Goal: Information Seeking & Learning: Learn about a topic

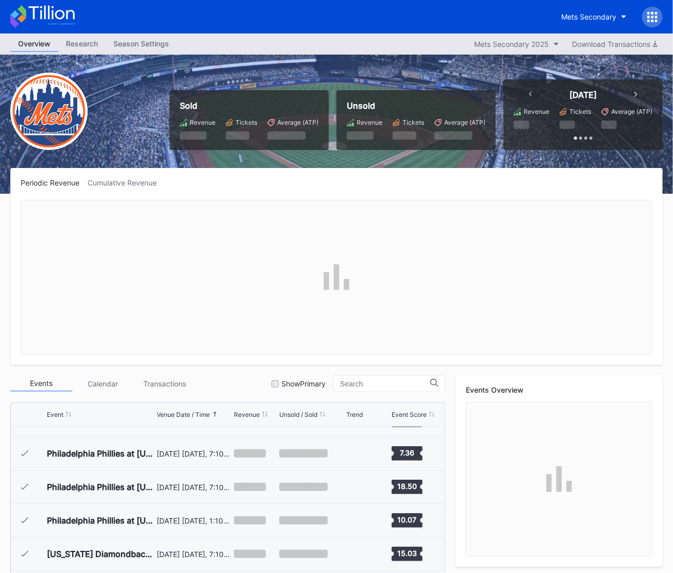
scroll to position [1976, 0]
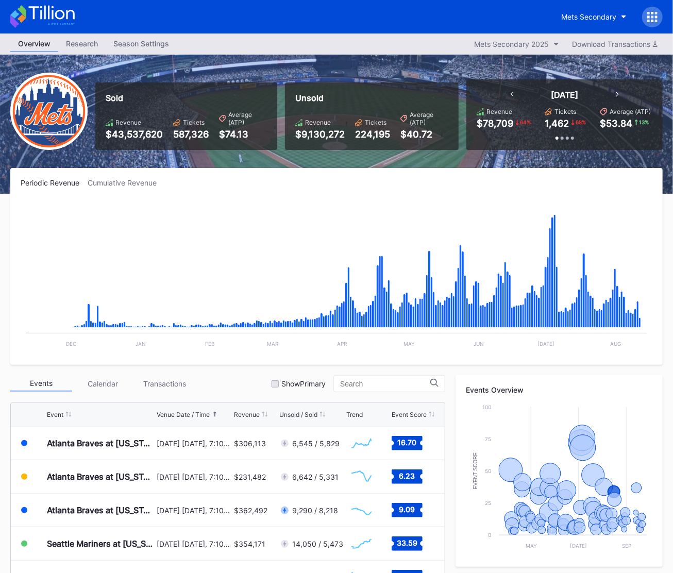
click at [60, 15] on icon at bounding box center [42, 16] width 64 height 23
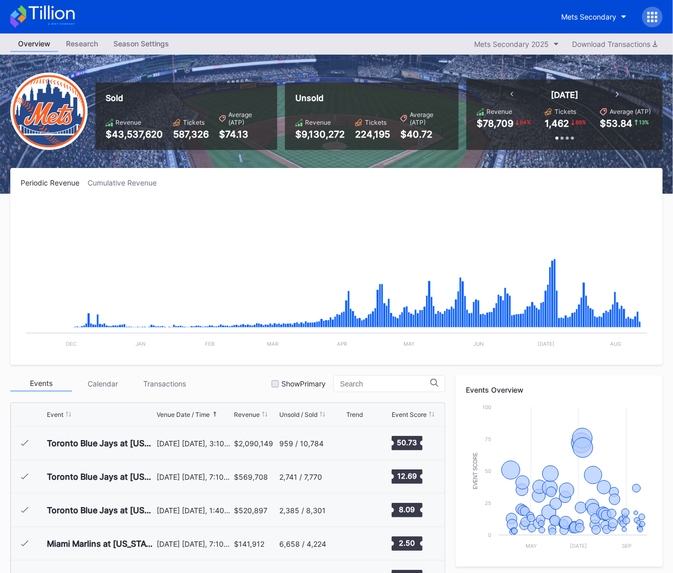
scroll to position [1976, 0]
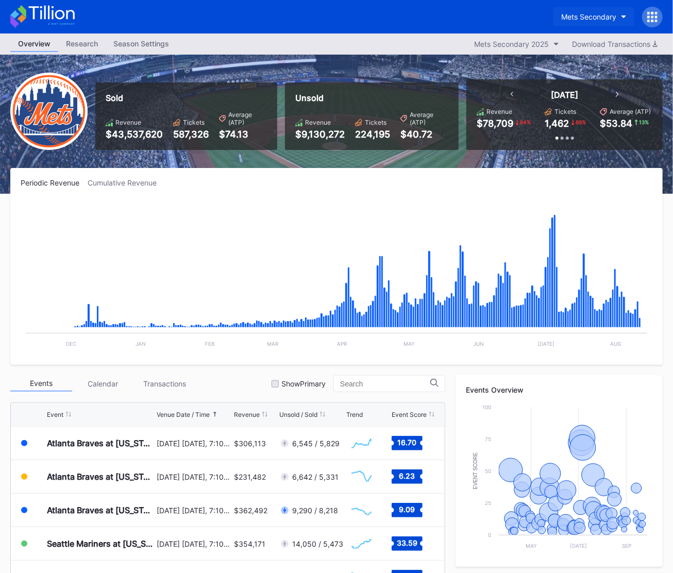
click at [599, 16] on div "Mets Secondary" at bounding box center [588, 16] width 55 height 9
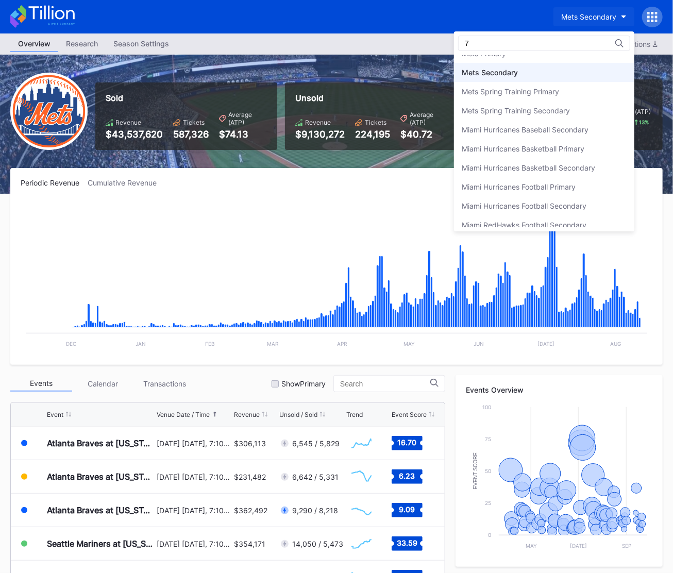
scroll to position [0, 0]
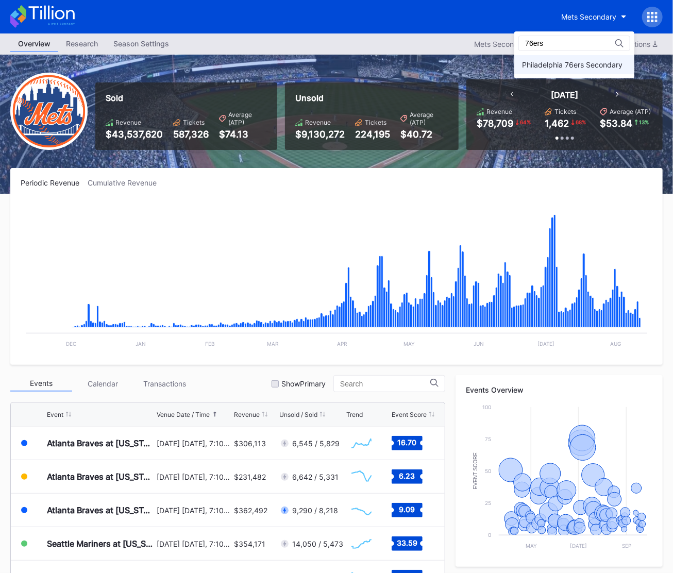
type input "76ers"
click at [597, 65] on div "Philadelphia 76ers Secondary" at bounding box center [572, 64] width 100 height 9
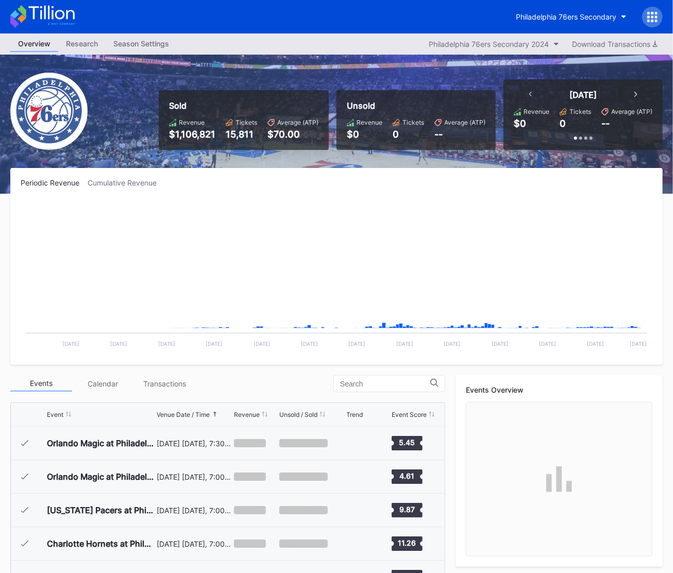
click at [653, 23] on div at bounding box center [652, 17] width 21 height 21
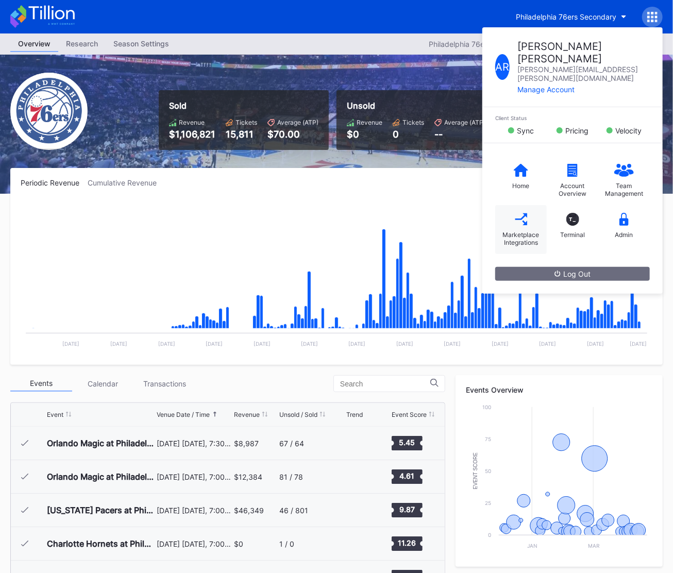
click at [513, 231] on div "Marketplace Integrations" at bounding box center [520, 238] width 41 height 15
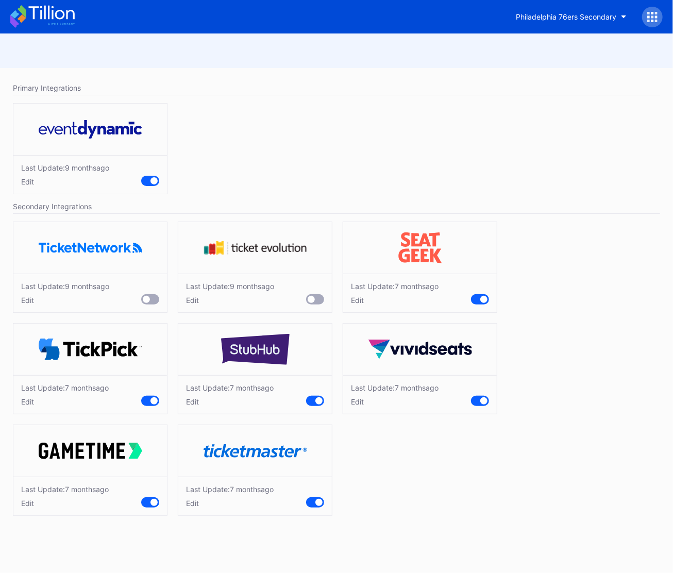
click at [193, 503] on div "Edit" at bounding box center [230, 503] width 88 height 9
click at [354, 404] on div "Edit" at bounding box center [395, 401] width 88 height 9
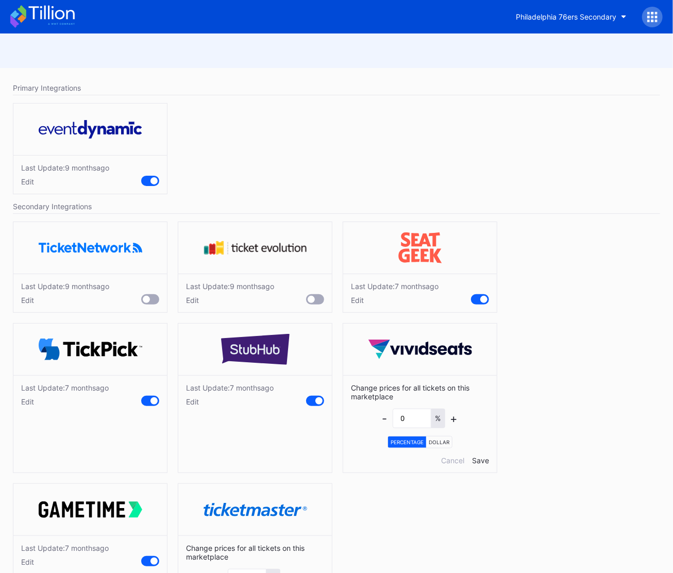
click at [199, 402] on div "Edit" at bounding box center [230, 401] width 88 height 9
click at [355, 302] on div "Edit" at bounding box center [395, 300] width 88 height 9
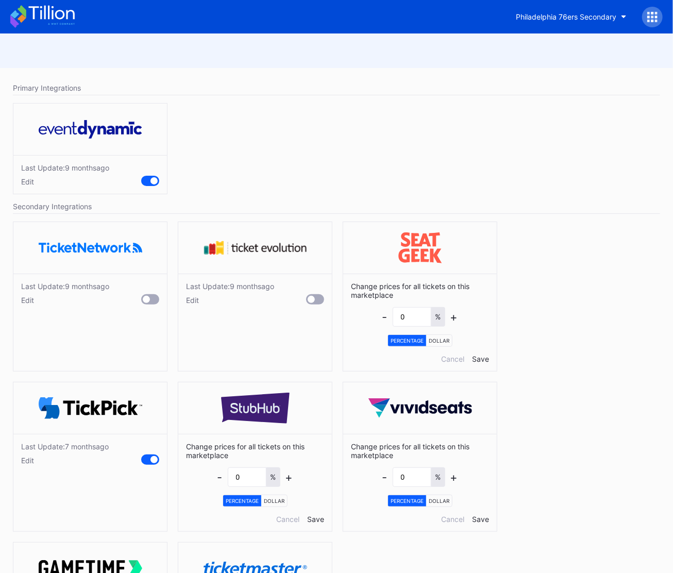
click at [16, 462] on div "Last Update: 7 months ago Edit" at bounding box center [90, 453] width 154 height 39
click at [22, 459] on div "Edit" at bounding box center [65, 460] width 88 height 9
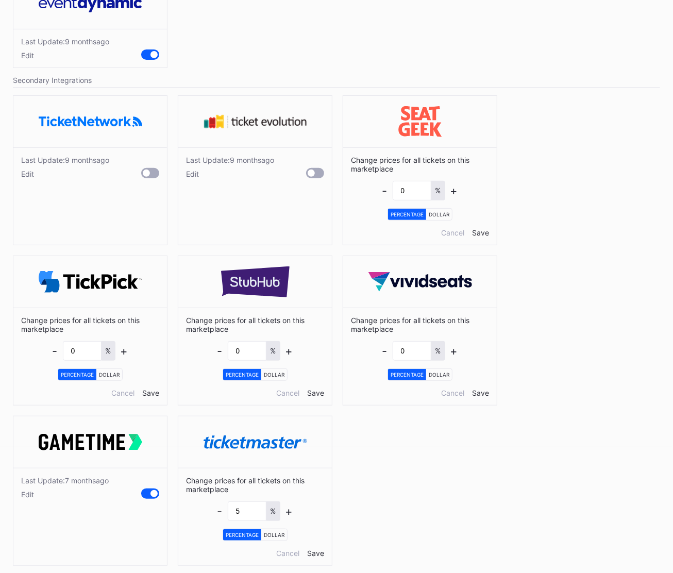
scroll to position [135, 0]
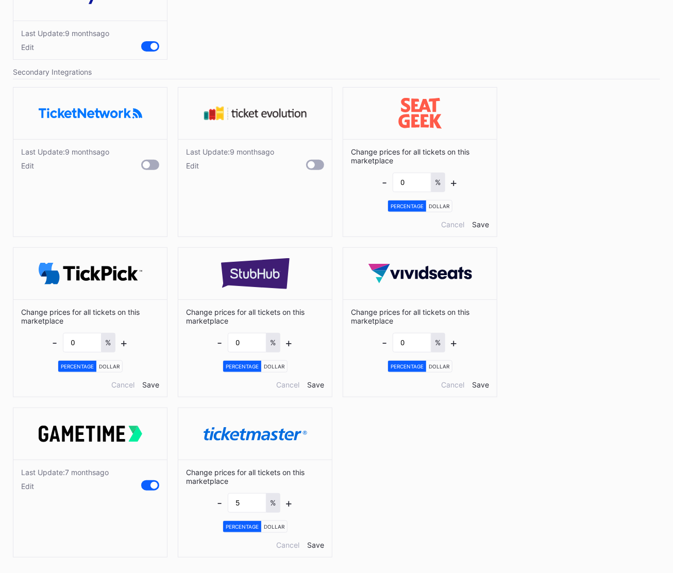
click at [33, 485] on div "Edit" at bounding box center [65, 486] width 88 height 9
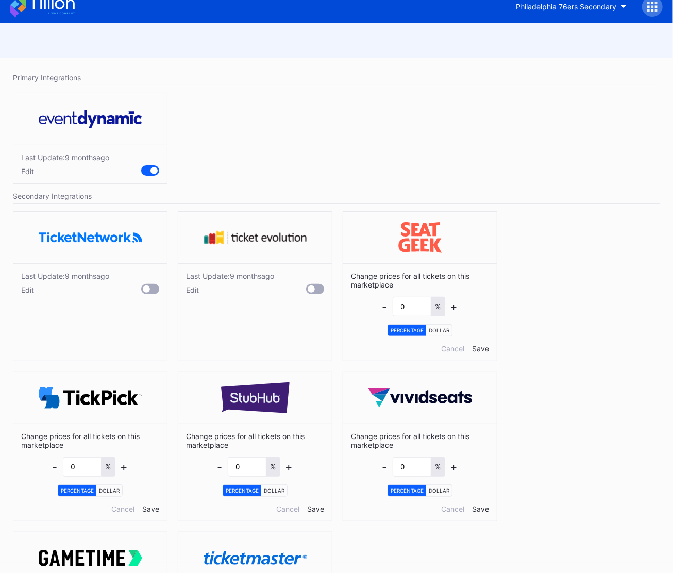
scroll to position [0, 0]
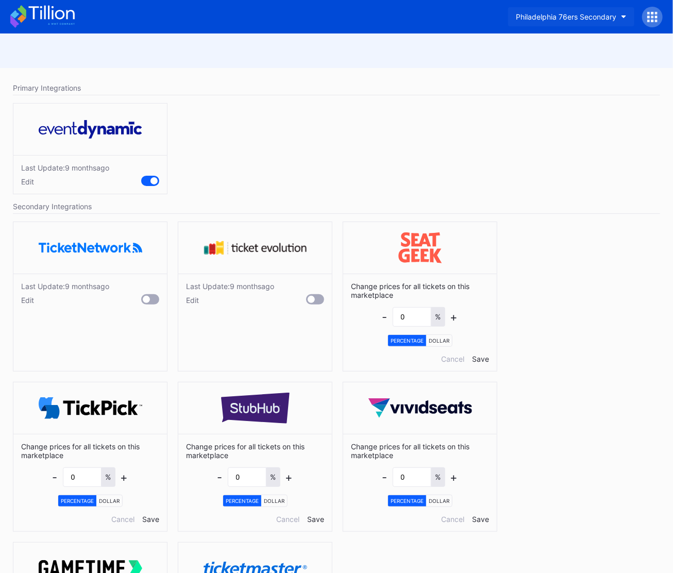
click at [614, 21] on button "Philadelphia 76ers Secondary" at bounding box center [571, 16] width 126 height 19
type input "devils"
click at [584, 64] on div "NJ Devils Hockey Secondary" at bounding box center [571, 64] width 98 height 9
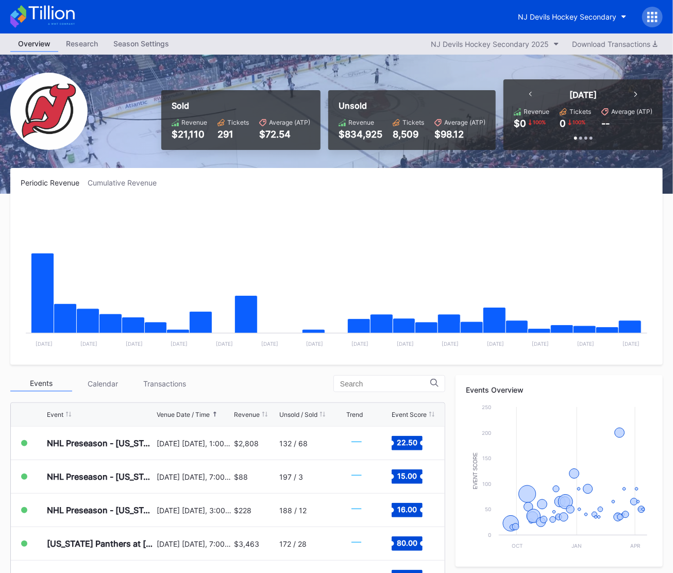
click at [657, 13] on icon at bounding box center [656, 13] width 3 height 3
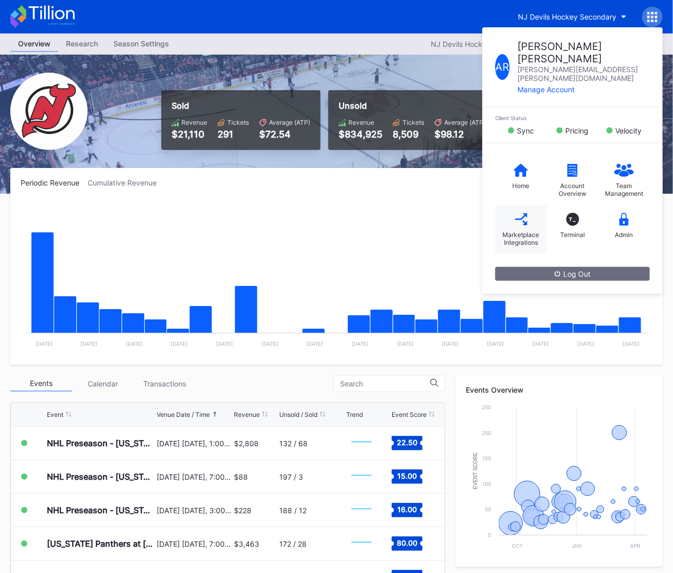
click at [516, 231] on div "Marketplace Integrations" at bounding box center [520, 238] width 41 height 15
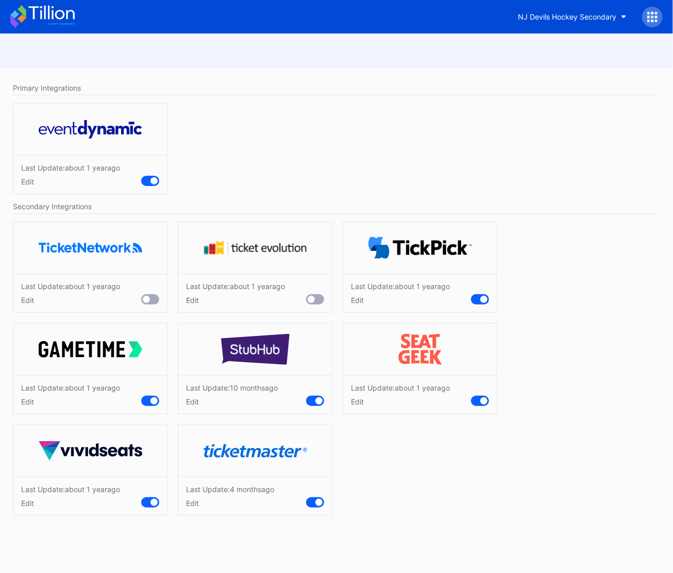
click at [192, 499] on div "Edit" at bounding box center [230, 503] width 88 height 9
click at [196, 400] on div "Edit" at bounding box center [232, 401] width 92 height 9
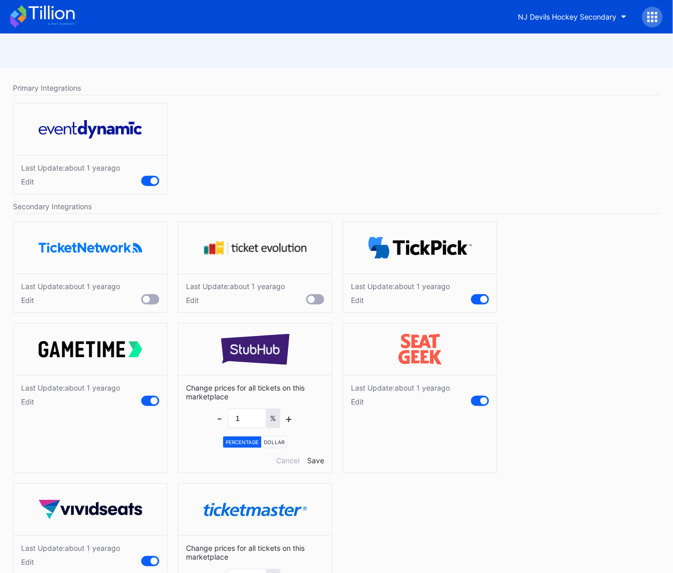
click at [26, 403] on div "Edit" at bounding box center [70, 401] width 99 height 9
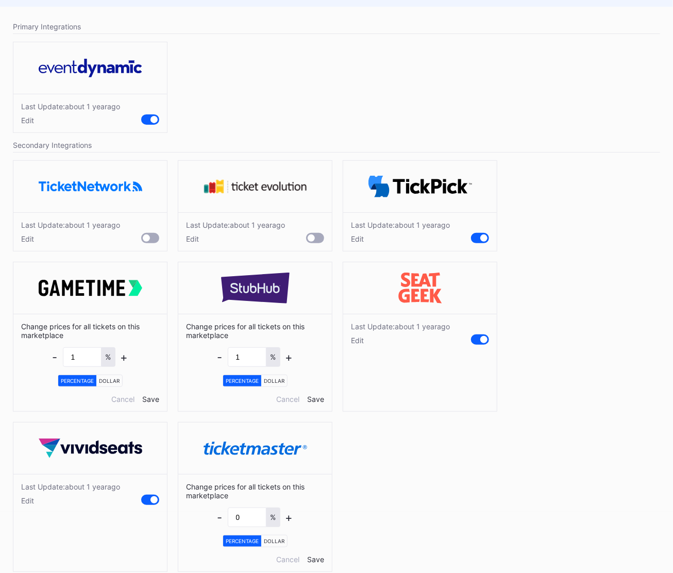
scroll to position [76, 0]
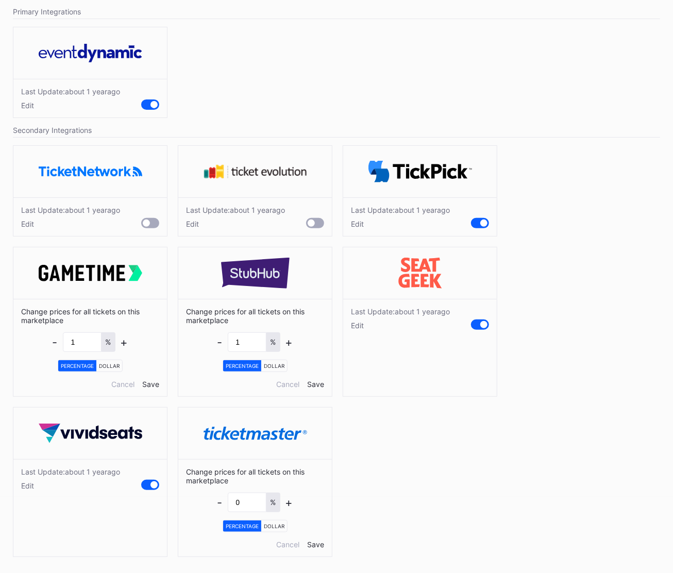
click at [30, 481] on div "Edit" at bounding box center [70, 485] width 99 height 9
click at [358, 323] on div "Edit" at bounding box center [400, 325] width 99 height 9
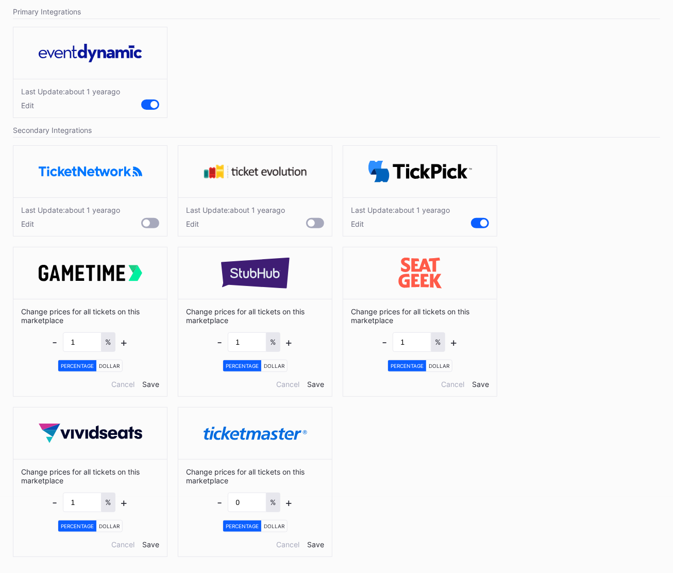
click at [361, 226] on div "Edit" at bounding box center [400, 224] width 99 height 9
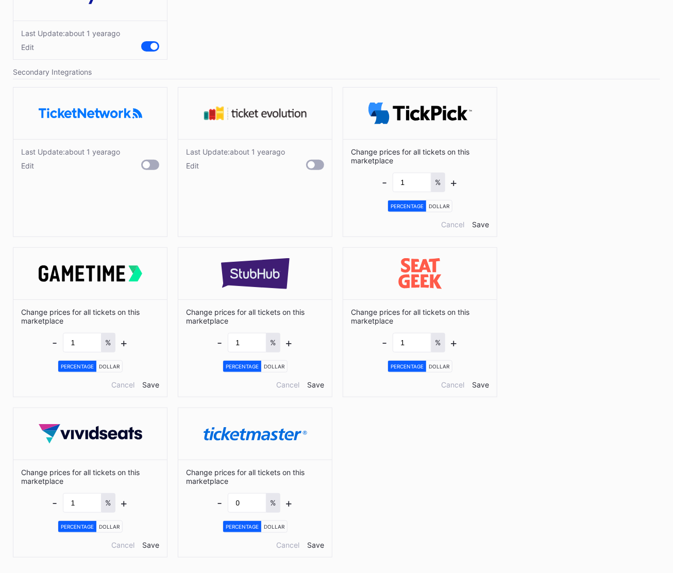
scroll to position [0, 0]
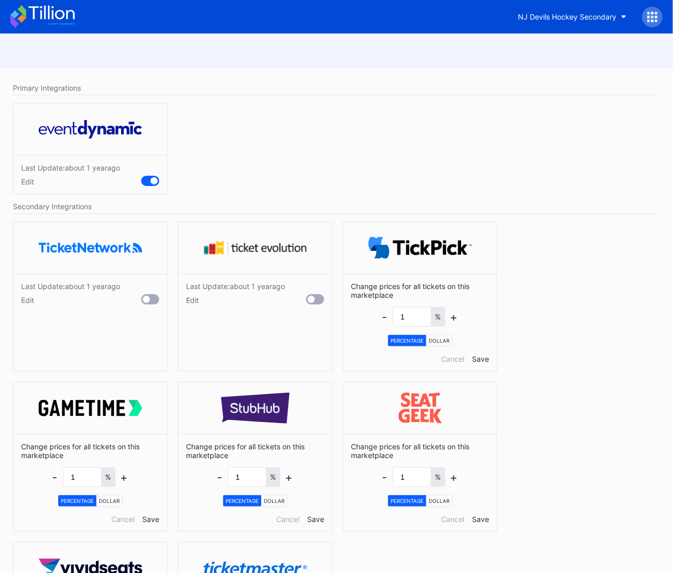
click at [67, 20] on icon at bounding box center [42, 16] width 64 height 23
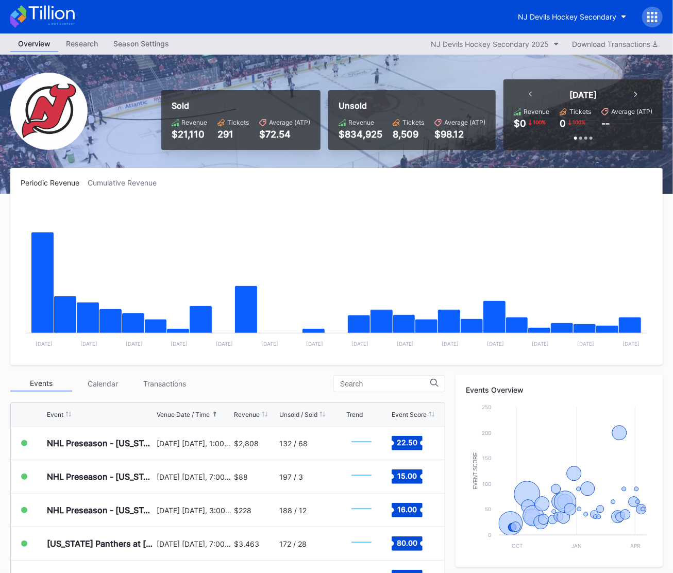
click at [654, 16] on icon at bounding box center [652, 17] width 10 height 10
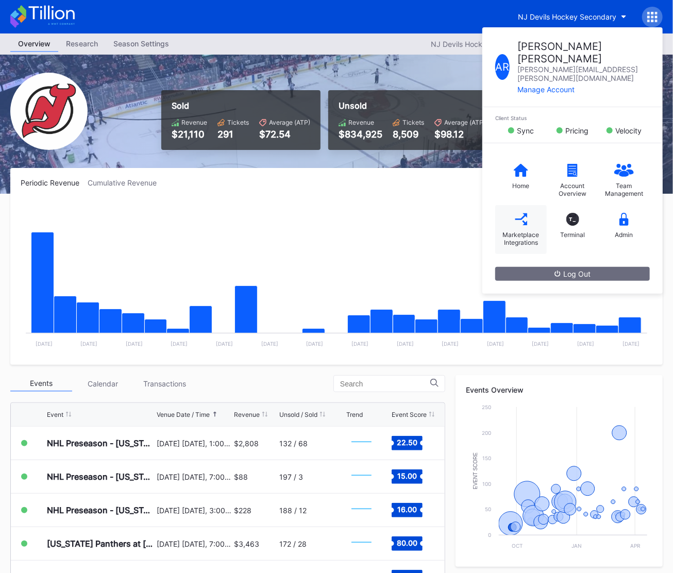
click at [510, 231] on div "Marketplace Integrations" at bounding box center [520, 238] width 41 height 15
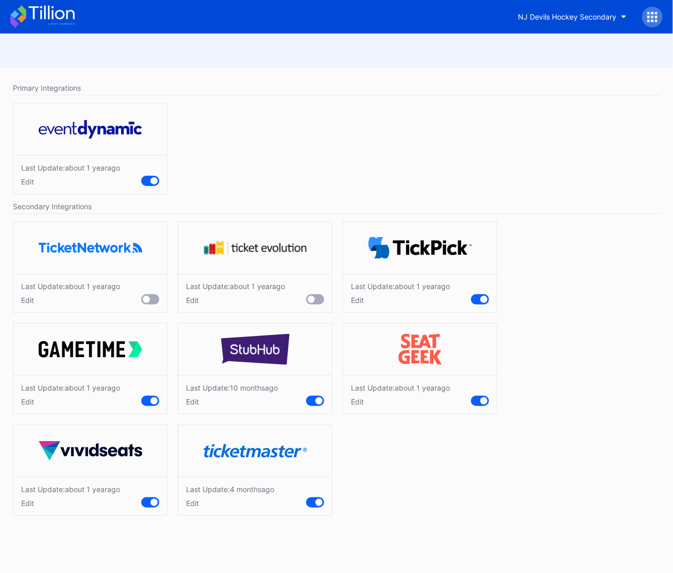
click at [60, 22] on icon at bounding box center [42, 16] width 64 height 23
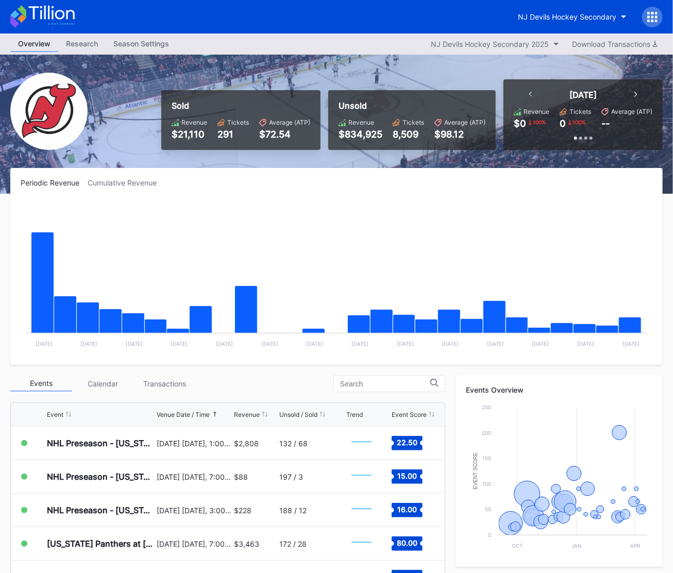
click at [658, 19] on div at bounding box center [652, 17] width 21 height 21
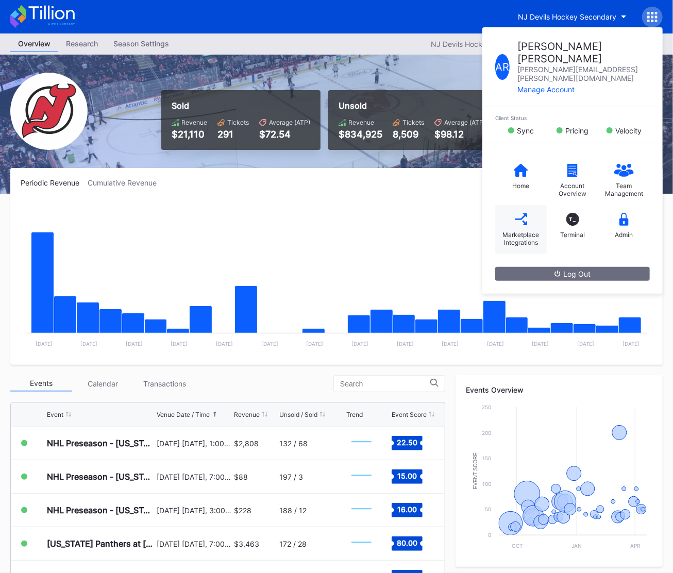
click at [517, 231] on div "Marketplace Integrations" at bounding box center [520, 238] width 41 height 15
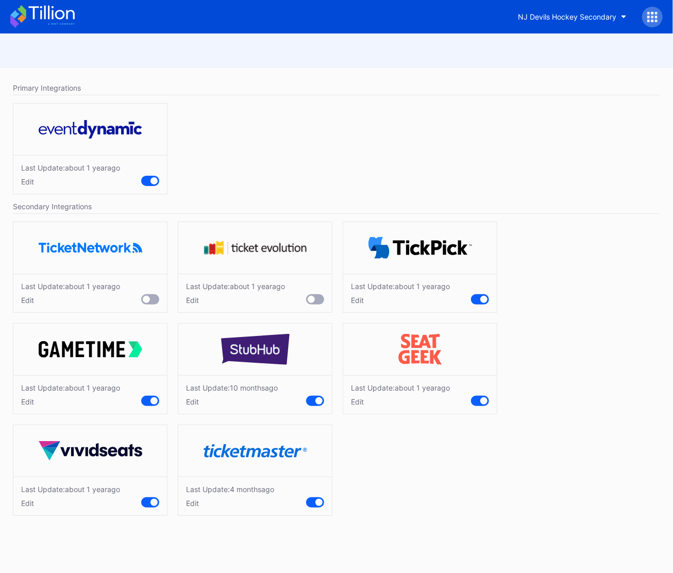
click at [197, 500] on div "Edit" at bounding box center [230, 503] width 88 height 9
click at [37, 503] on div "Edit" at bounding box center [70, 503] width 99 height 9
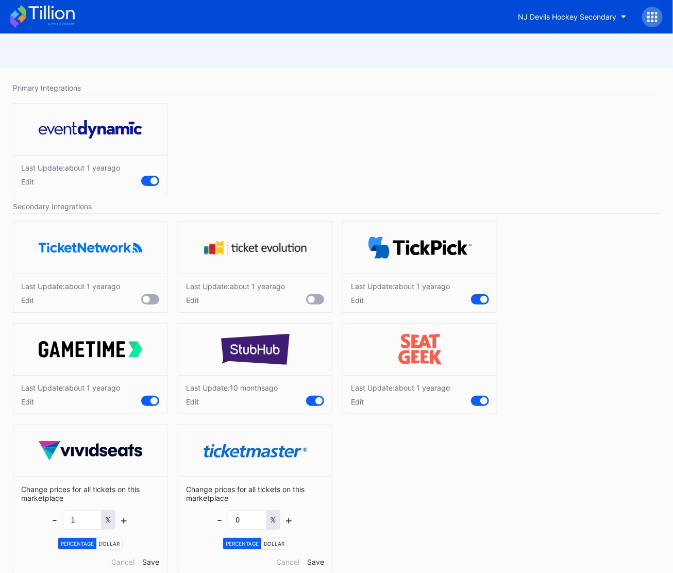
scroll to position [18, 0]
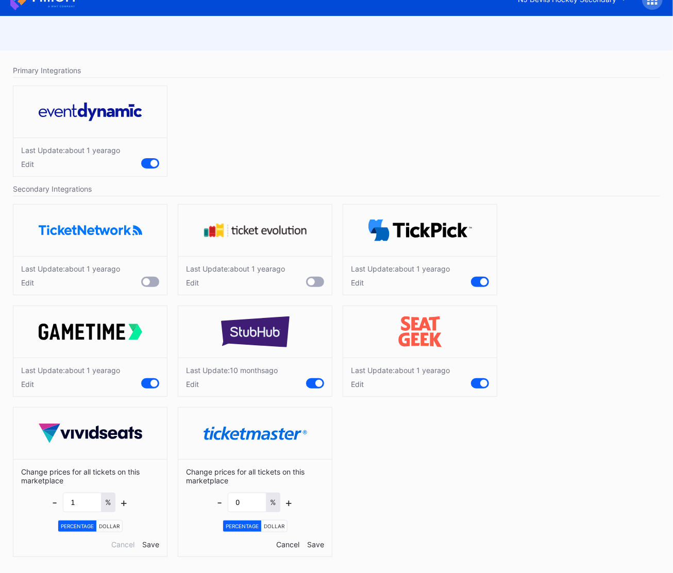
click at [290, 542] on div "Cancel" at bounding box center [287, 544] width 23 height 9
click at [125, 543] on div "Cancel" at bounding box center [122, 544] width 23 height 9
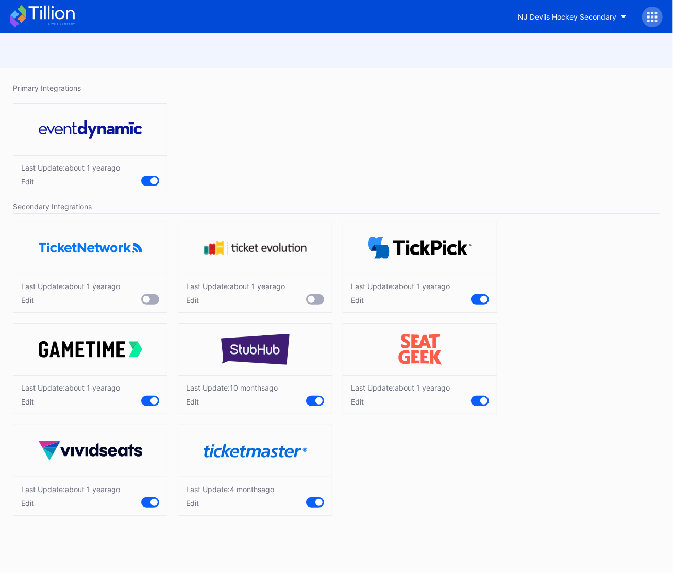
click at [66, 25] on icon at bounding box center [42, 16] width 64 height 23
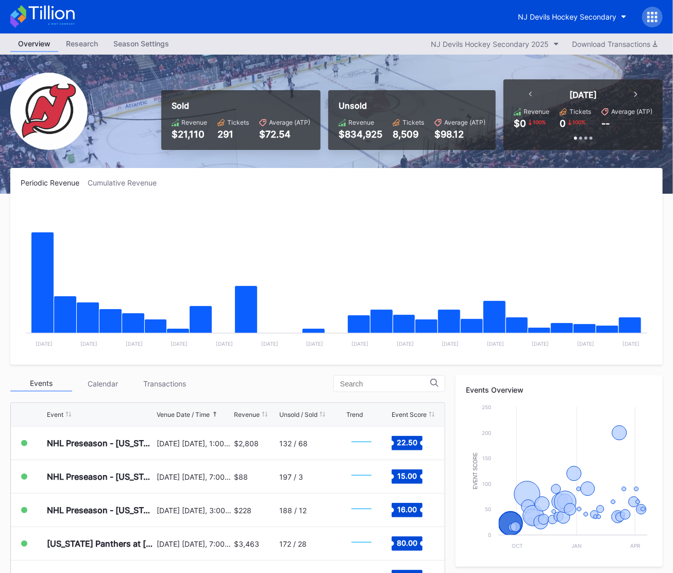
click at [61, 19] on icon at bounding box center [42, 16] width 64 height 23
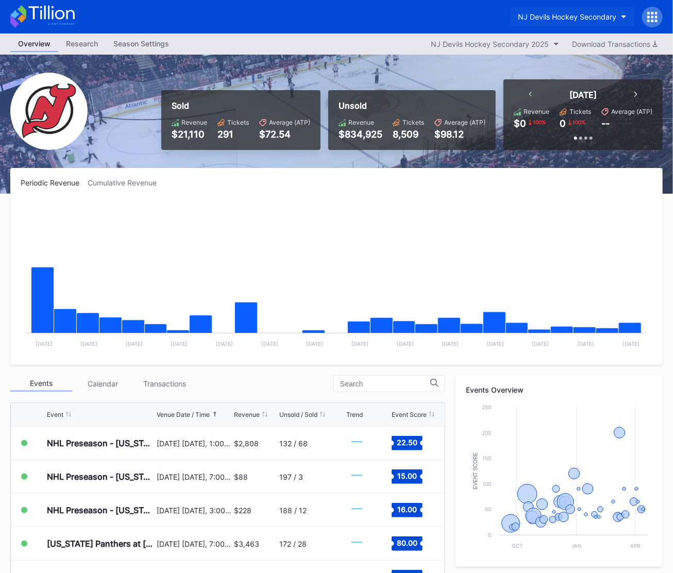
click at [584, 11] on button "NJ Devils Hockey Secondary" at bounding box center [572, 16] width 124 height 19
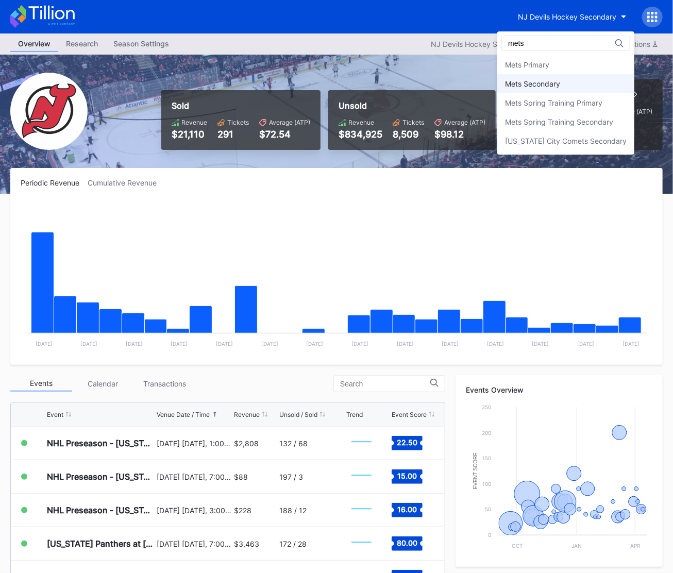
type input "mets"
click at [600, 82] on div "Mets Secondary" at bounding box center [565, 83] width 137 height 19
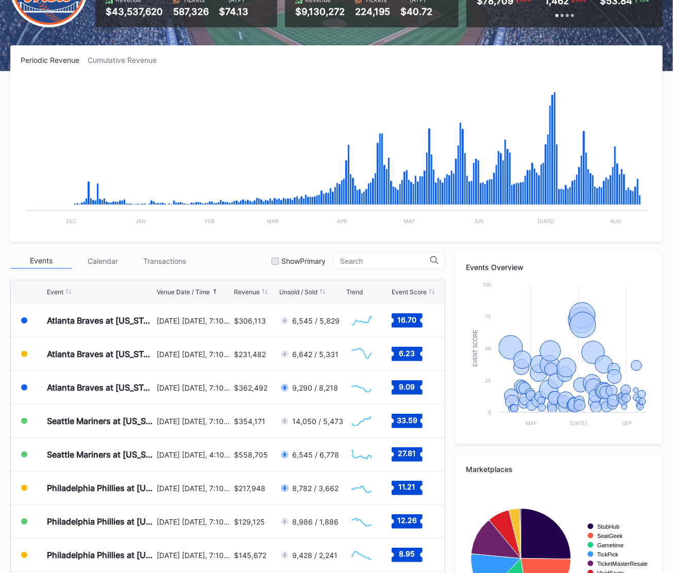
scroll to position [206, 0]
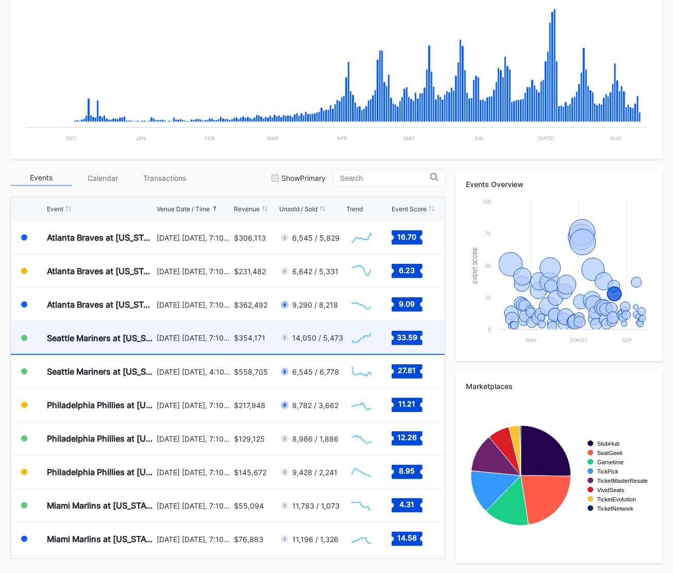
click at [232, 342] on div "Seattle Mariners at New York Mets (Shea Stadium Replica Giveaway/Fireworks Nigh…" at bounding box center [228, 338] width 434 height 33
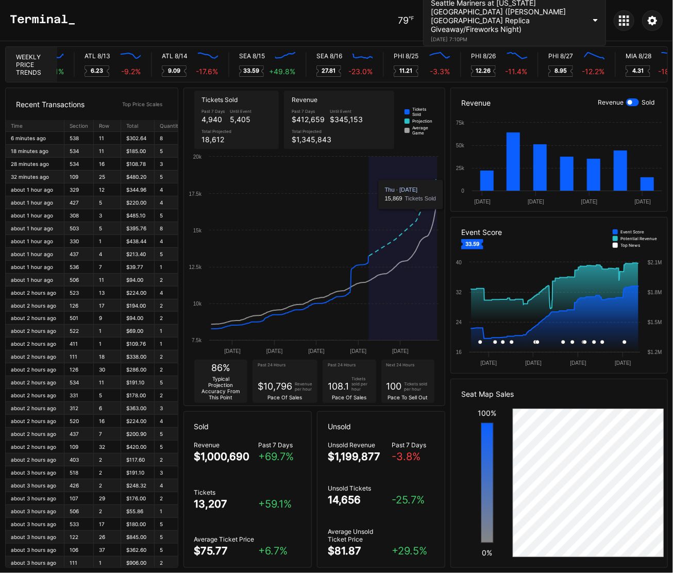
click at [530, 15] on div "Seattle Mariners at [US_STATE][GEOGRAPHIC_DATA] ([PERSON_NAME][GEOGRAPHIC_DATA]…" at bounding box center [508, 15] width 155 height 35
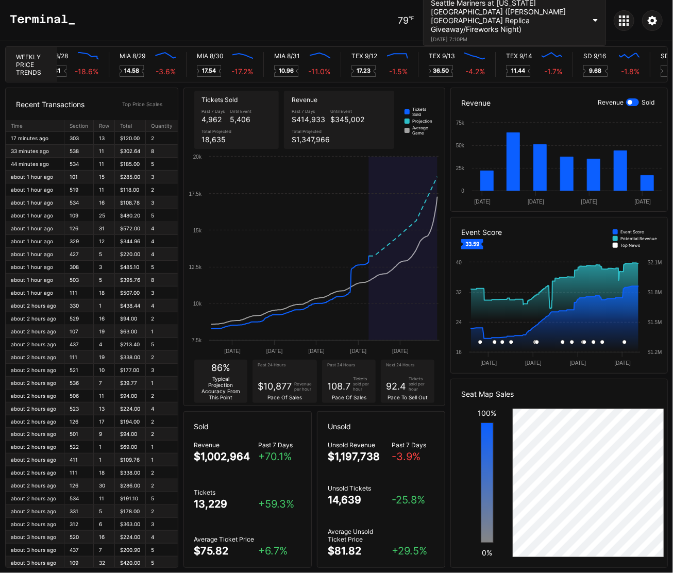
scroll to position [0, 5206]
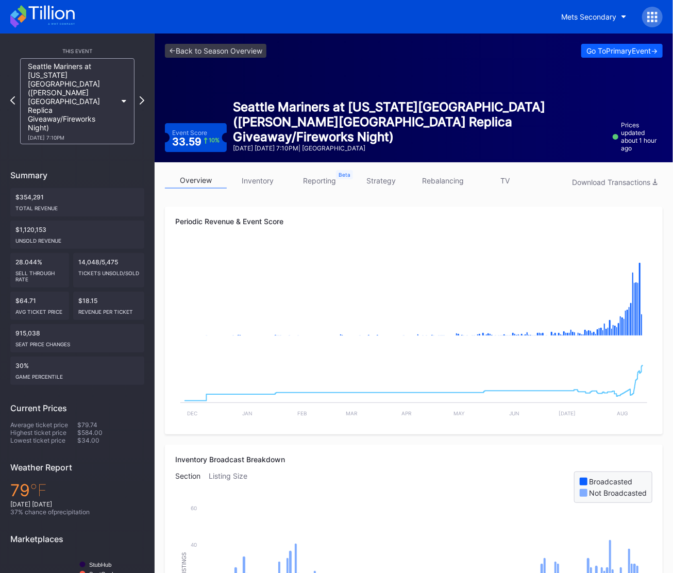
click at [53, 12] on icon at bounding box center [42, 16] width 64 height 23
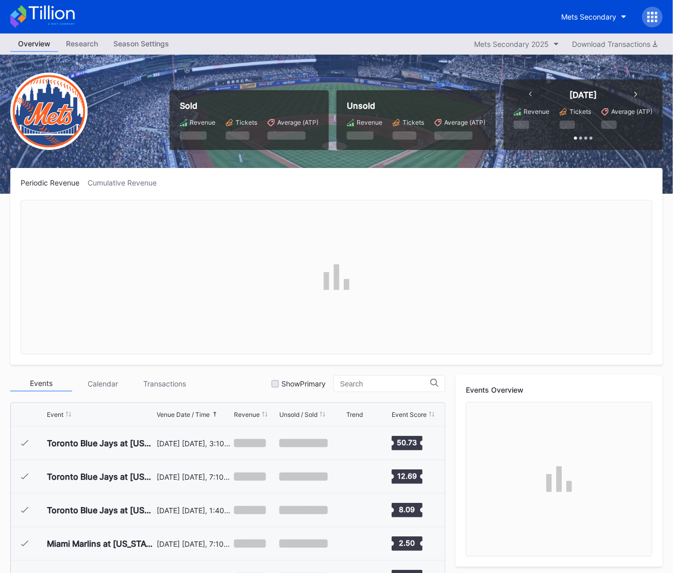
scroll to position [1976, 0]
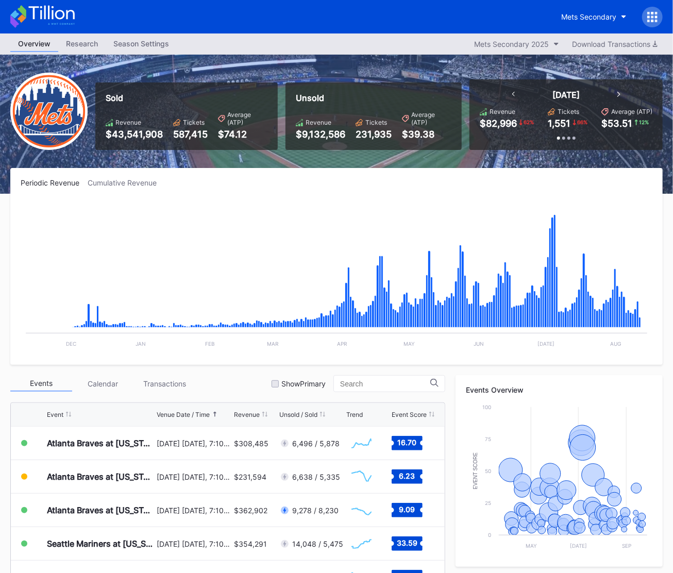
click at [61, 22] on icon at bounding box center [42, 16] width 64 height 23
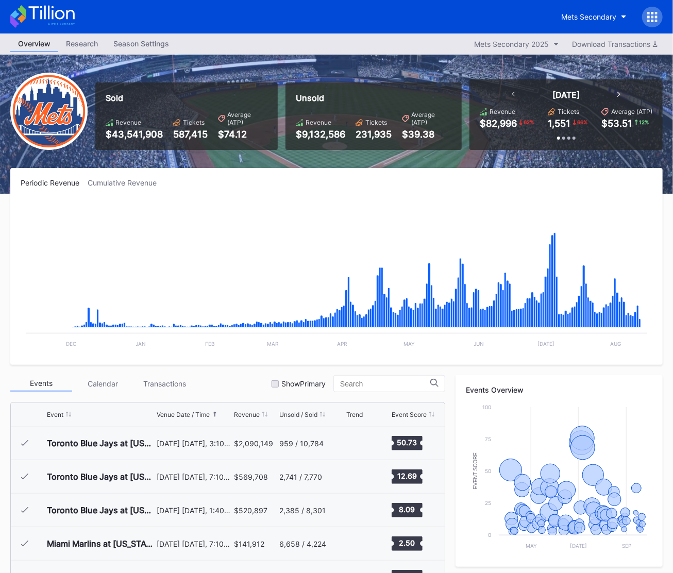
scroll to position [1976, 0]
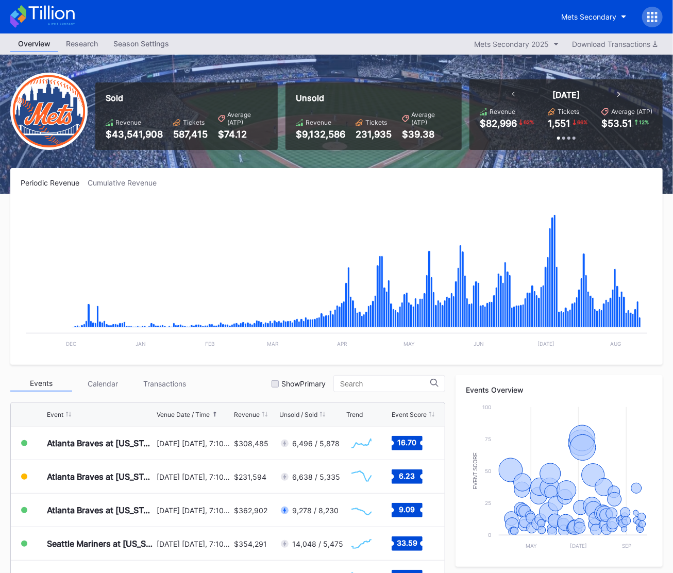
click at [54, 11] on icon at bounding box center [42, 16] width 64 height 23
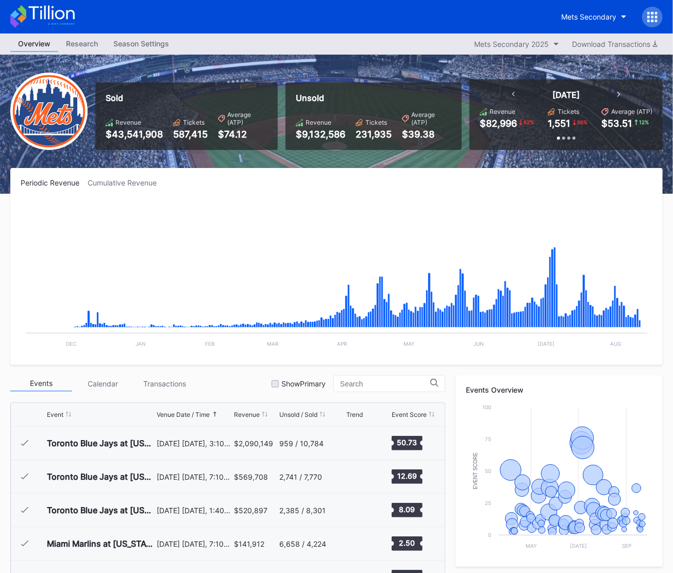
scroll to position [1976, 0]
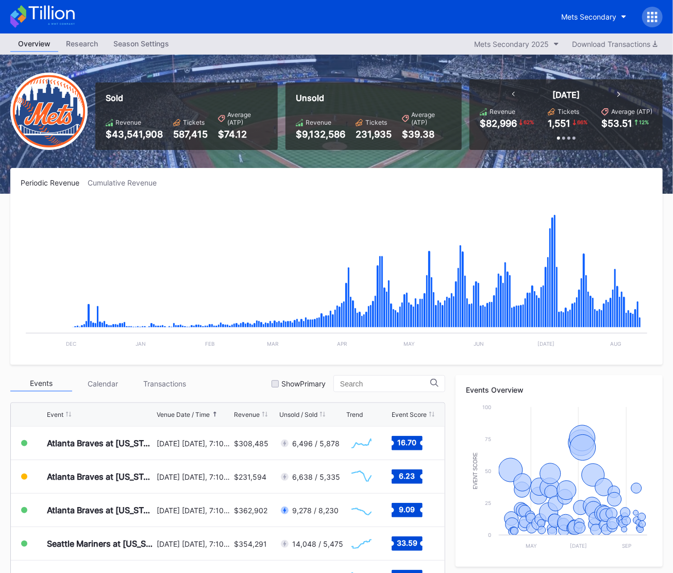
click at [54, 19] on icon at bounding box center [42, 16] width 64 height 23
click at [563, 12] on div "Mets Secondary" at bounding box center [588, 16] width 55 height 9
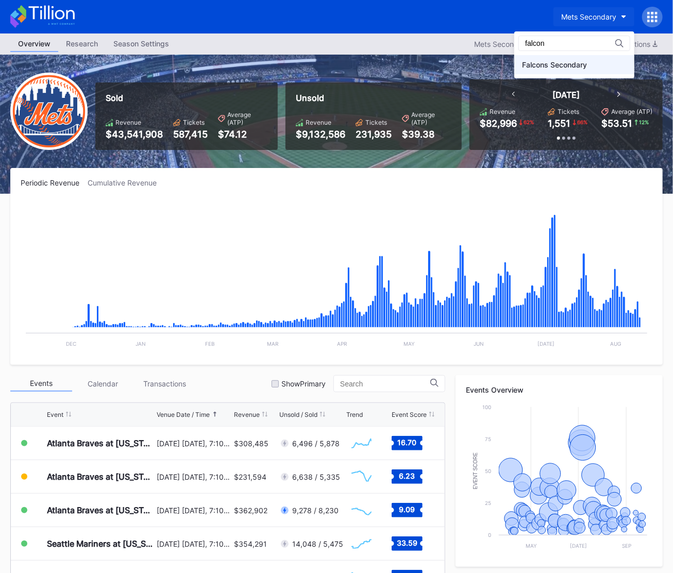
type input "falcon"
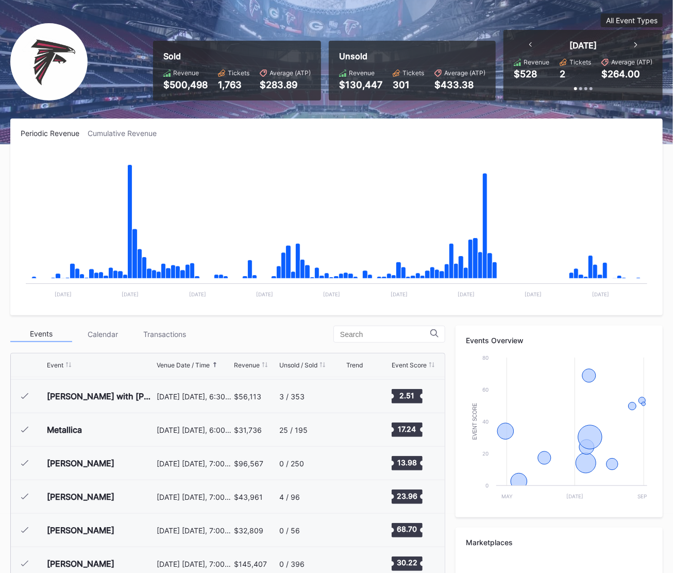
scroll to position [59, 0]
click at [158, 136] on div "Cumulative Revenue" at bounding box center [126, 133] width 77 height 9
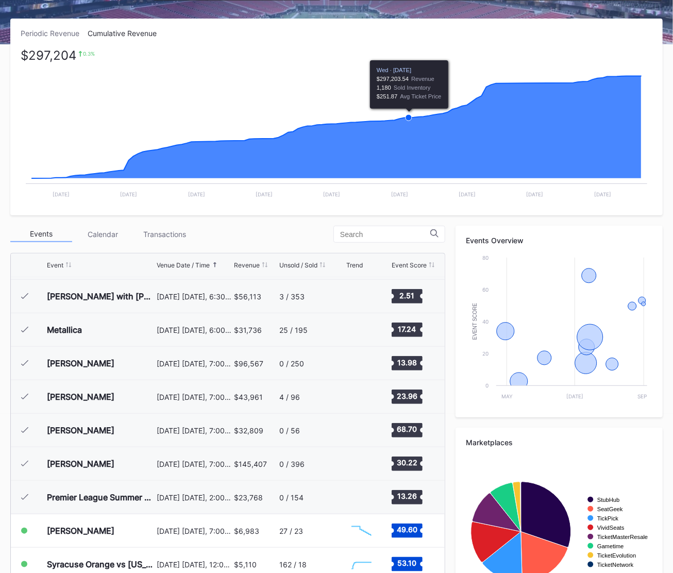
scroll to position [215, 0]
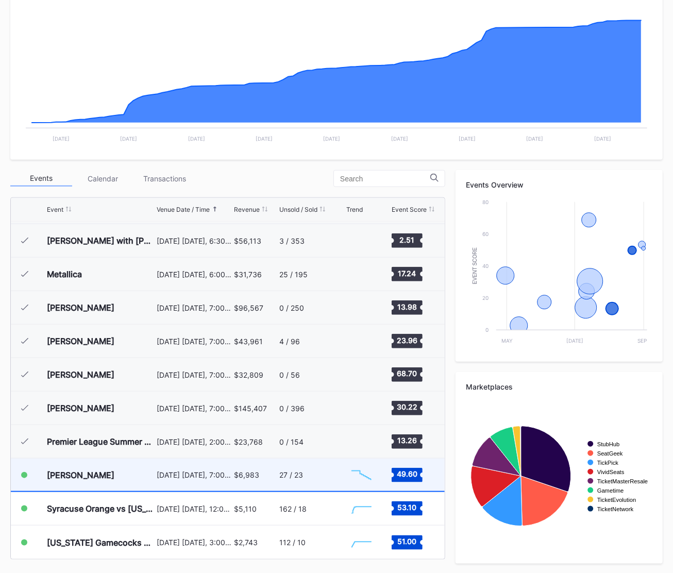
click at [152, 467] on div "The Weeknd" at bounding box center [100, 475] width 107 height 32
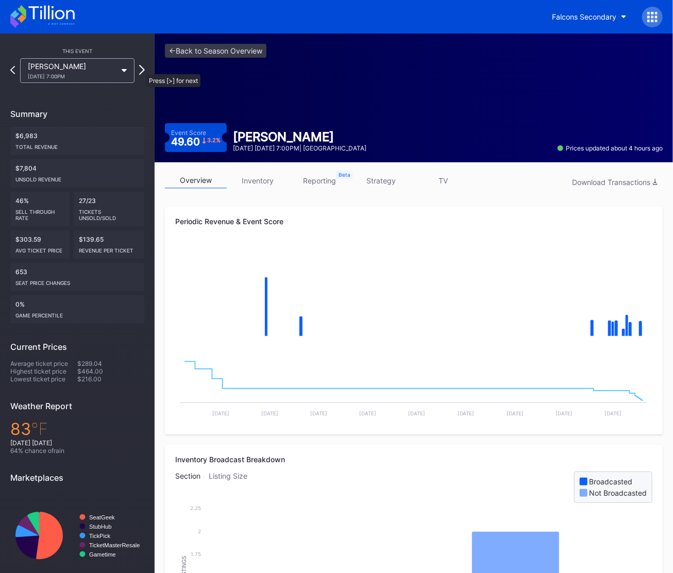
click at [141, 69] on icon at bounding box center [142, 70] width 6 height 10
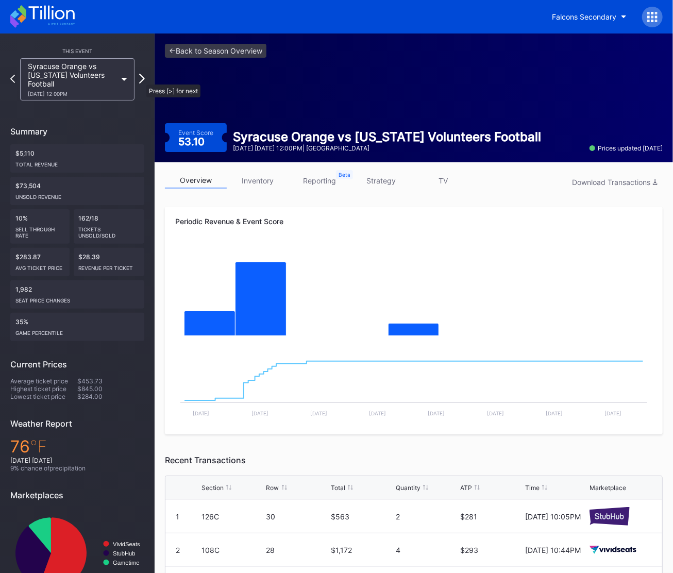
click at [141, 79] on icon at bounding box center [142, 79] width 6 height 10
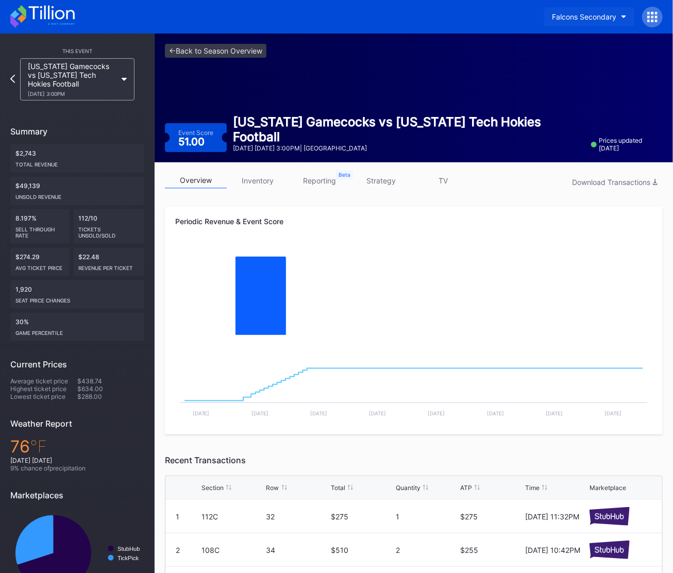
click at [615, 20] on div "Falcons Secondary" at bounding box center [584, 16] width 64 height 9
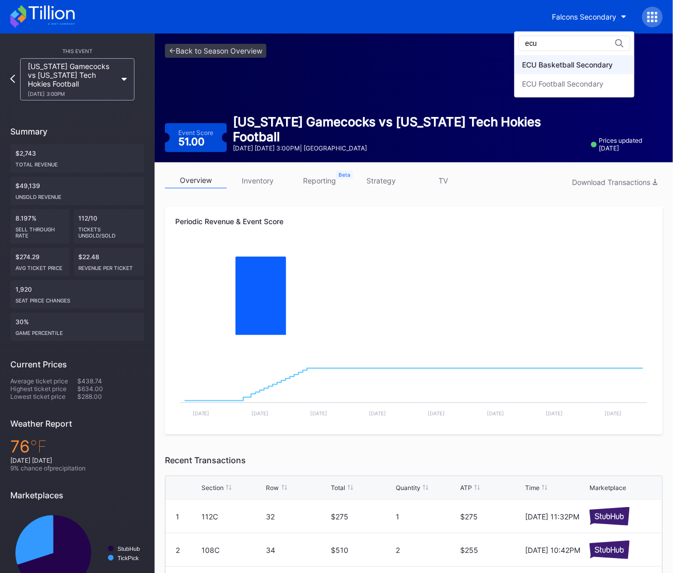
type input "ecu"
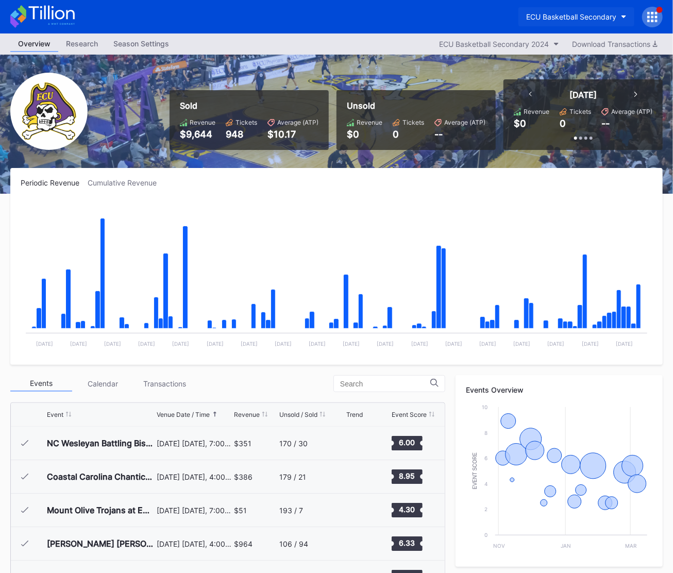
click at [556, 13] on div "ECU Basketball Secondary" at bounding box center [571, 16] width 90 height 9
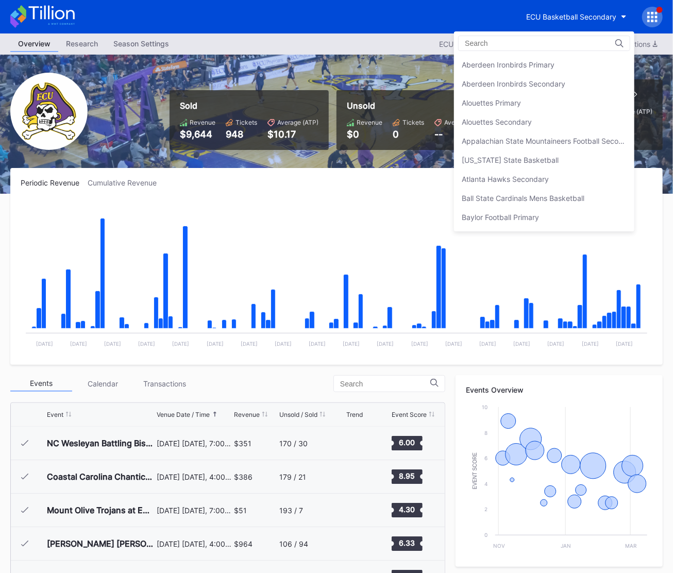
scroll to position [853, 0]
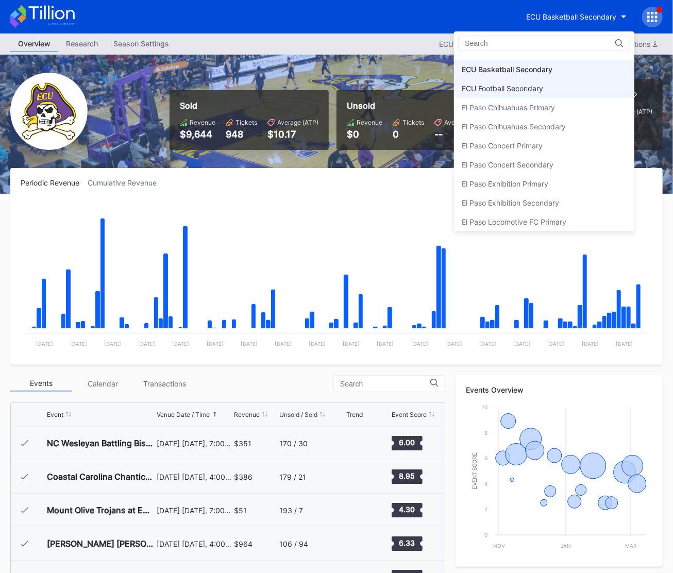
click at [556, 86] on div "ECU Football Secondary" at bounding box center [544, 88] width 180 height 19
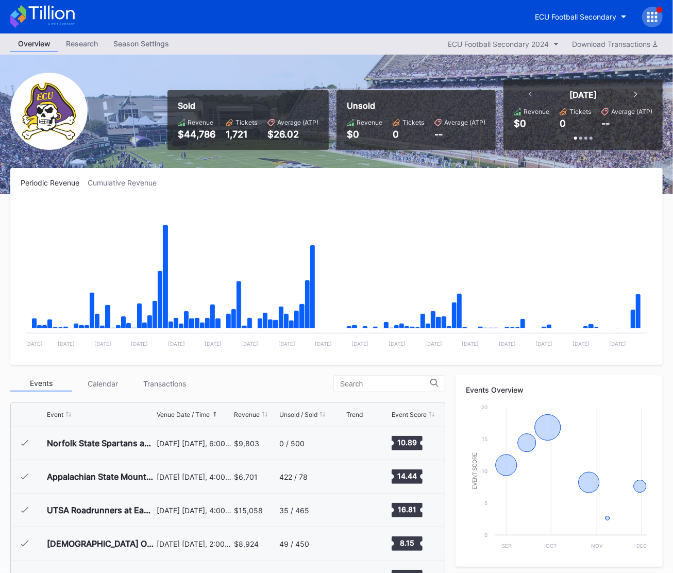
click at [46, 15] on icon at bounding box center [42, 16] width 64 height 23
click at [564, 20] on div "ECU Football Secondary" at bounding box center [575, 16] width 81 height 9
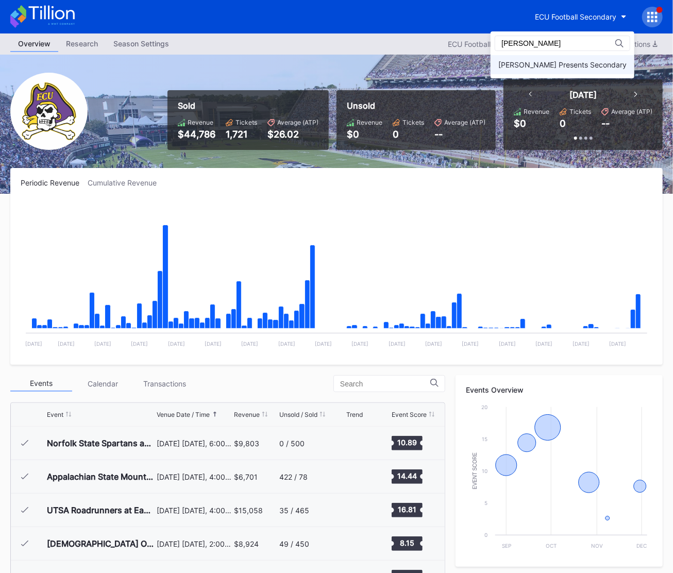
type input "dan"
click at [549, 69] on div "[PERSON_NAME] Presents Secondary" at bounding box center [563, 64] width 144 height 19
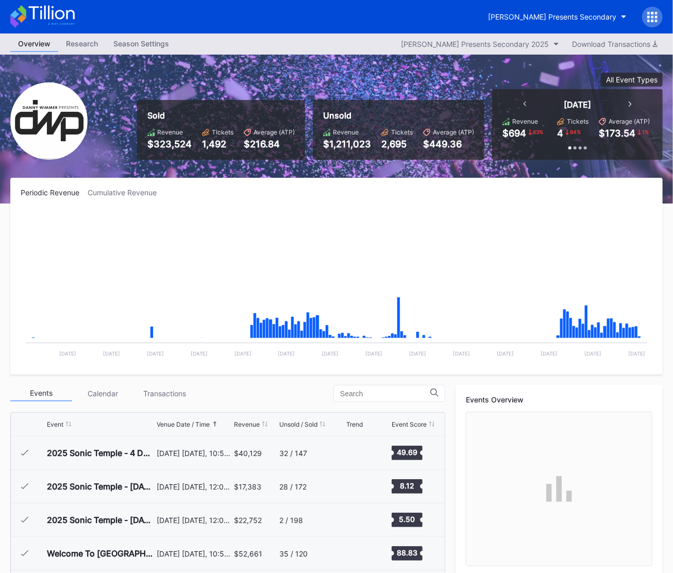
scroll to position [167, 0]
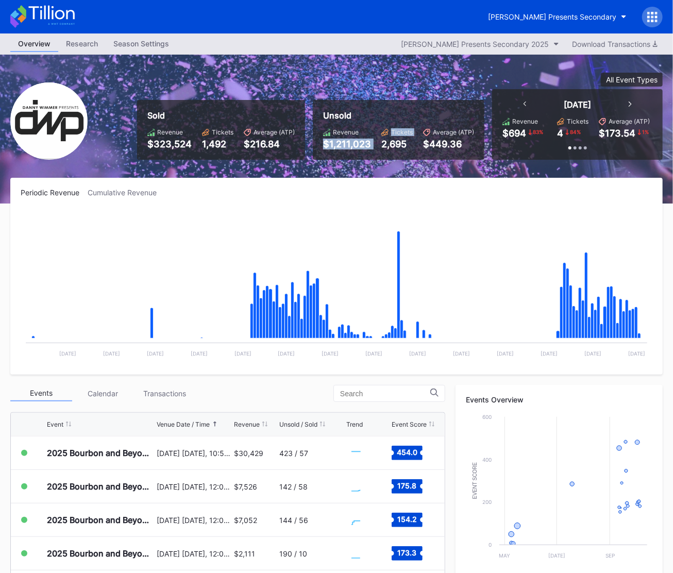
drag, startPoint x: 325, startPoint y: 143, endPoint x: 379, endPoint y: 147, distance: 54.3
click at [379, 147] on div "Revenue $1,211,023 Tickets 2,695 Average (ATP) $449.36" at bounding box center [398, 138] width 151 height 21
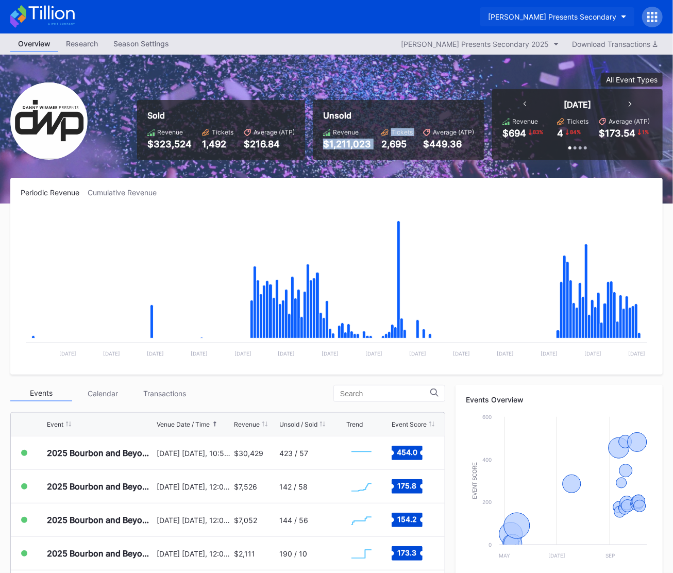
click at [557, 18] on div "[PERSON_NAME] Presents Secondary" at bounding box center [552, 16] width 128 height 9
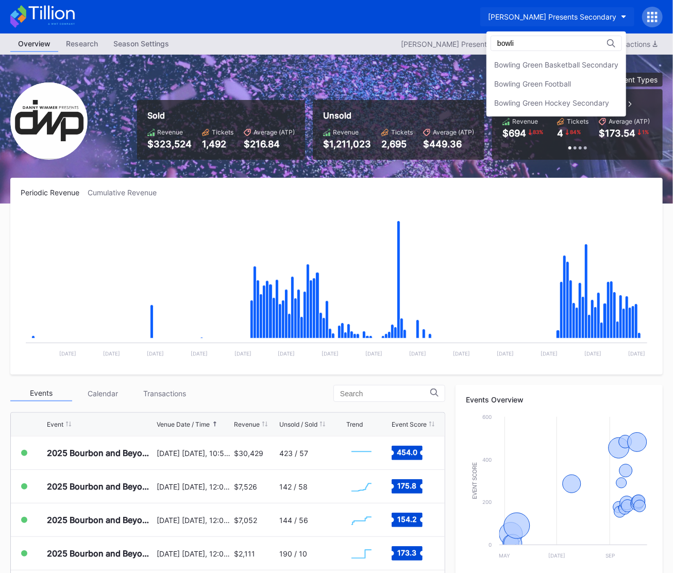
scroll to position [0, 0]
type input "bowli"
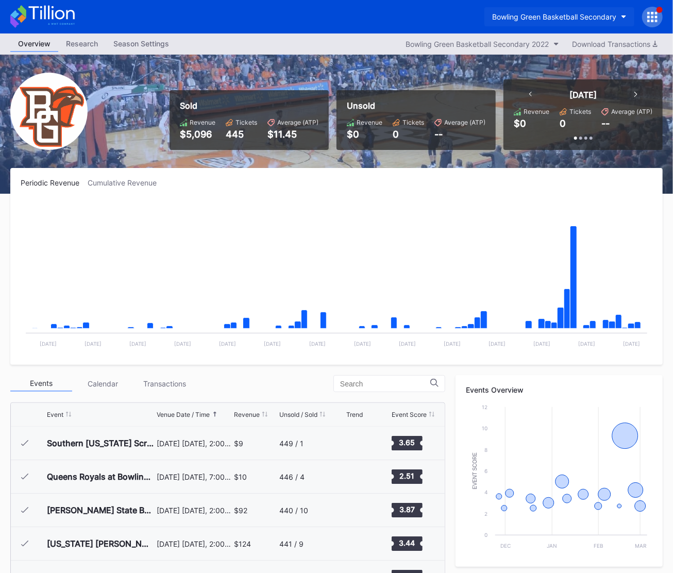
click at [588, 16] on div "Bowling Green Basketball Secondary" at bounding box center [554, 16] width 124 height 9
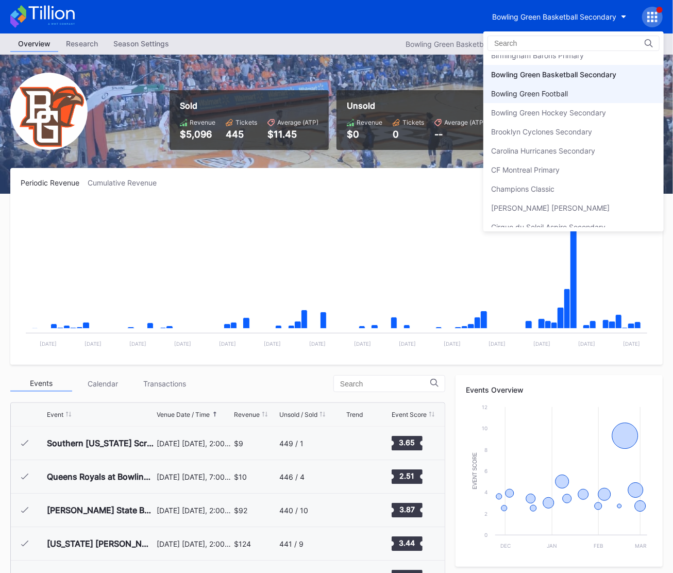
scroll to position [218, 0]
click at [566, 85] on div "Bowling Green Football" at bounding box center [573, 94] width 180 height 19
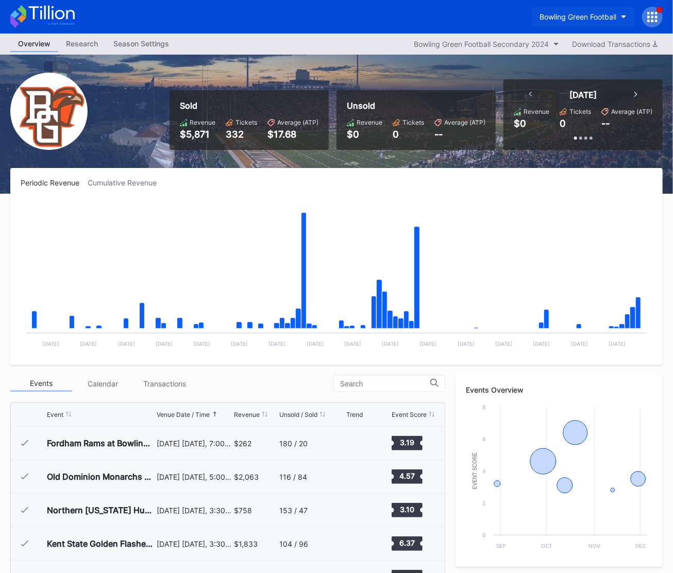
click at [600, 22] on button "Bowling Green Football" at bounding box center [583, 16] width 103 height 19
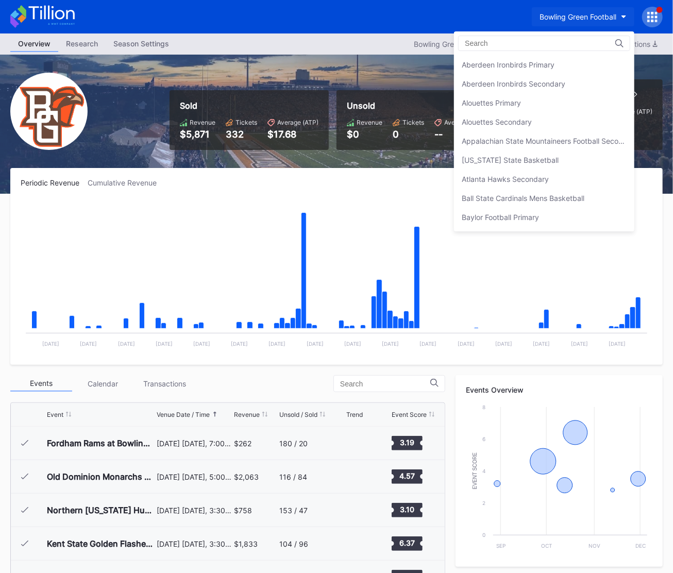
scroll to position [247, 0]
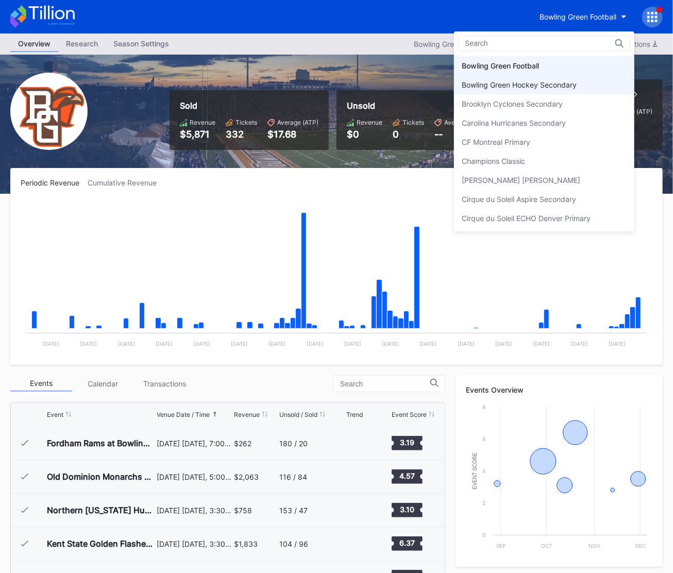
click at [565, 83] on div "Bowling Green Hockey Secondary" at bounding box center [519, 84] width 115 height 9
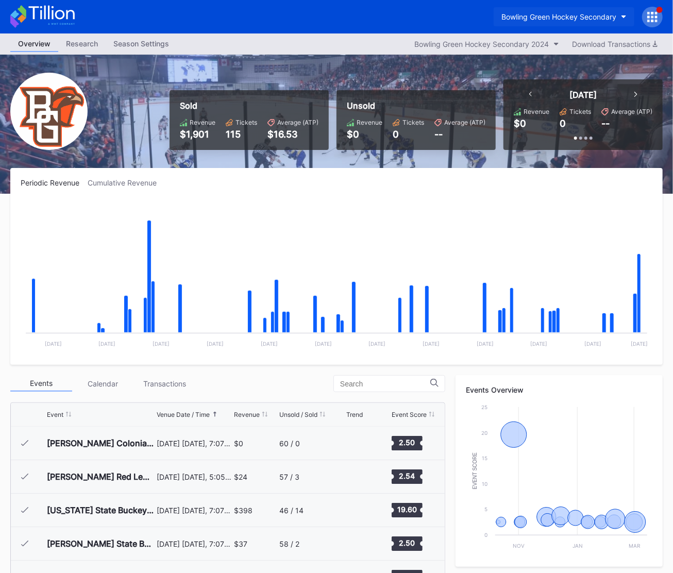
click at [572, 14] on div "Bowling Green Hockey Secondary" at bounding box center [558, 16] width 115 height 9
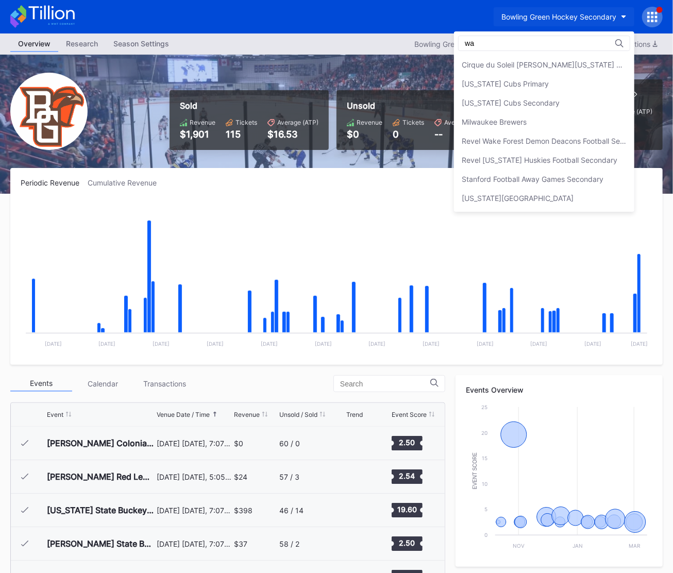
type input "w"
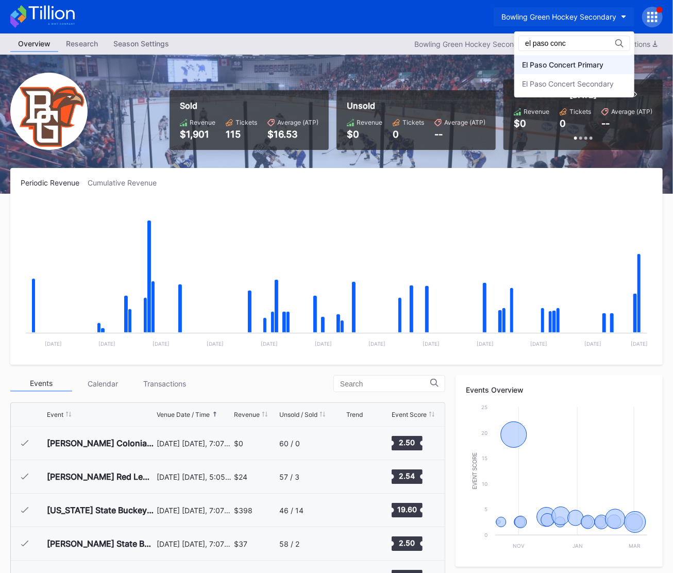
type input "el paso conc"
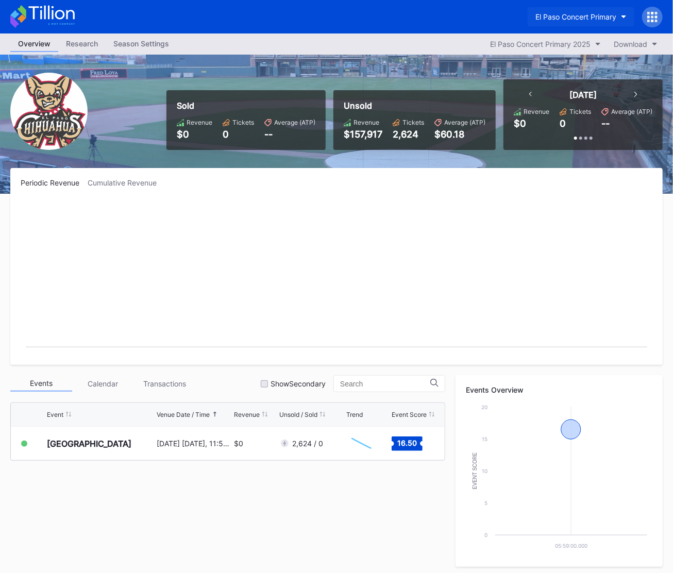
click at [602, 21] on div "El Paso Concert Primary" at bounding box center [575, 16] width 81 height 9
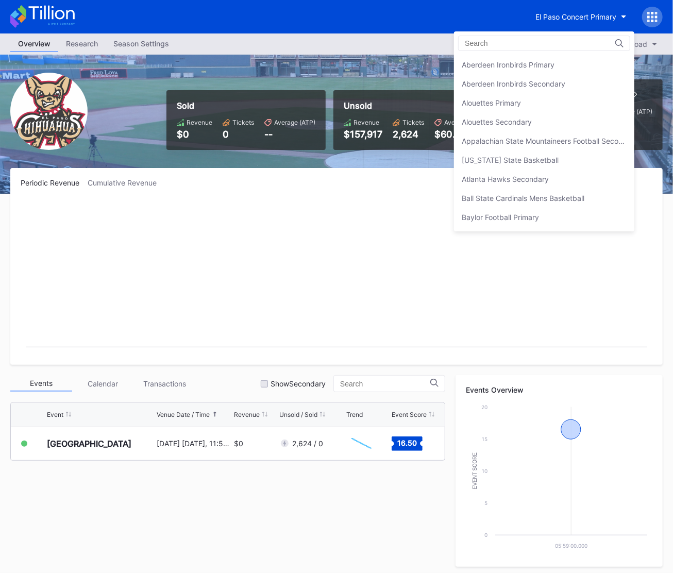
scroll to position [930, 0]
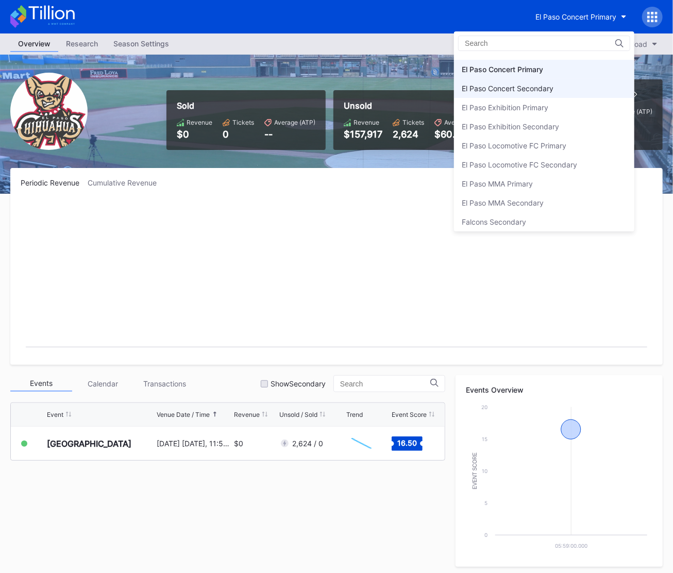
click at [567, 79] on div "El Paso Concert Secondary" at bounding box center [544, 88] width 180 height 19
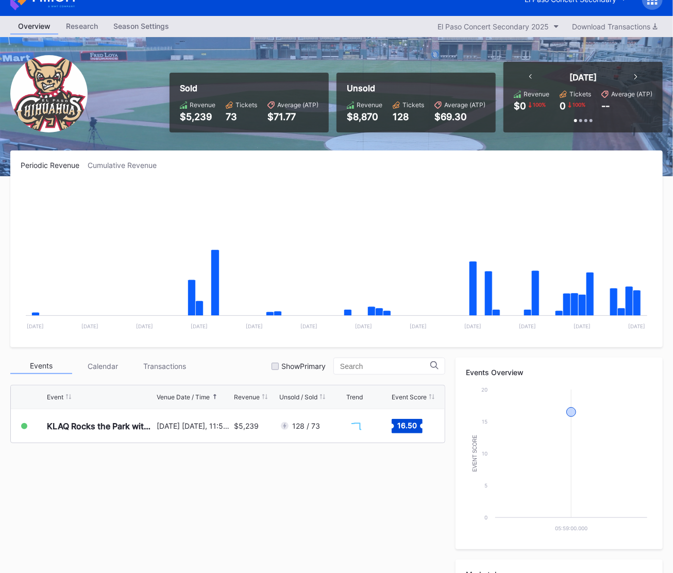
scroll to position [26, 0]
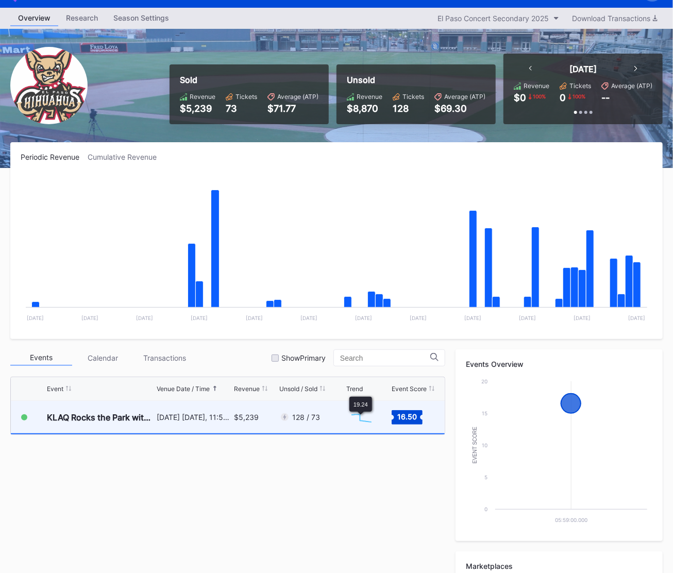
click at [332, 421] on div "128 / 73" at bounding box center [311, 417] width 64 height 32
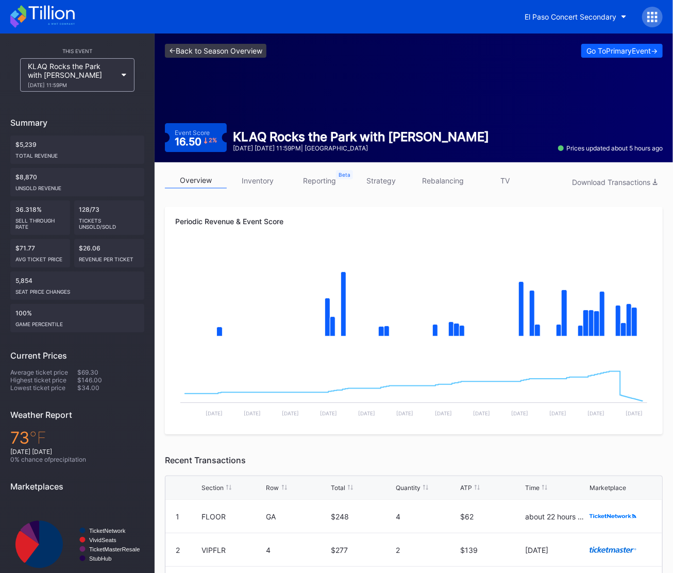
click at [225, 53] on link "<- Back to Season Overview" at bounding box center [216, 51] width 102 height 14
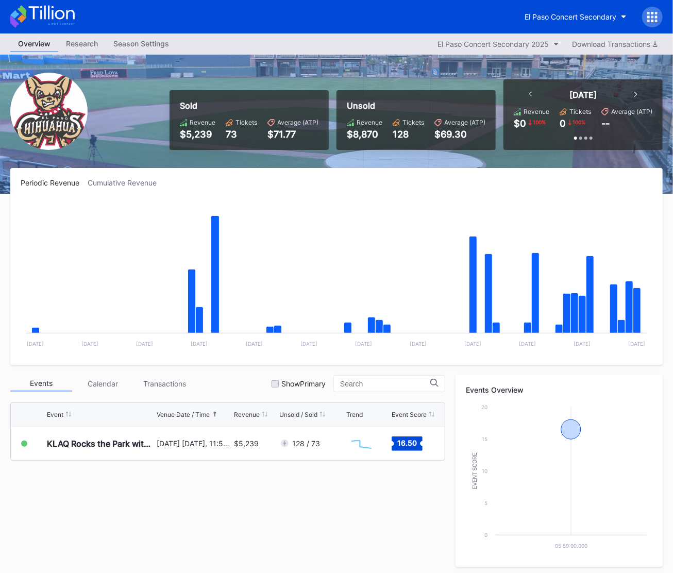
drag, startPoint x: 192, startPoint y: 133, endPoint x: 199, endPoint y: 133, distance: 7.2
click at [197, 133] on div "$5,239" at bounding box center [198, 134] width 36 height 11
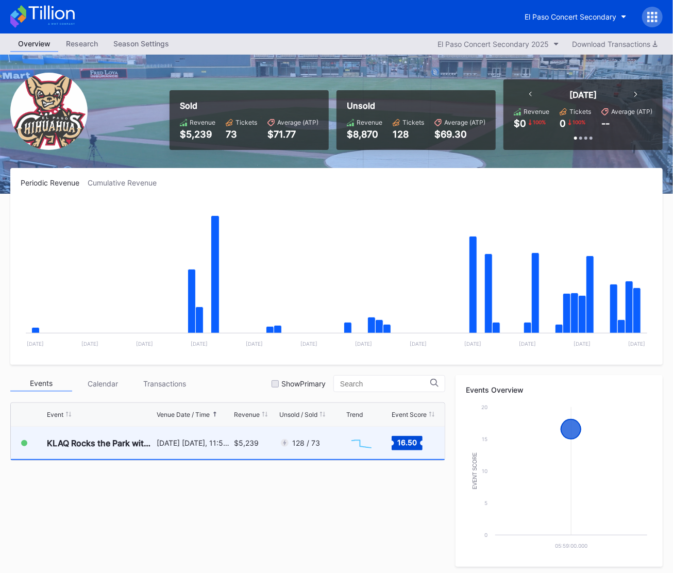
click at [271, 447] on div "$5,239" at bounding box center [255, 443] width 43 height 32
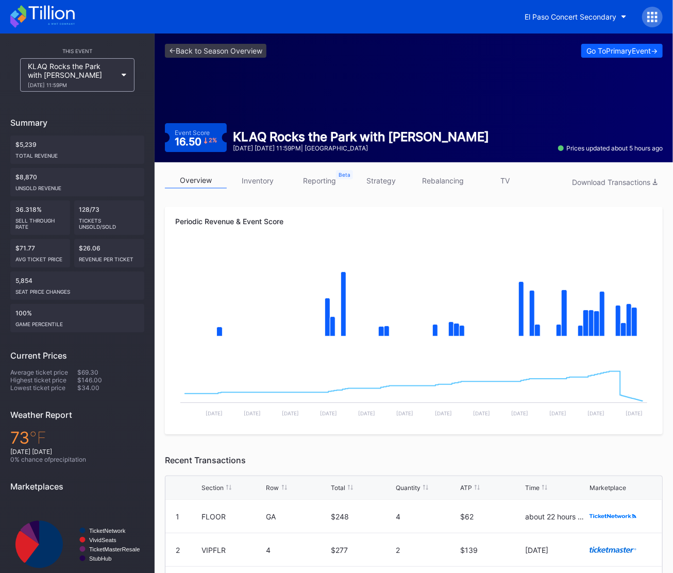
click at [660, 16] on div at bounding box center [652, 17] width 21 height 21
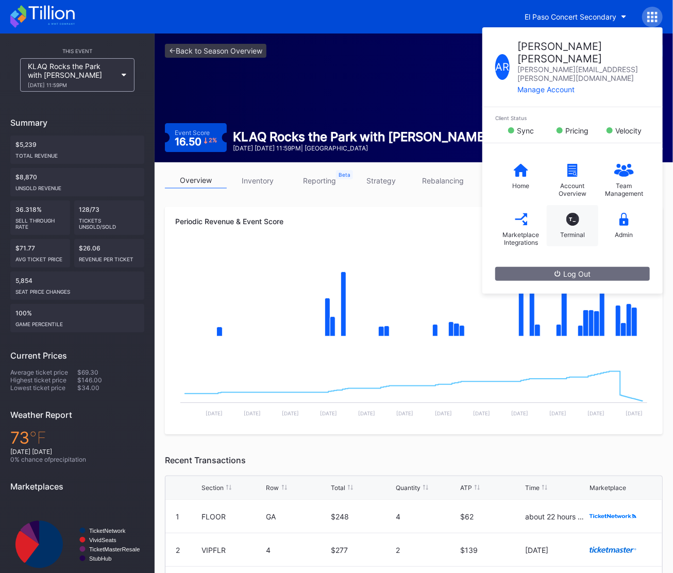
click at [574, 205] on div "T_ Terminal" at bounding box center [573, 225] width 52 height 41
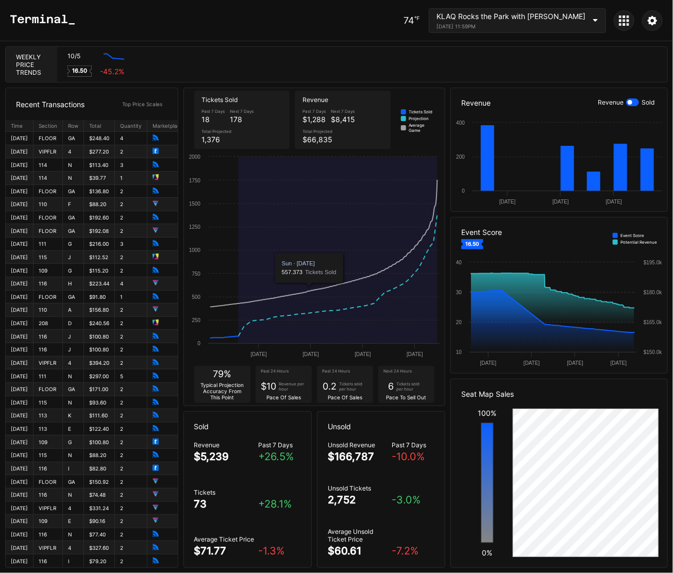
click at [619, 20] on icon at bounding box center [620, 20] width 3 height 3
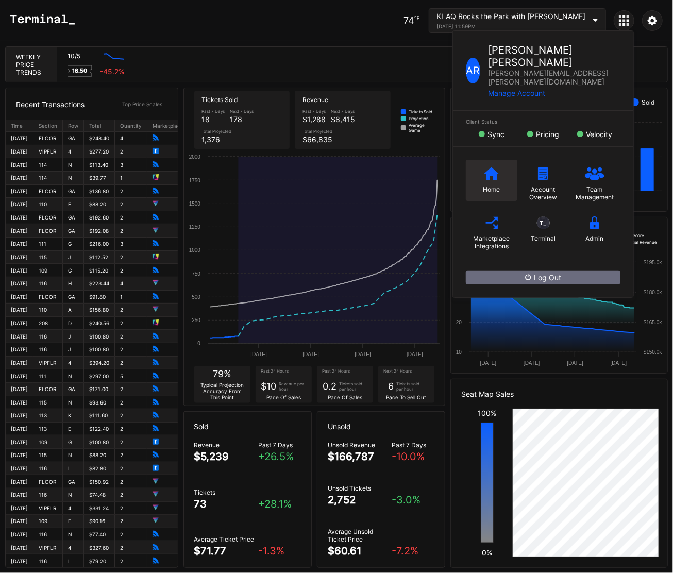
click at [477, 160] on div "Home" at bounding box center [492, 180] width 52 height 41
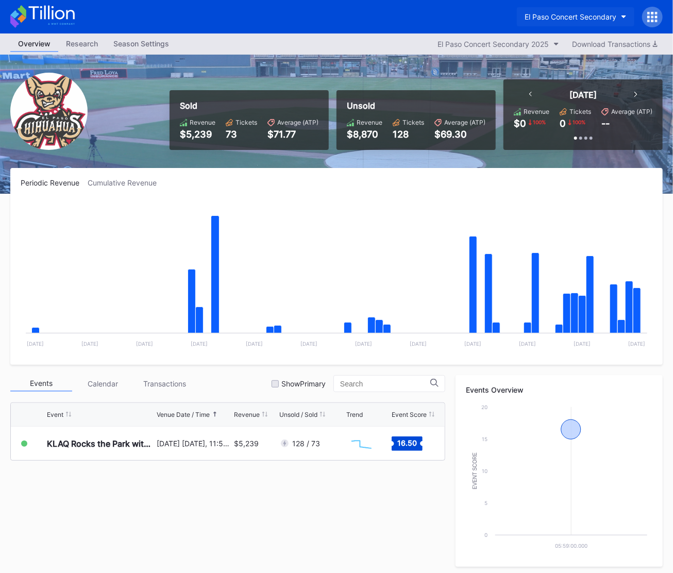
click at [562, 17] on div "El Paso Concert Secondary" at bounding box center [571, 16] width 92 height 9
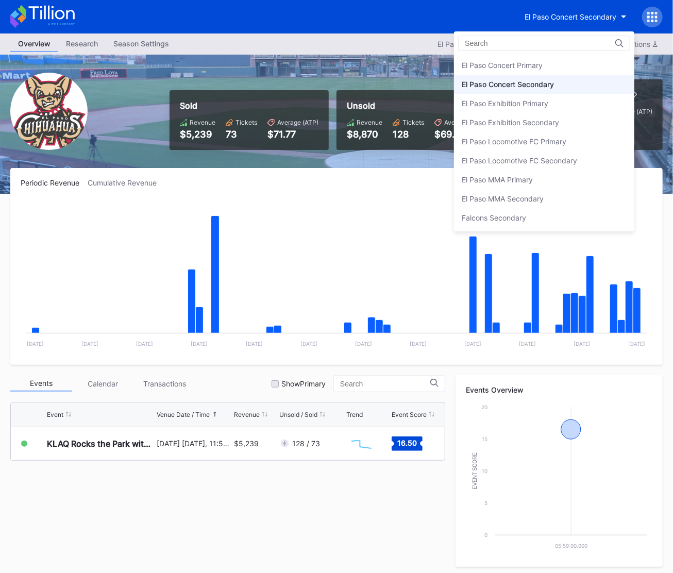
scroll to position [930, 0]
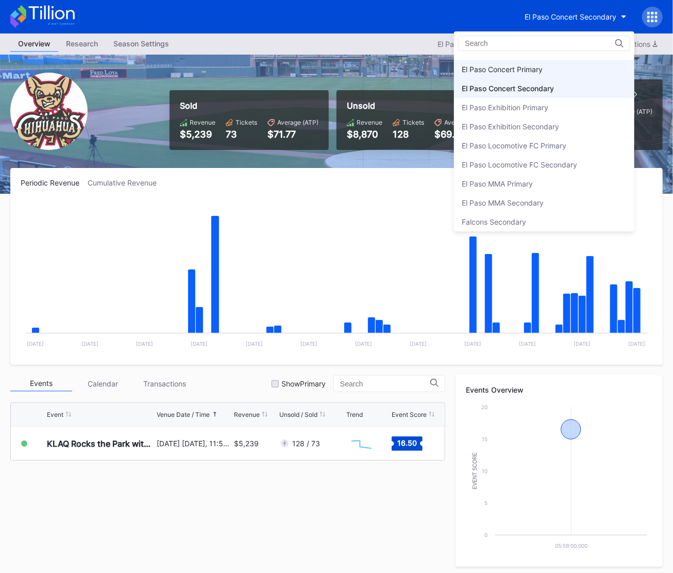
click at [559, 72] on div "El Paso Concert Primary" at bounding box center [544, 69] width 180 height 19
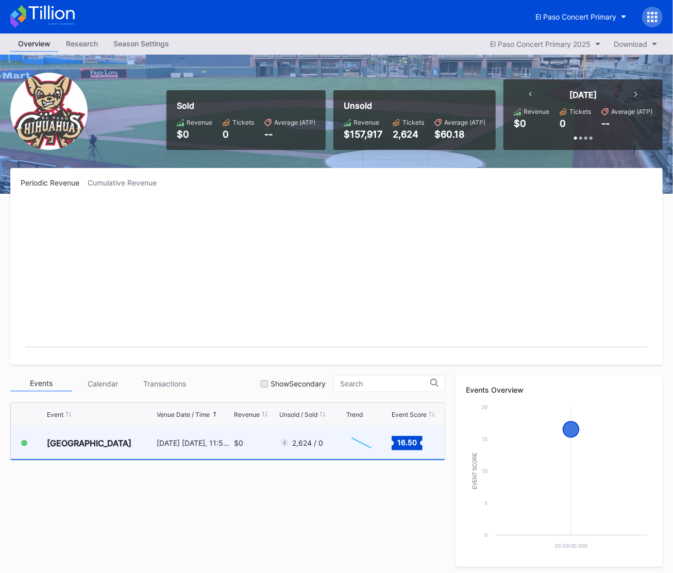
click at [294, 447] on div "2,624 / 0" at bounding box center [301, 443] width 44 height 10
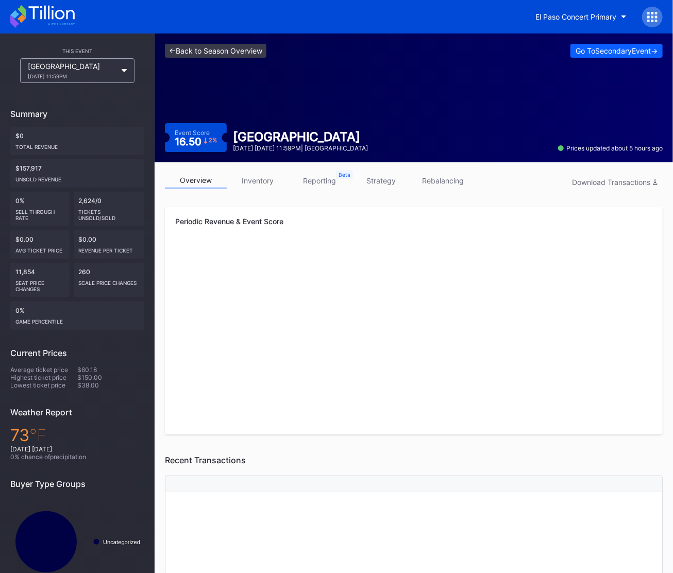
click at [216, 54] on link "<- Back to Season Overview" at bounding box center [216, 51] width 102 height 14
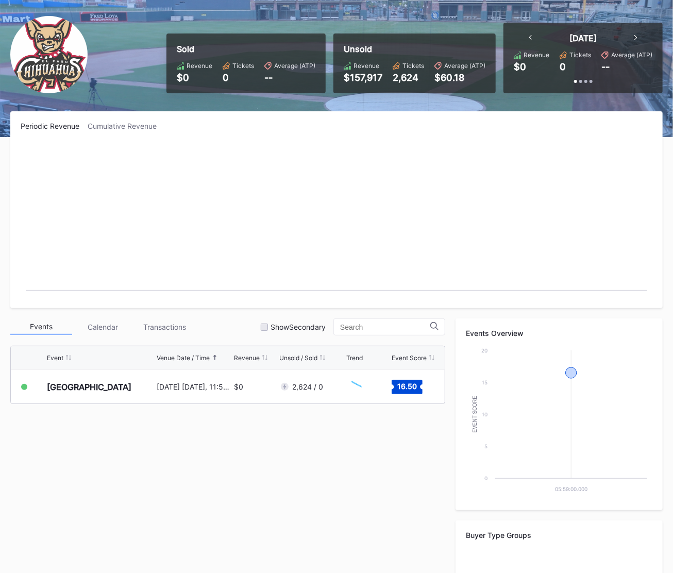
scroll to position [169, 0]
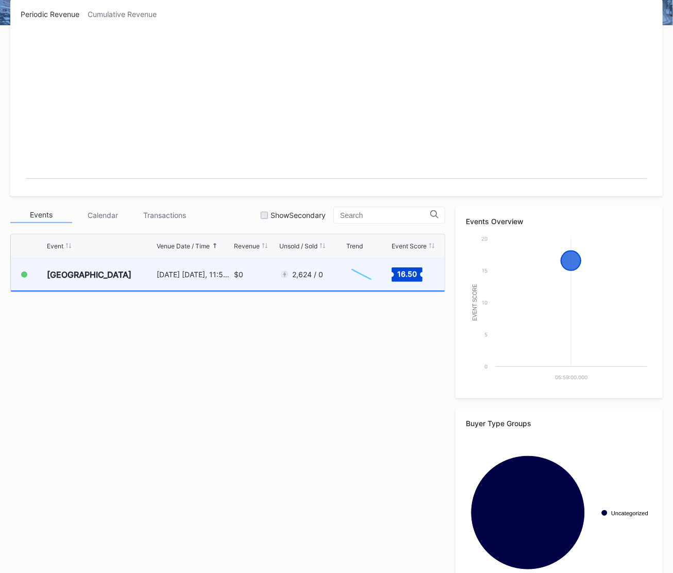
click at [255, 287] on div "$0" at bounding box center [255, 274] width 43 height 32
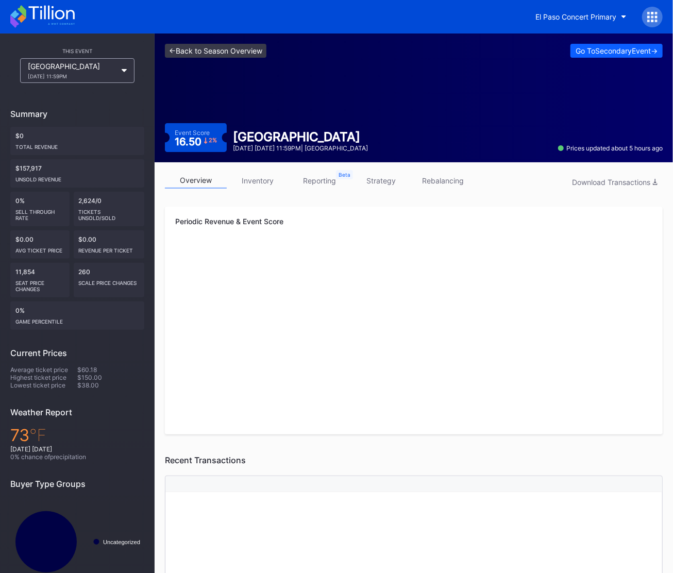
click at [215, 55] on link "<- Back to Season Overview" at bounding box center [216, 51] width 102 height 14
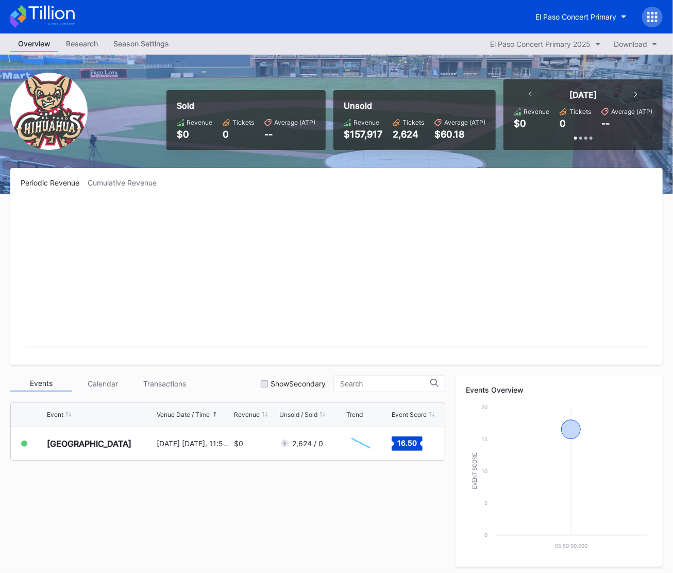
click at [658, 25] on div at bounding box center [652, 17] width 21 height 21
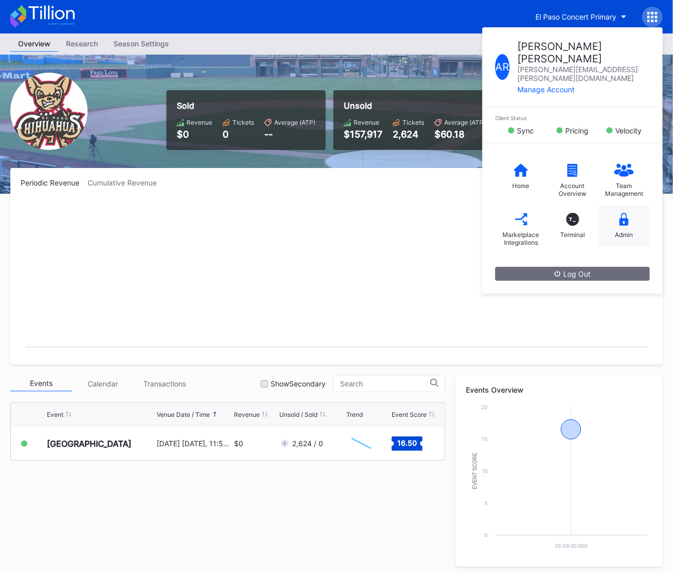
click at [619, 213] on icon at bounding box center [623, 219] width 9 height 13
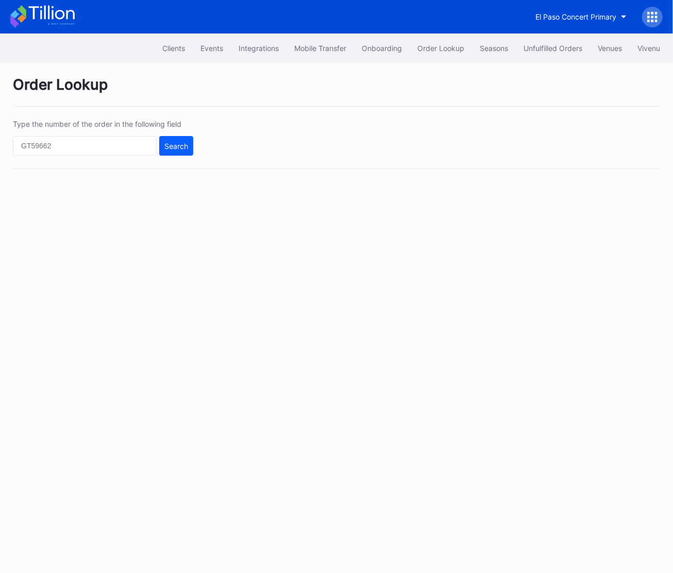
click at [643, 16] on div at bounding box center [652, 17] width 21 height 21
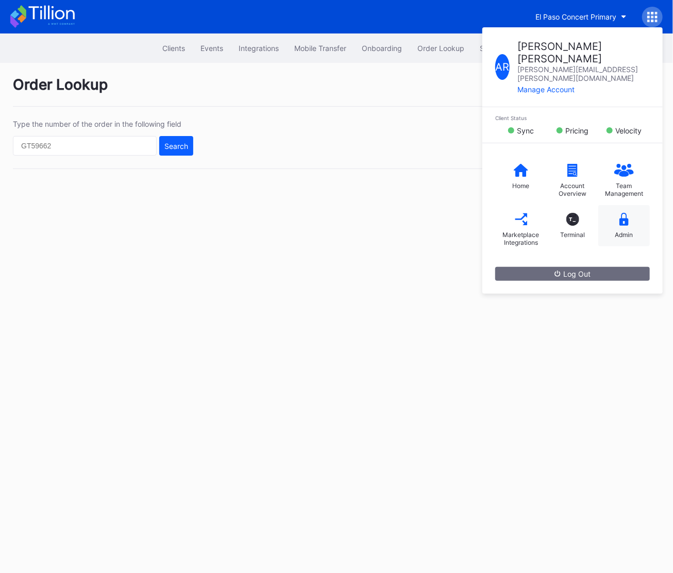
click at [620, 213] on icon at bounding box center [623, 219] width 9 height 13
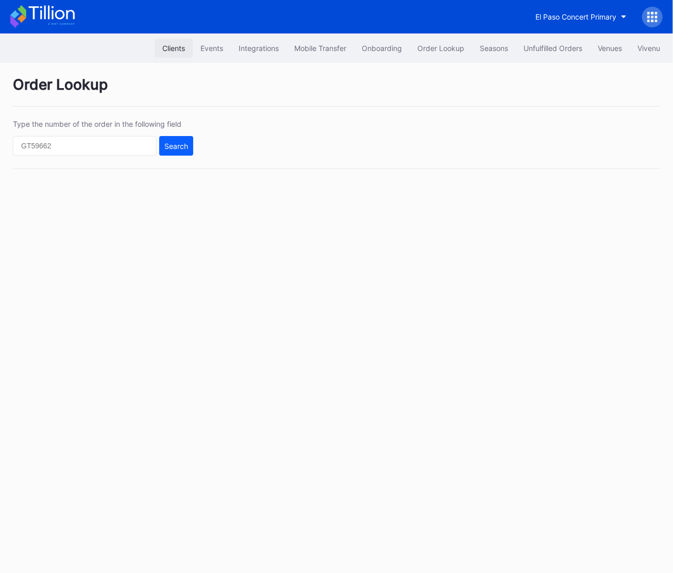
click at [155, 46] on button "Clients" at bounding box center [174, 48] width 38 height 19
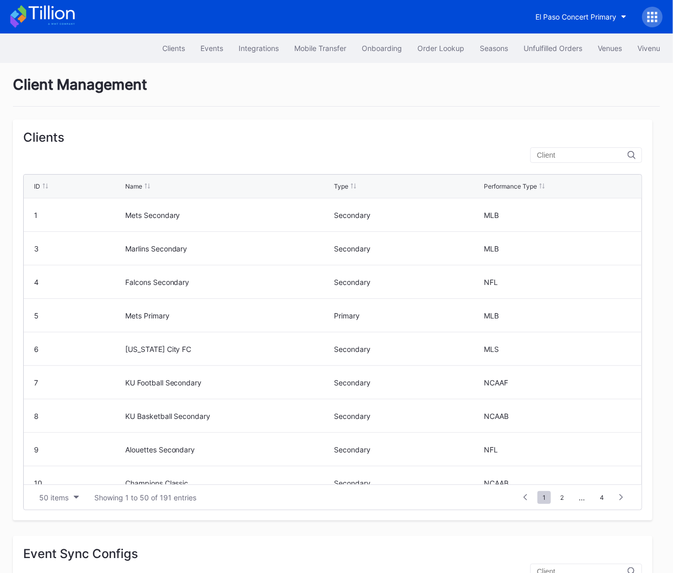
click at [584, 161] on div at bounding box center [586, 154] width 112 height 15
click at [582, 157] on input "text" at bounding box center [582, 155] width 91 height 8
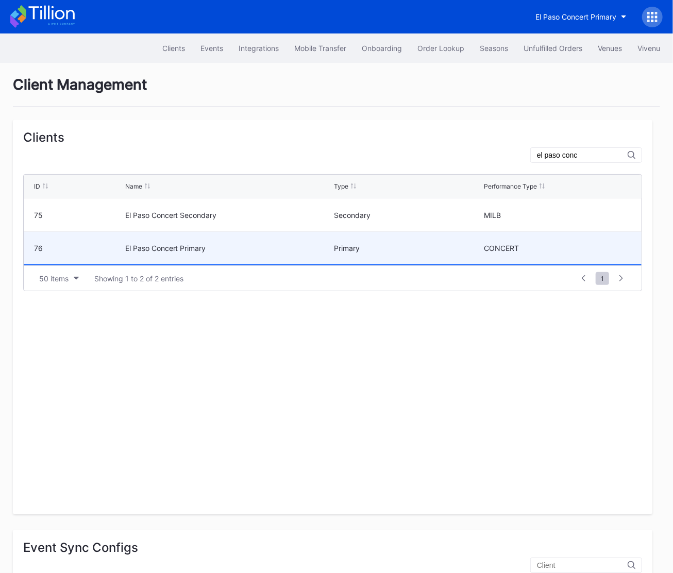
type input "el paso conc"
click at [236, 254] on div "El Paso Concert Primary" at bounding box center [228, 248] width 206 height 32
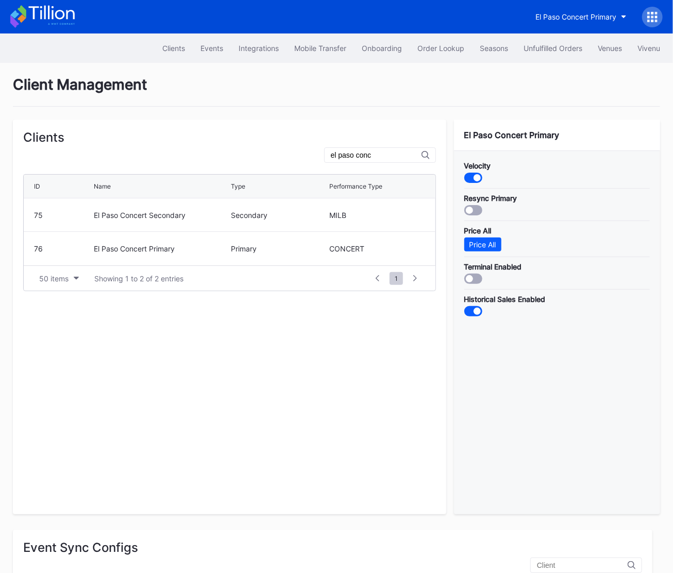
click at [57, 17] on icon at bounding box center [51, 13] width 46 height 14
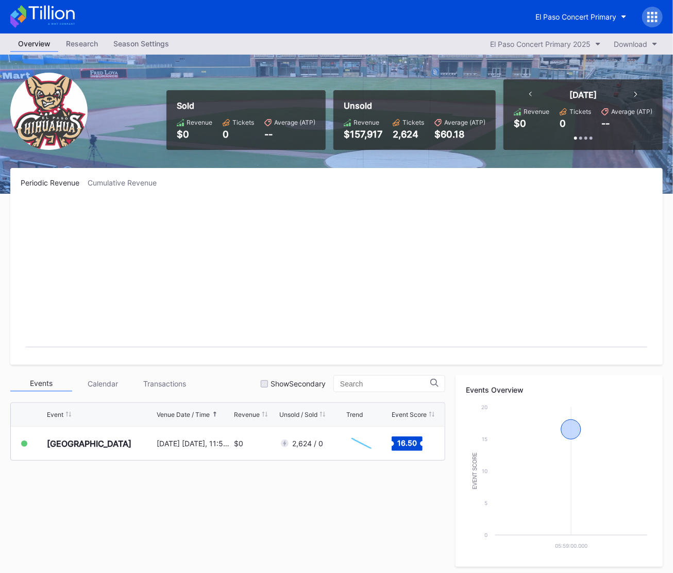
click at [135, 47] on div "Season Settings" at bounding box center [141, 43] width 71 height 15
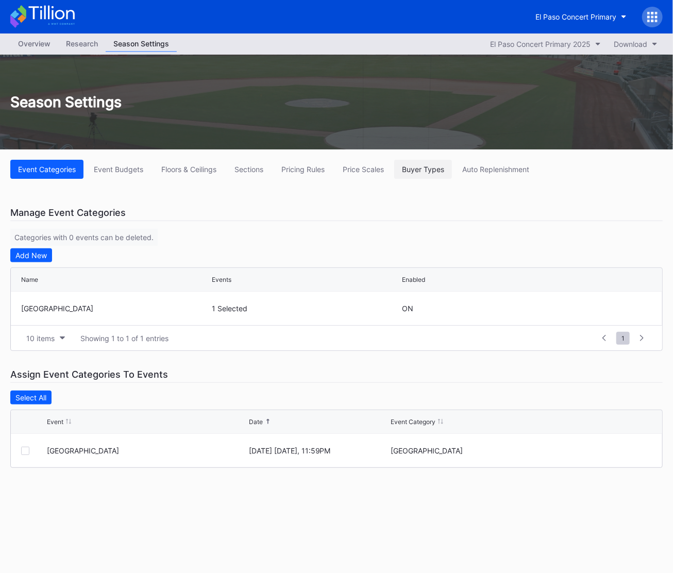
drag, startPoint x: 465, startPoint y: 166, endPoint x: 455, endPoint y: 169, distance: 10.0
click at [465, 166] on button "Auto Replenishment" at bounding box center [496, 169] width 82 height 19
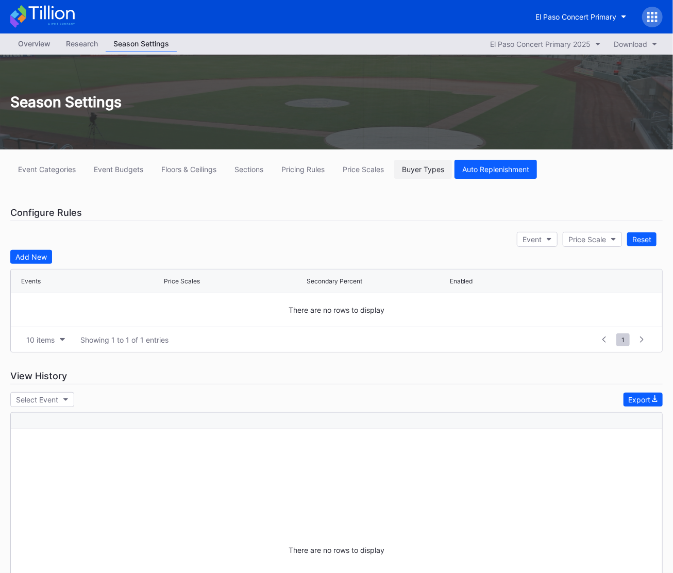
click at [444, 169] on div "Buyer Types" at bounding box center [423, 169] width 42 height 9
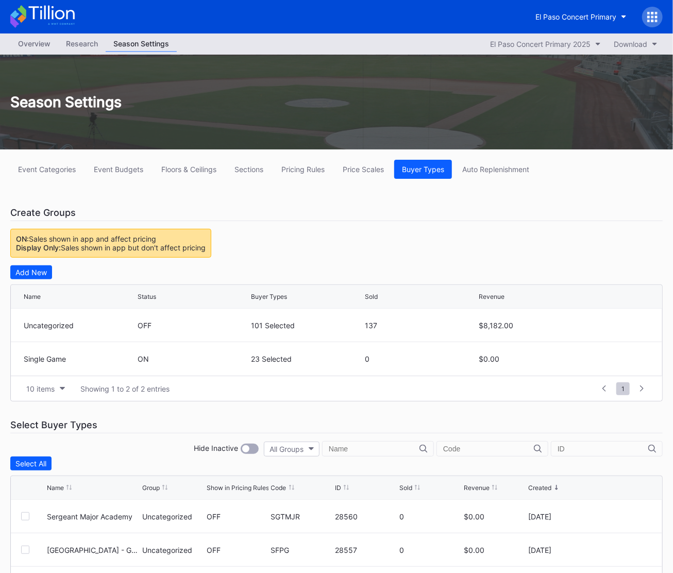
click at [46, 46] on div "Overview" at bounding box center [34, 43] width 48 height 15
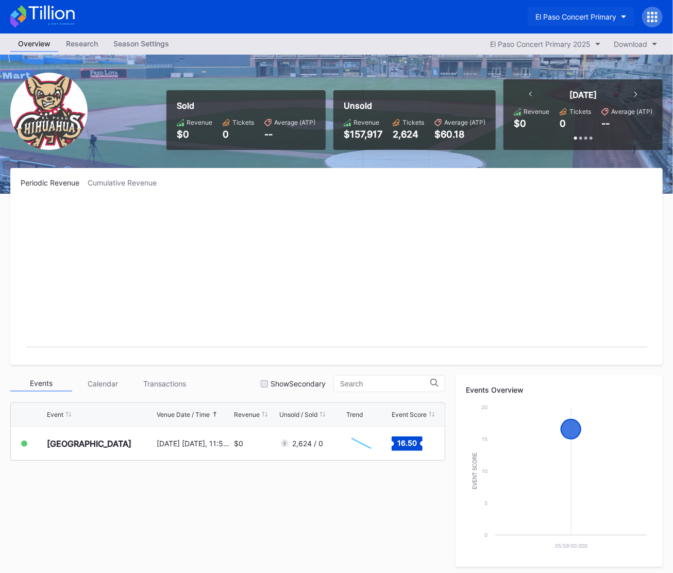
click at [565, 18] on div "El Paso Concert Primary" at bounding box center [575, 16] width 81 height 9
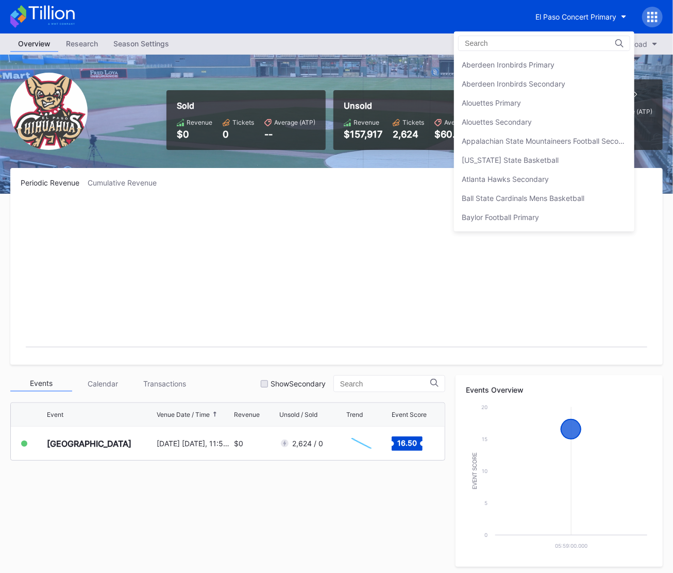
scroll to position [930, 0]
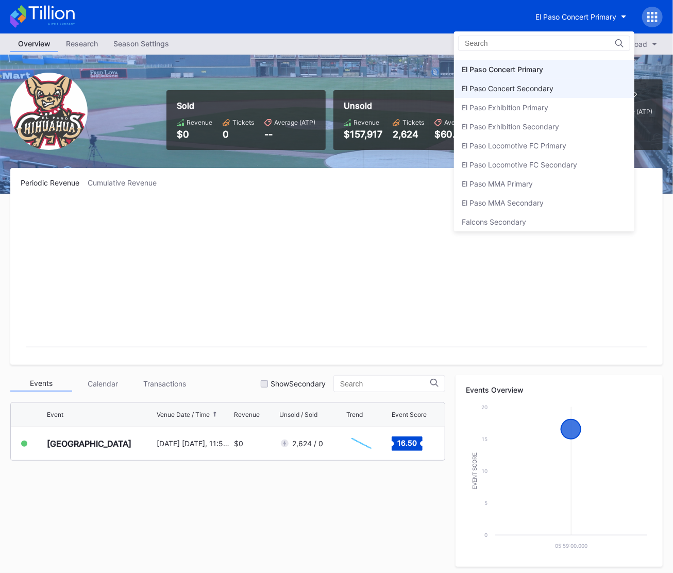
click at [558, 80] on div "El Paso Concert Secondary" at bounding box center [544, 88] width 180 height 19
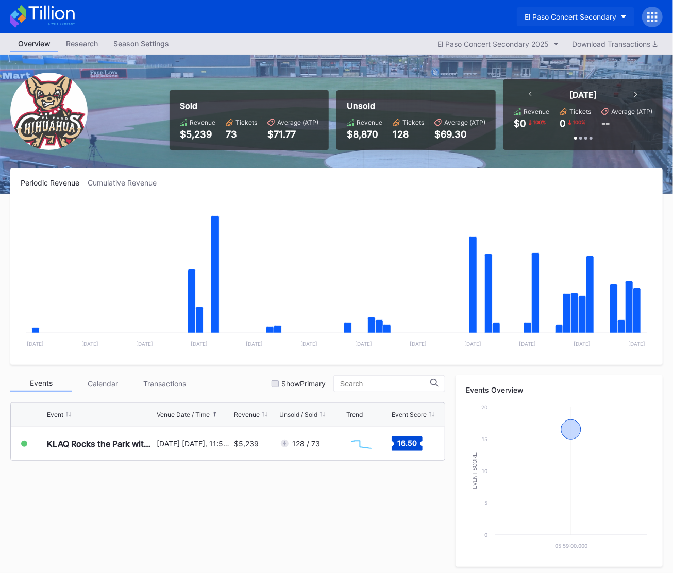
click at [580, 21] on button "El Paso Concert Secondary" at bounding box center [575, 16] width 117 height 19
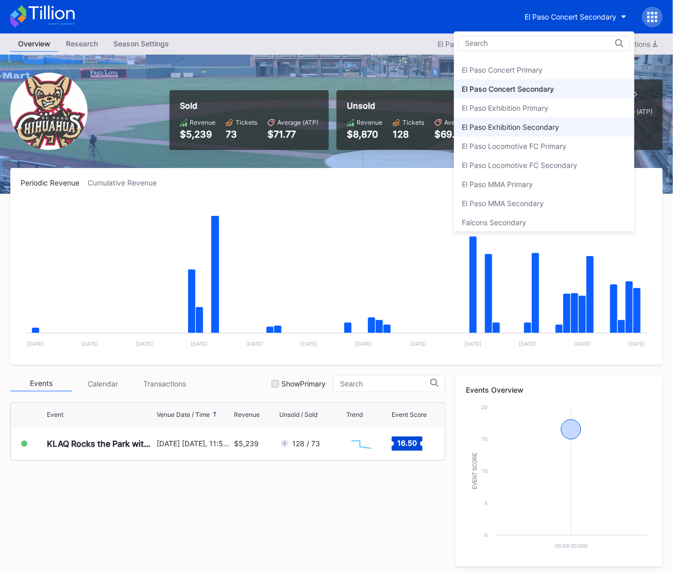
scroll to position [946, 0]
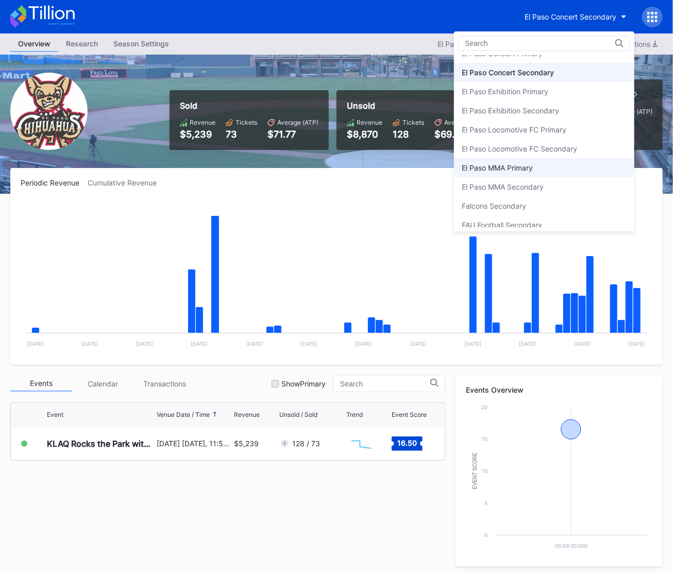
click at [542, 158] on div "El Paso MMA Primary" at bounding box center [544, 167] width 180 height 19
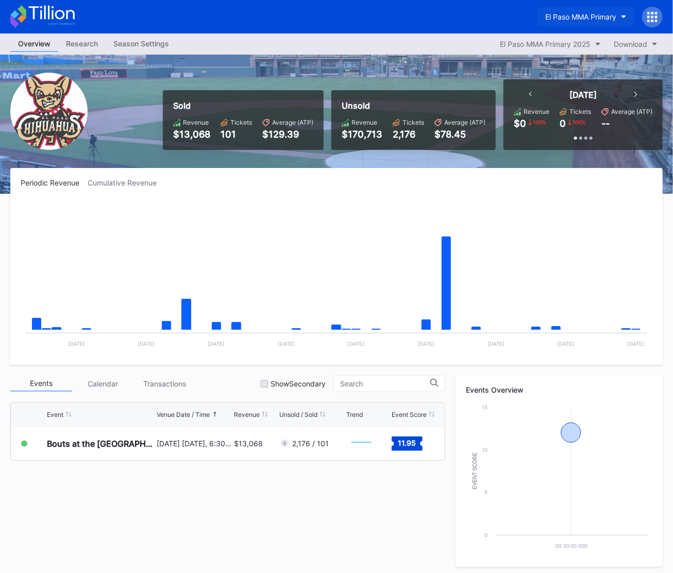
click at [567, 16] on div "El Paso MMA Primary" at bounding box center [580, 16] width 71 height 9
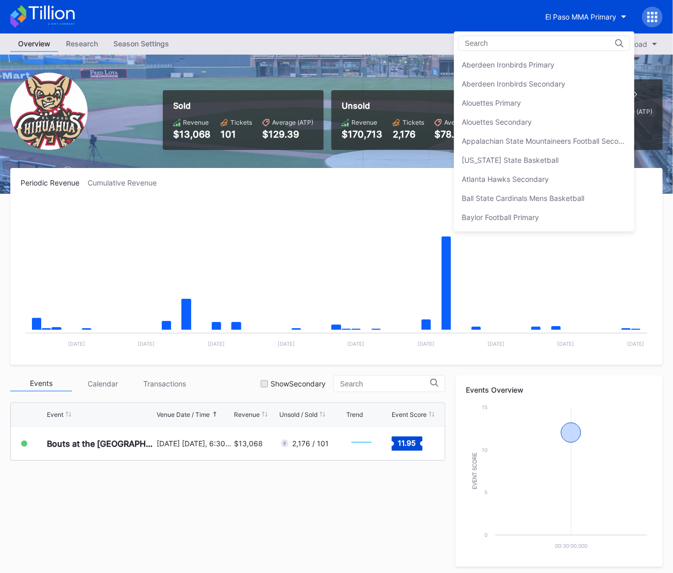
scroll to position [1044, 0]
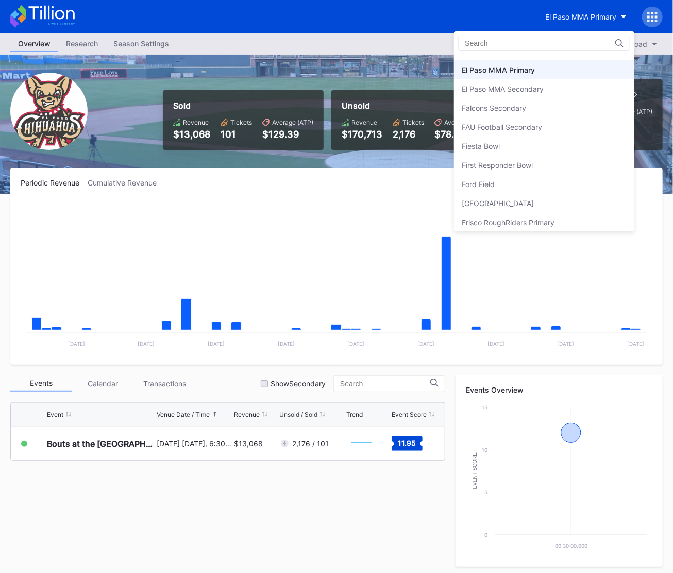
drag, startPoint x: 565, startPoint y: 83, endPoint x: 476, endPoint y: 99, distance: 90.7
click at [565, 83] on div "El Paso MMA Secondary" at bounding box center [544, 88] width 180 height 19
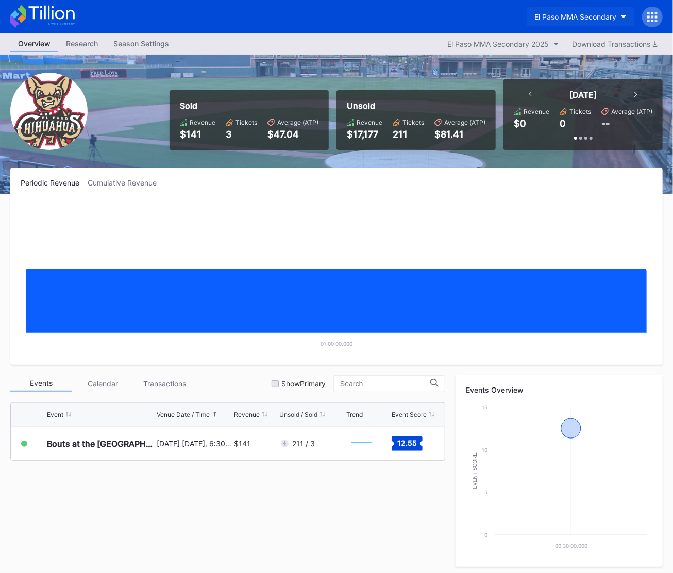
click at [599, 16] on div "El Paso MMA Secondary" at bounding box center [575, 16] width 82 height 9
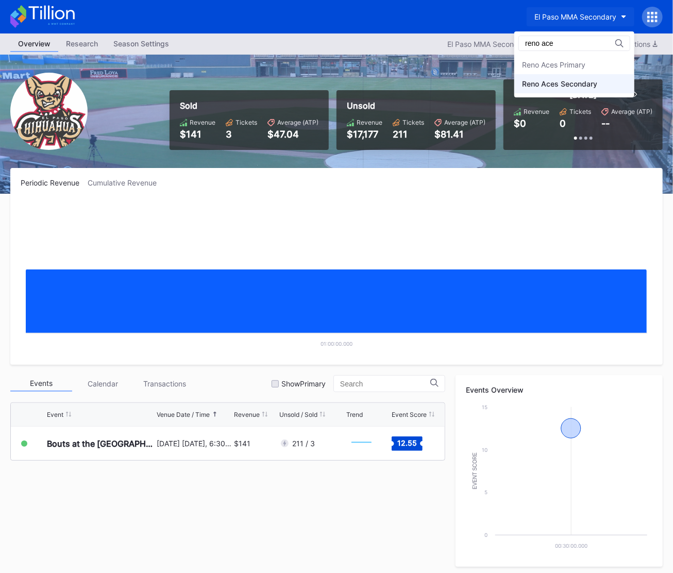
type input "reno ace"
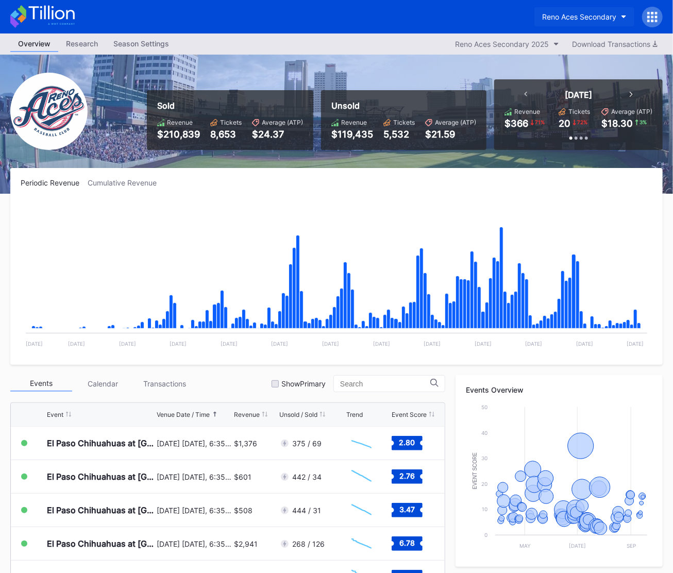
click at [586, 16] on div "Reno Aces Secondary" at bounding box center [579, 16] width 74 height 9
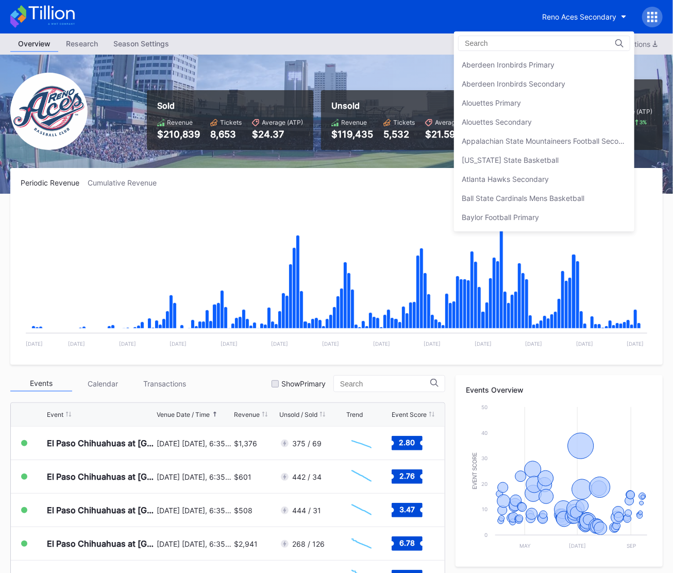
scroll to position [2429, 0]
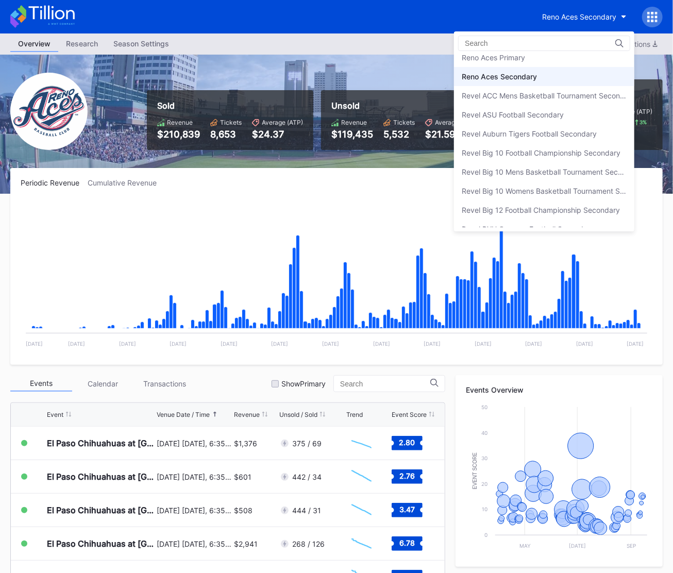
type input "l"
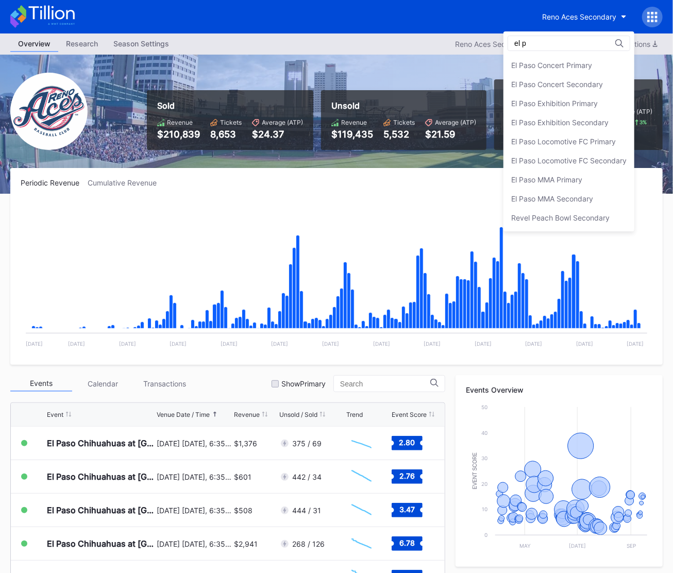
scroll to position [18, 0]
type input "el paso"
click at [579, 59] on div "El Paso Chihuahuas Secondary" at bounding box center [568, 66] width 131 height 19
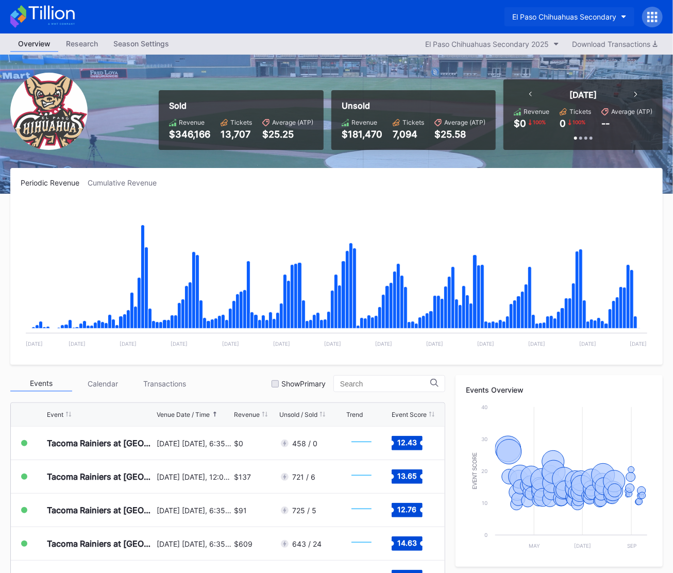
click at [582, 10] on button "El Paso Chihuahuas Secondary" at bounding box center [570, 16] width 130 height 19
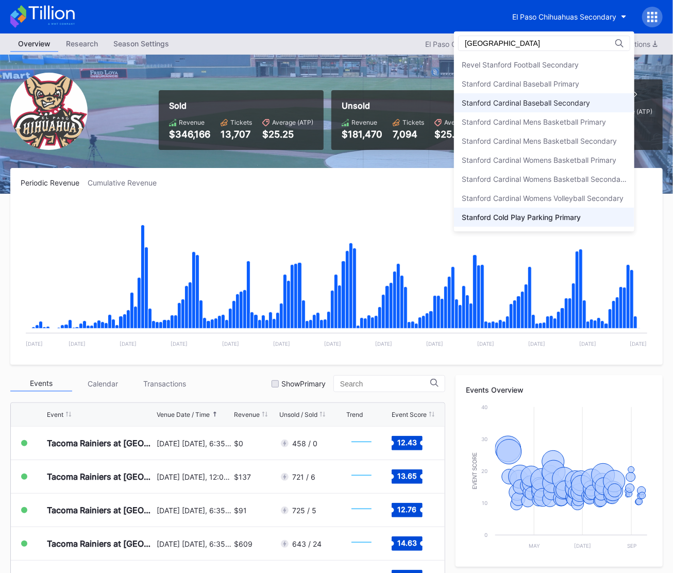
scroll to position [56, 0]
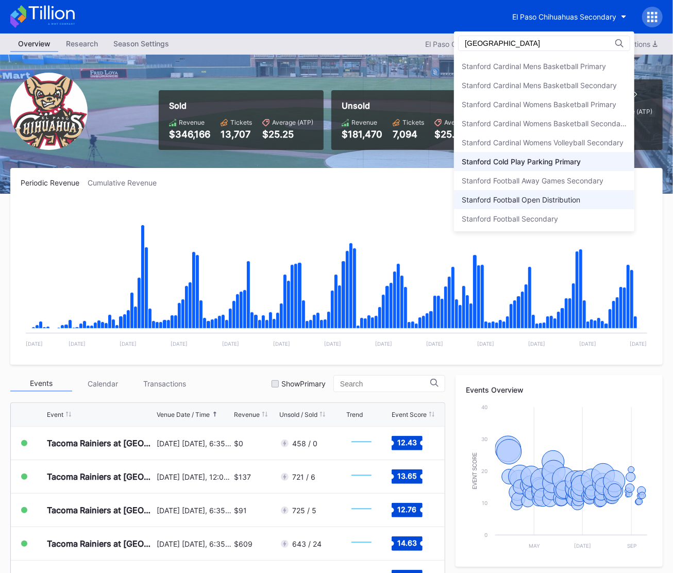
type input "[GEOGRAPHIC_DATA]"
click at [547, 201] on div "Stanford Football Open Distribution" at bounding box center [521, 199] width 119 height 9
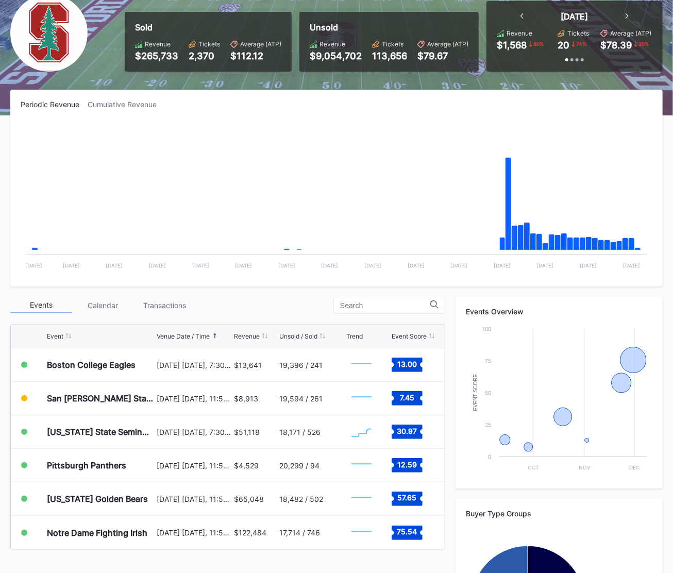
scroll to position [73, 0]
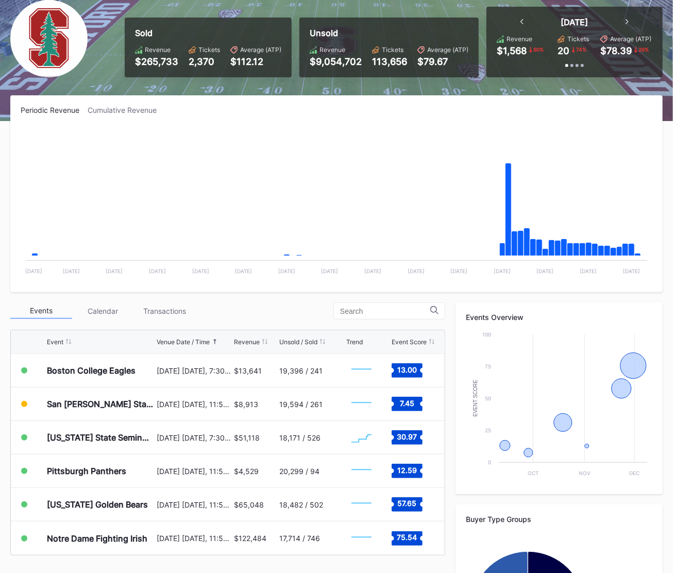
click at [104, 115] on div "Periodic Revenue Cumulative Revenue Created with Highcharts 11.2.0 Chart title …" at bounding box center [336, 193] width 652 height 197
click at [104, 112] on div "Cumulative Revenue" at bounding box center [126, 110] width 77 height 9
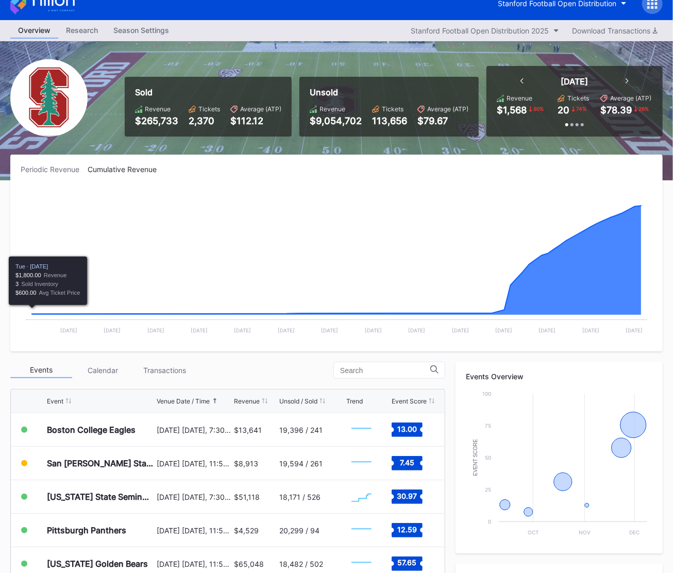
scroll to position [0, 0]
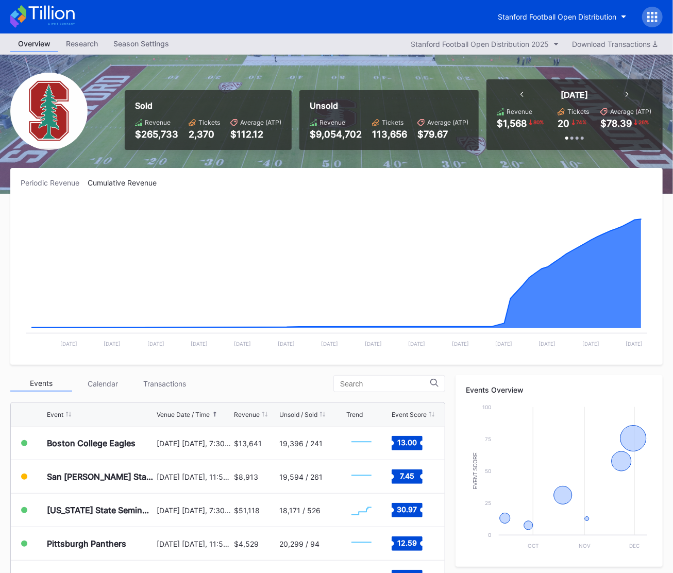
click at [60, 184] on div "Periodic Revenue" at bounding box center [54, 182] width 67 height 9
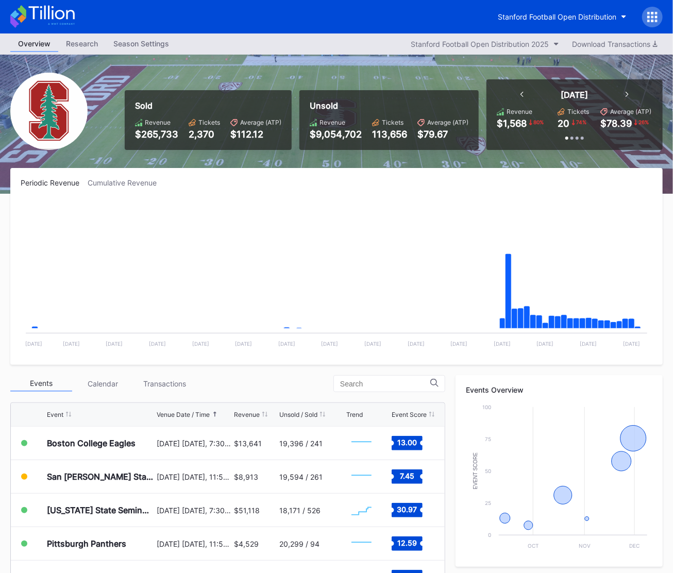
click at [651, 23] on div at bounding box center [652, 17] width 21 height 21
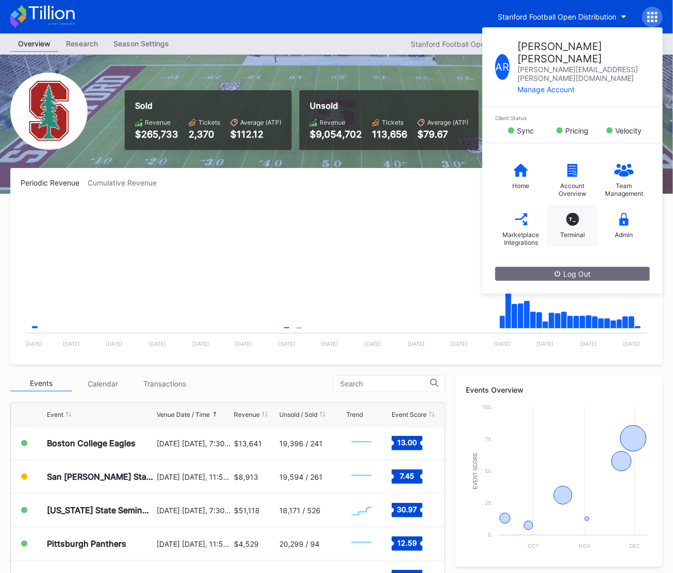
click at [558, 205] on div "T_ Terminal" at bounding box center [573, 225] width 52 height 41
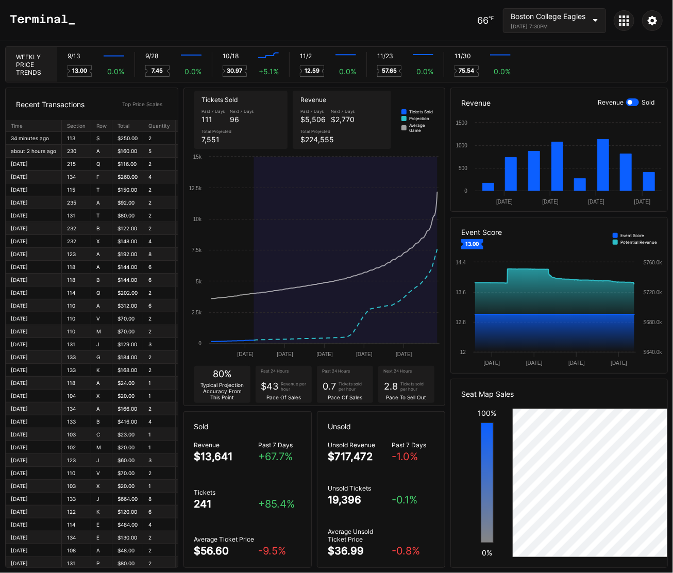
click at [562, 24] on div "September 13, 2025 7:30PM" at bounding box center [548, 26] width 75 height 6
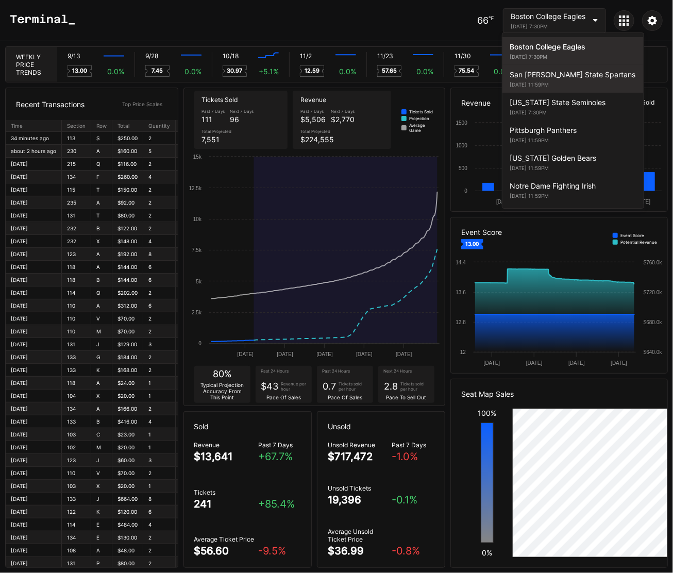
click at [558, 73] on div "San [PERSON_NAME] State Spartans" at bounding box center [573, 74] width 126 height 9
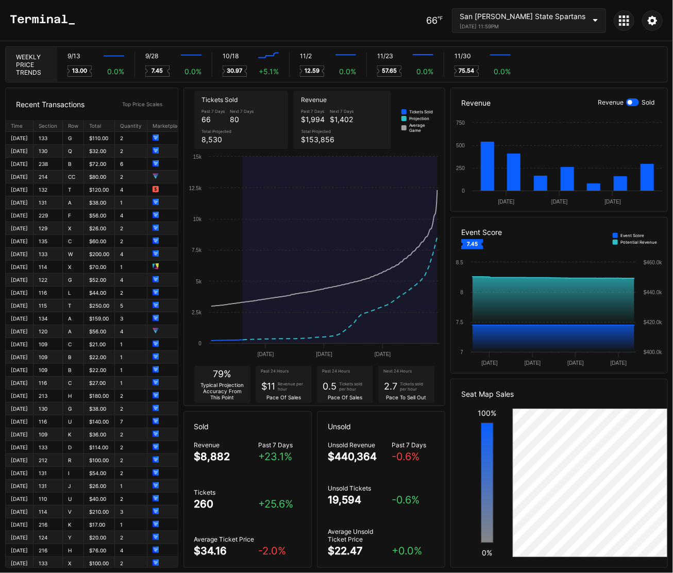
click at [552, 29] on div "San Jose State Spartans September 27, 2025 11:59PM" at bounding box center [529, 20] width 154 height 25
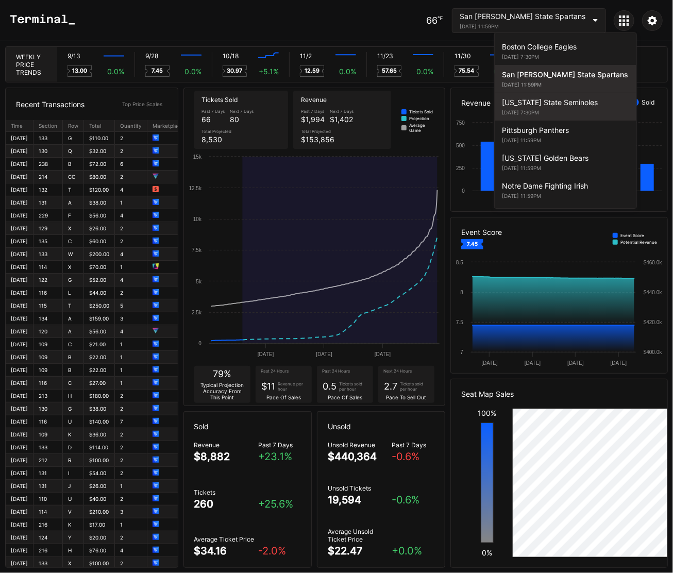
click at [545, 96] on div "Florida State Seminoles October 18, 2025 7:30PM" at bounding box center [566, 107] width 142 height 28
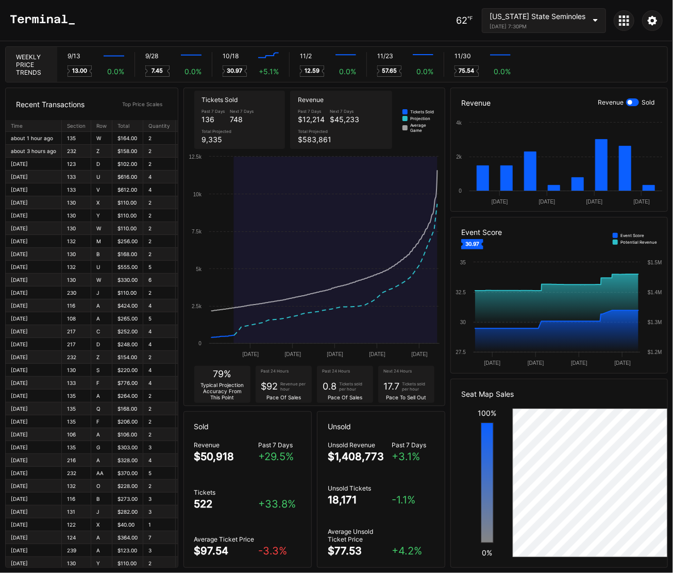
click at [551, 23] on div "October 18, 2025 7:30PM" at bounding box center [538, 26] width 96 height 6
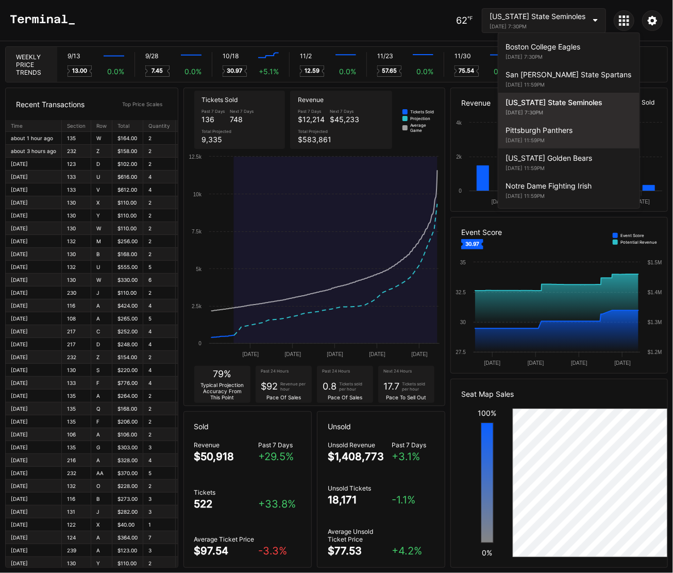
click at [542, 131] on div "Pittsburgh Panthers" at bounding box center [569, 130] width 126 height 9
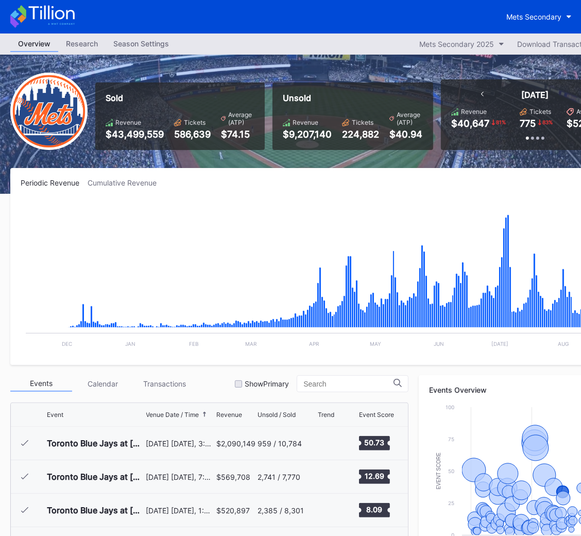
scroll to position [1976, 0]
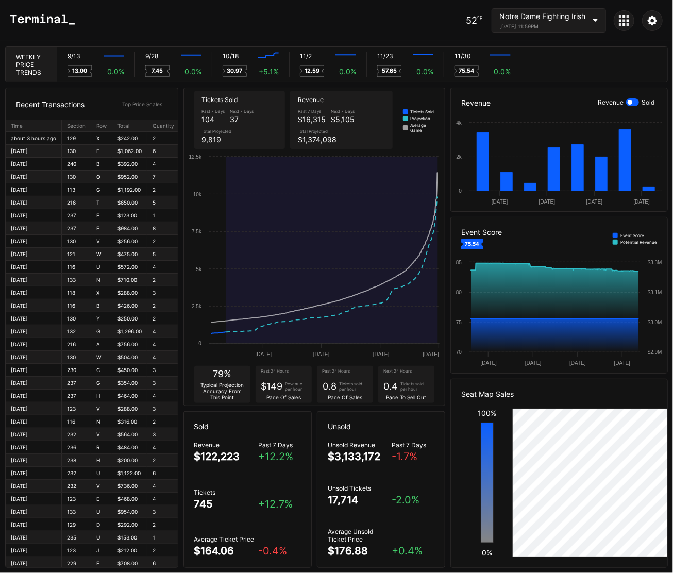
drag, startPoint x: 629, startPoint y: 22, endPoint x: 629, endPoint y: 27, distance: 5.7
click at [629, 22] on icon at bounding box center [624, 20] width 10 height 10
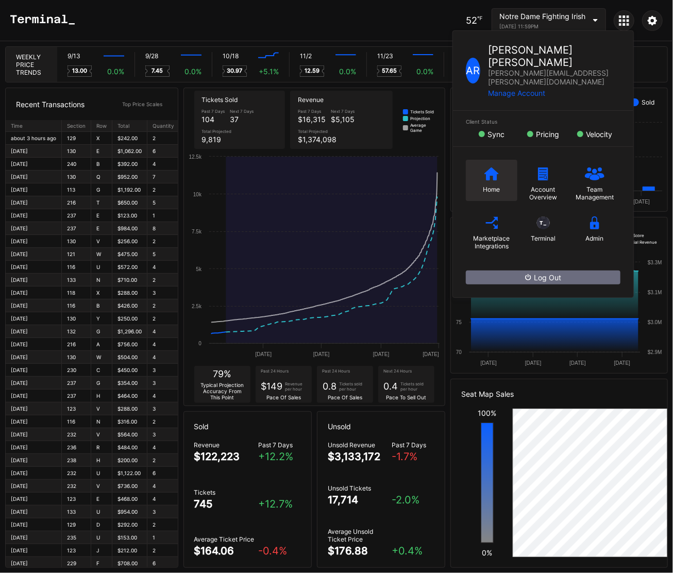
click at [483, 163] on div "Home" at bounding box center [492, 180] width 52 height 41
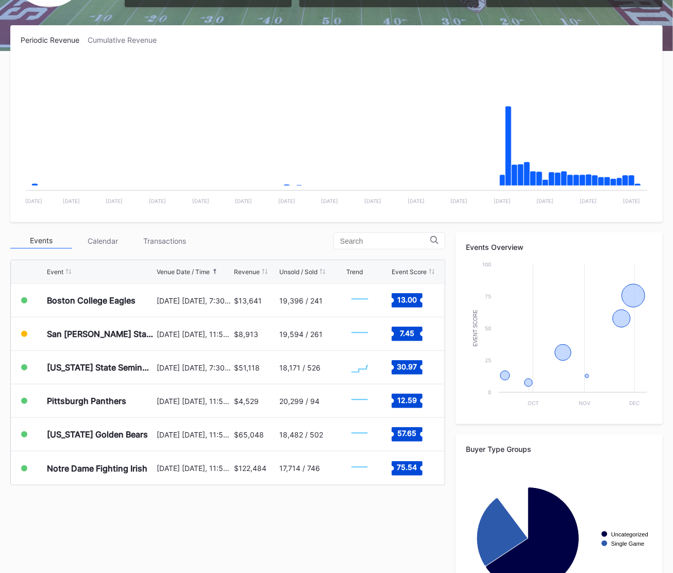
scroll to position [206, 0]
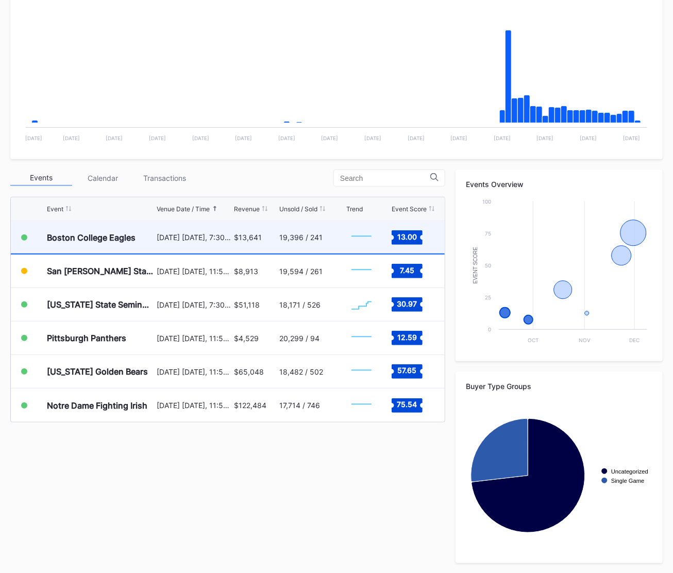
click at [204, 245] on div "[DATE] [DATE], 7:30PM" at bounding box center [194, 237] width 75 height 32
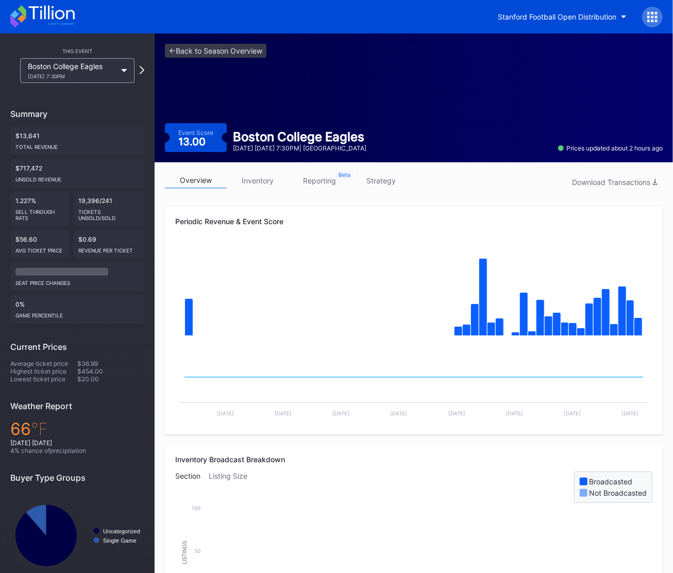
click at [144, 73] on div "This Event Boston College Eagles [DATE] 7:30PM Summary $13,641 Total Revenue $7…" at bounding box center [77, 312] width 155 height 558
click at [143, 69] on icon at bounding box center [142, 70] width 6 height 10
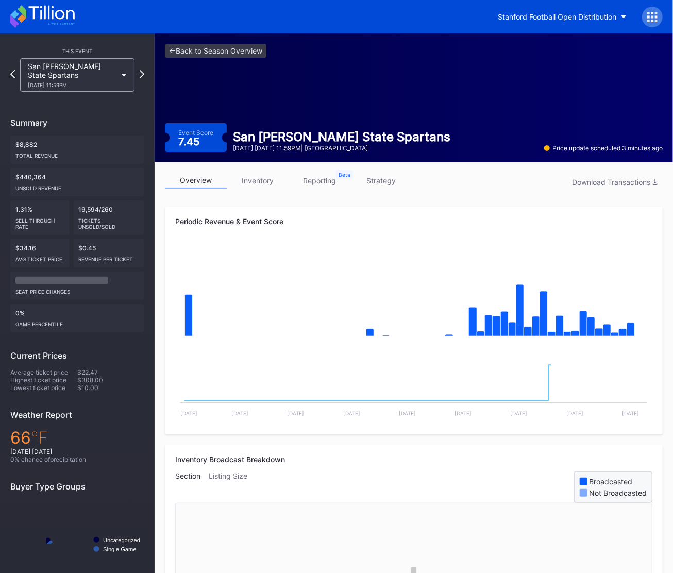
click at [143, 70] on icon at bounding box center [142, 74] width 5 height 8
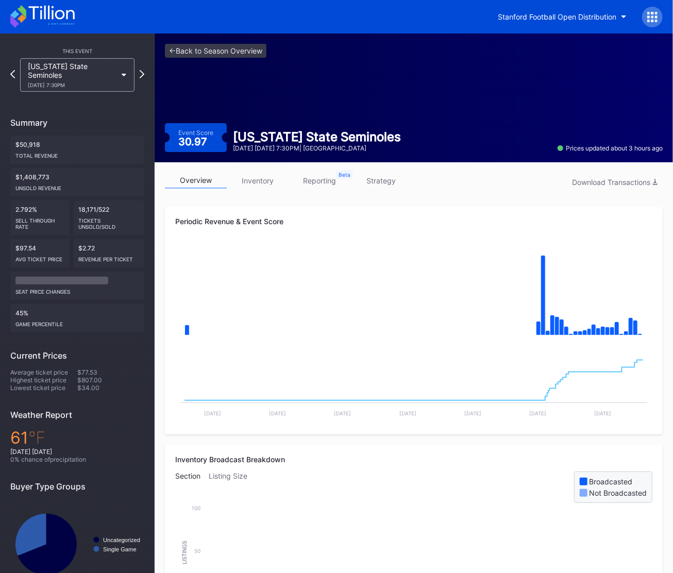
click at [143, 70] on icon at bounding box center [142, 74] width 5 height 8
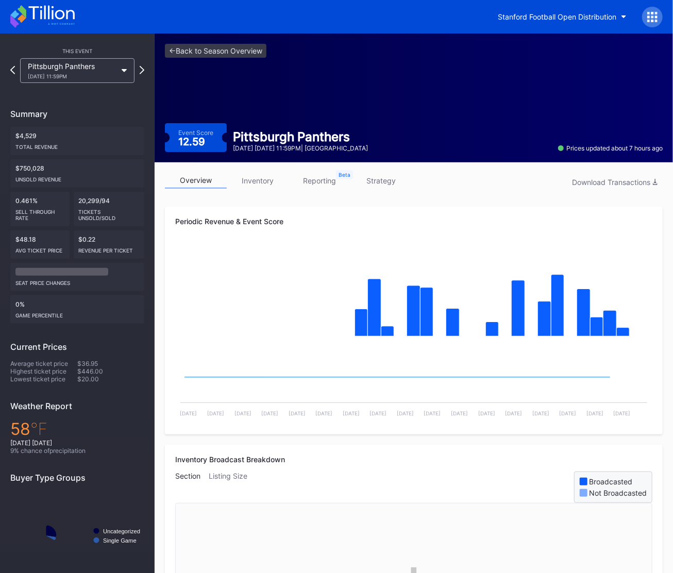
click at [143, 69] on icon at bounding box center [142, 70] width 5 height 8
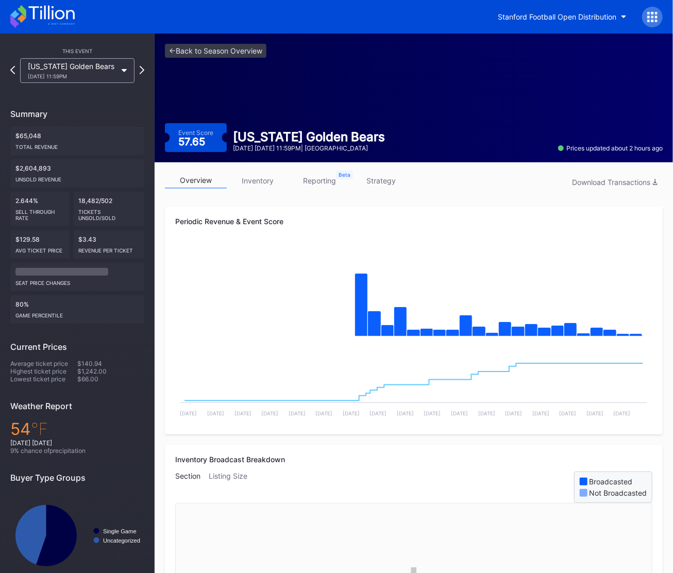
click at [143, 69] on icon at bounding box center [142, 70] width 5 height 8
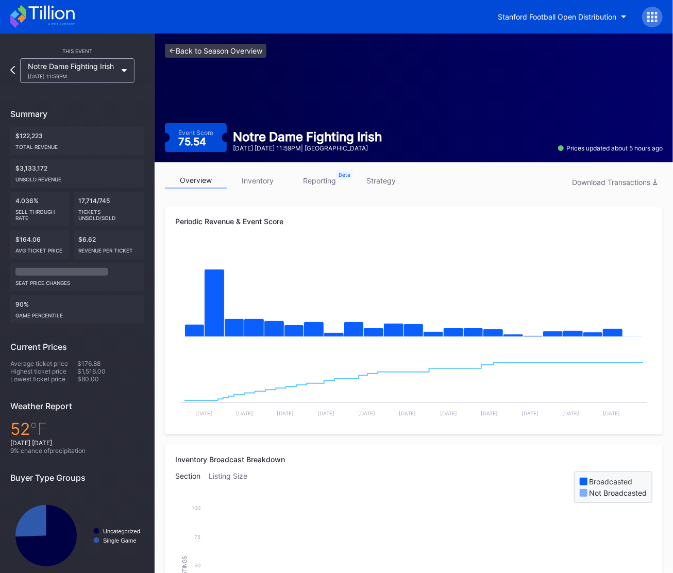
click at [224, 51] on link "<- Back to Season Overview" at bounding box center [216, 51] width 102 height 14
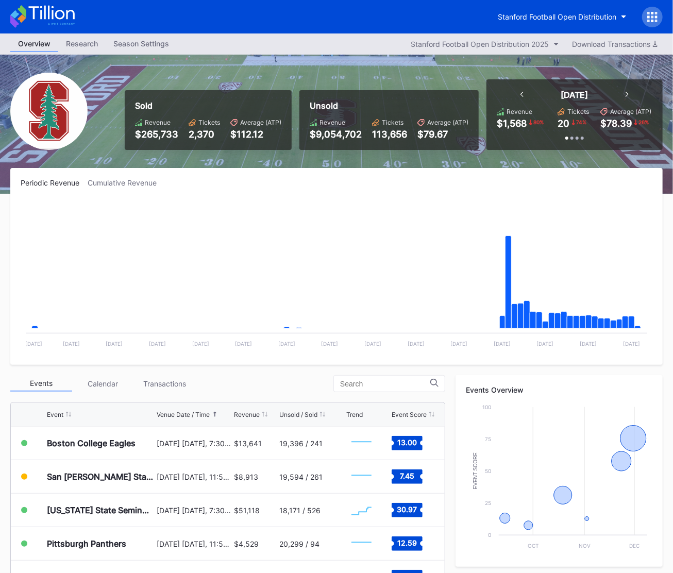
click at [649, 20] on icon at bounding box center [648, 21] width 3 height 3
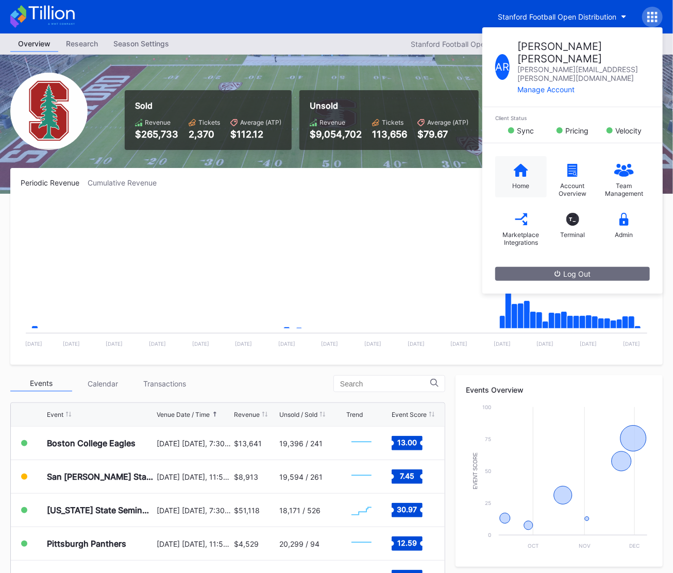
click at [506, 156] on div "Home" at bounding box center [521, 176] width 52 height 41
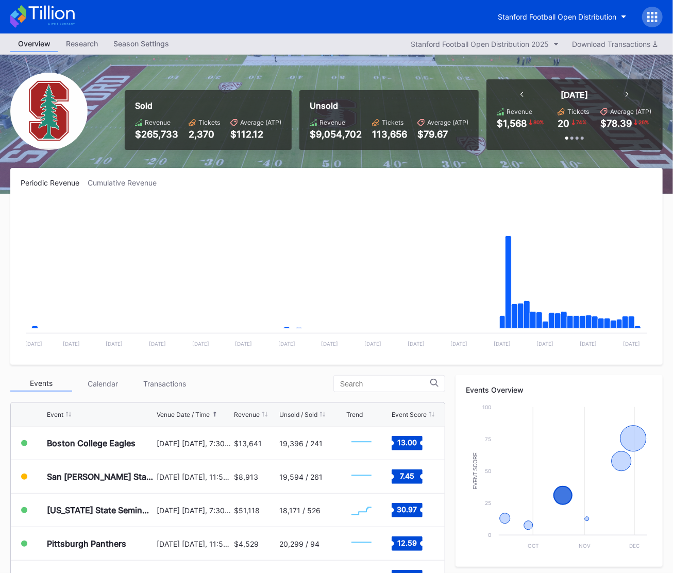
click at [62, 14] on icon at bounding box center [42, 16] width 64 height 23
click at [52, 11] on icon at bounding box center [51, 13] width 46 height 14
click at [578, 15] on div "Stanford Football Open Distribution" at bounding box center [557, 16] width 119 height 9
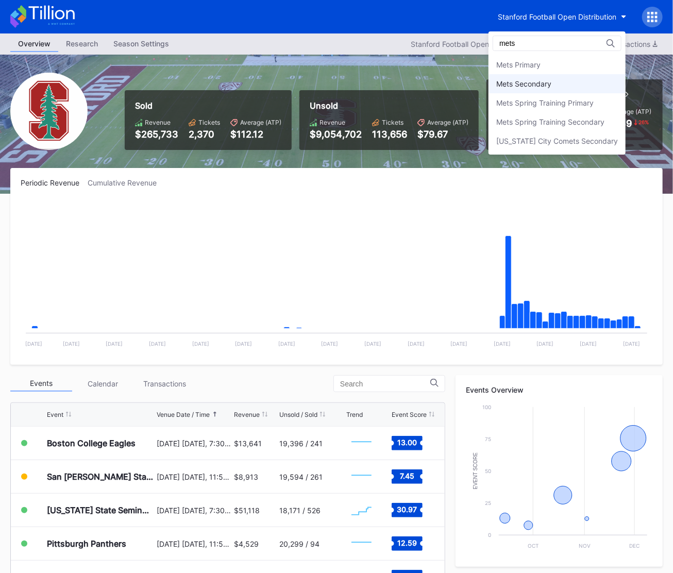
type input "mets"
click at [553, 80] on div "Mets Secondary" at bounding box center [557, 83] width 137 height 19
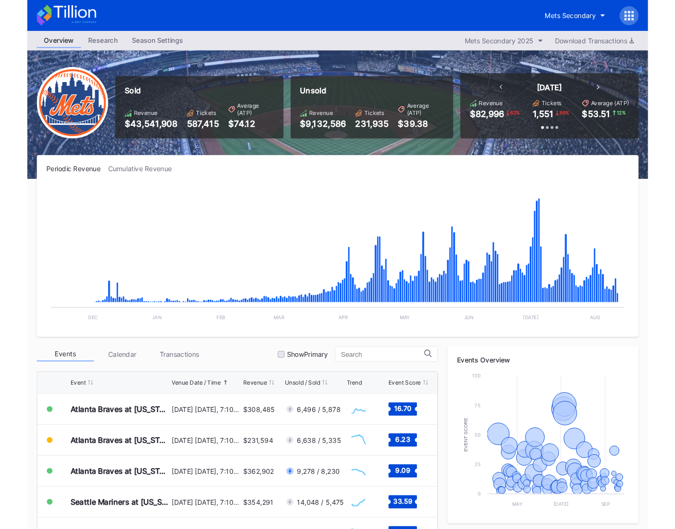
scroll to position [206, 0]
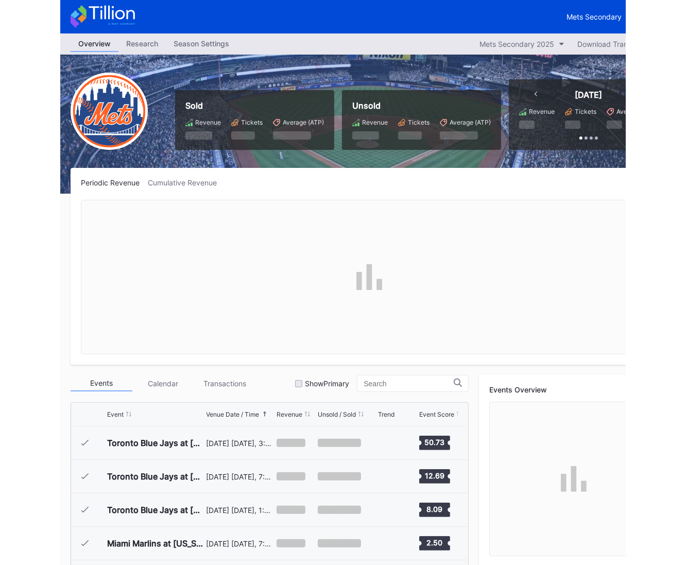
scroll to position [1976, 0]
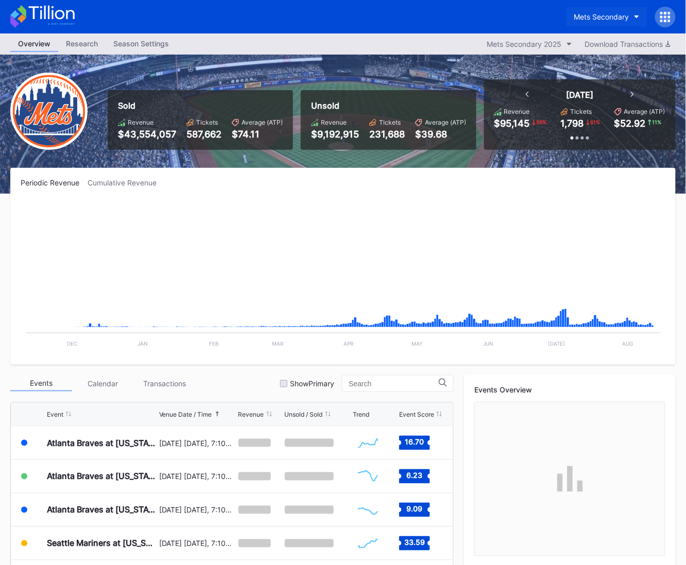
click at [565, 20] on div "Mets Secondary" at bounding box center [602, 16] width 55 height 9
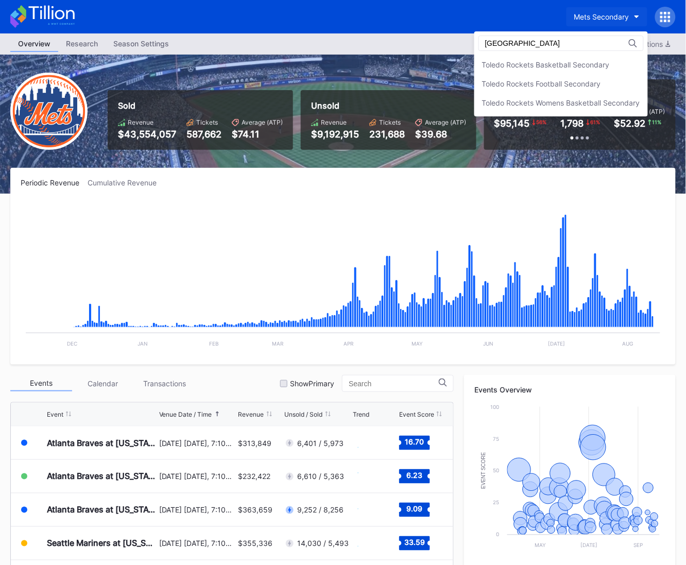
scroll to position [0, 0]
type input "toledo"
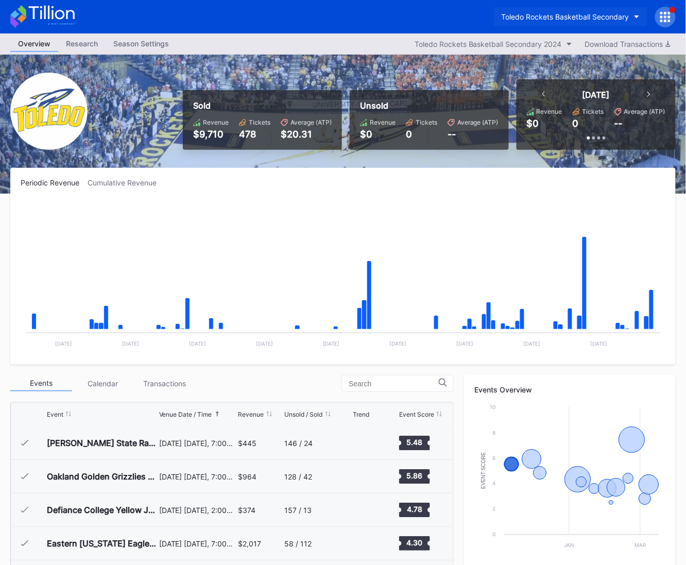
click at [565, 16] on div "Toledo Rockets Basketball Secondary" at bounding box center [566, 16] width 128 height 9
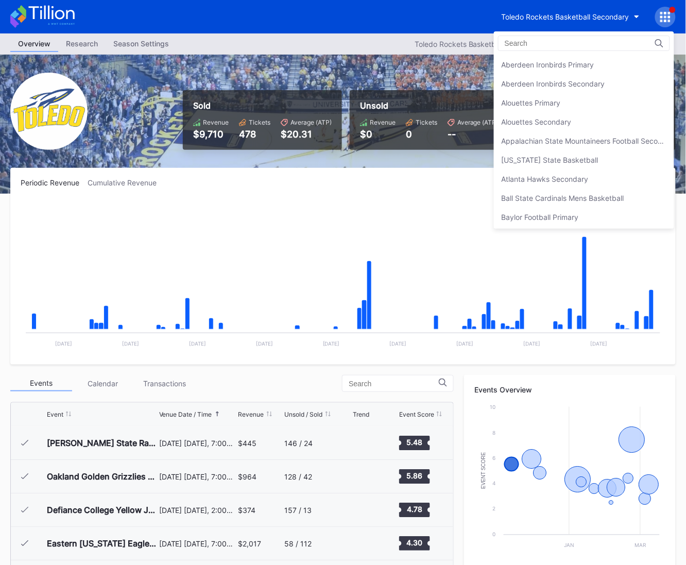
scroll to position [3301, 0]
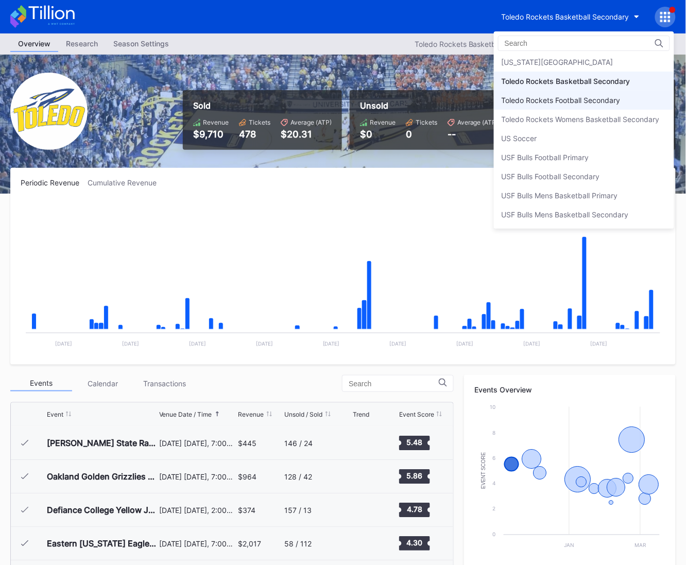
click at [565, 91] on div "Toledo Rockets Football Secondary" at bounding box center [584, 100] width 180 height 19
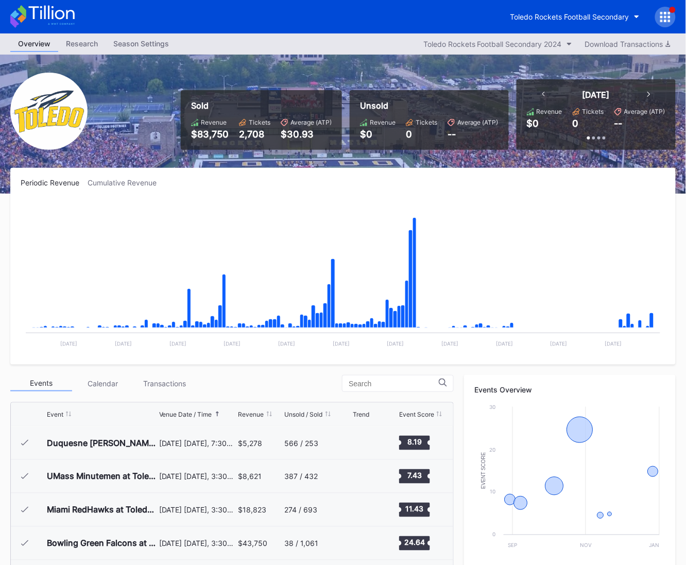
click at [39, 10] on icon at bounding box center [42, 16] width 64 height 23
click at [553, 24] on button "Toledo Rockets Football Secondary" at bounding box center [575, 16] width 145 height 19
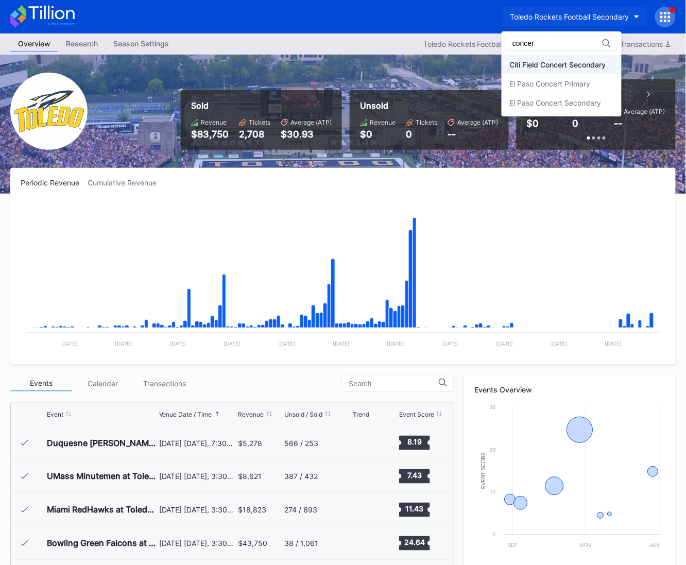
type input "concer"
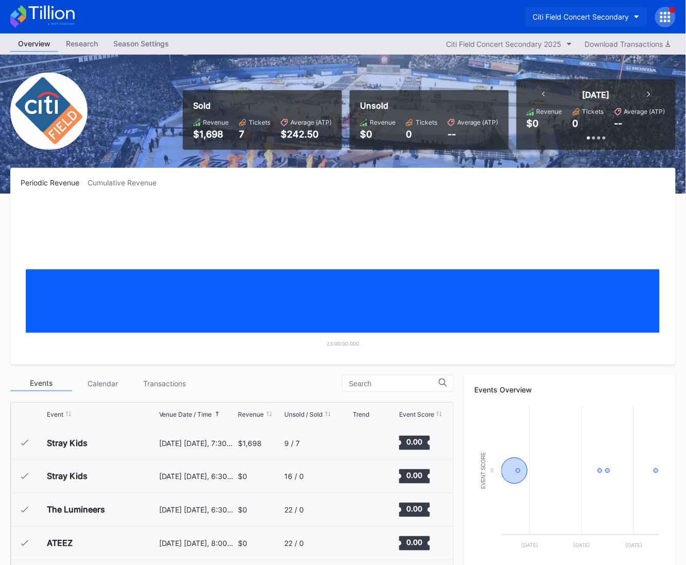
click at [565, 18] on div "Citi Field Concert Secondary" at bounding box center [581, 16] width 96 height 9
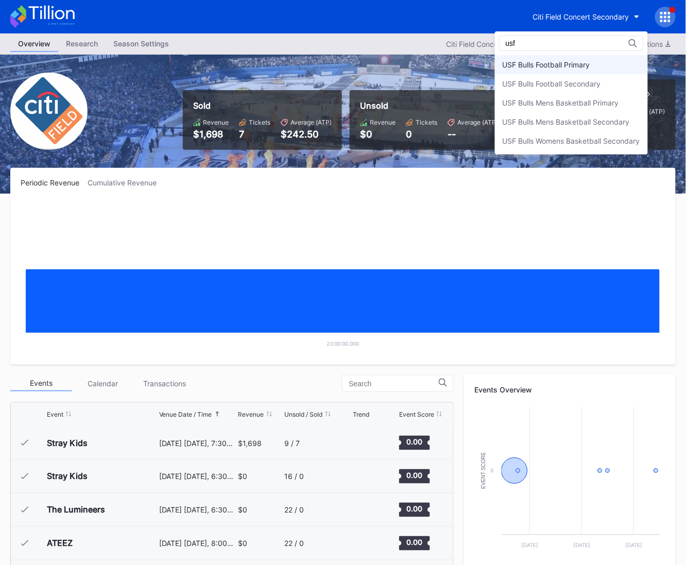
type input "usf"
click at [564, 60] on div "USF Bulls Football Primary" at bounding box center [547, 64] width 88 height 9
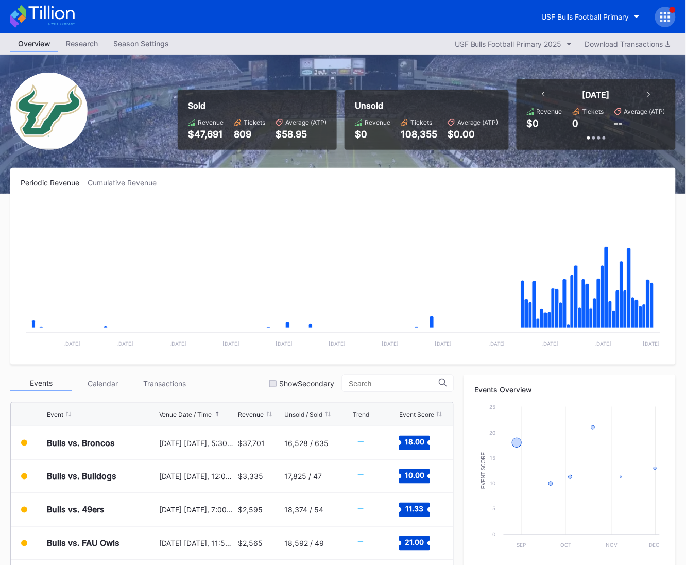
click at [565, 19] on div at bounding box center [665, 17] width 21 height 21
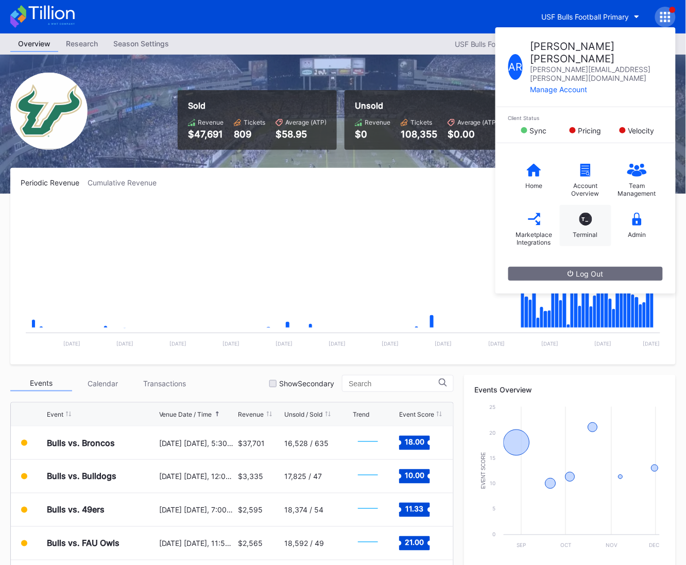
click at [565, 213] on div "T_" at bounding box center [586, 219] width 13 height 13
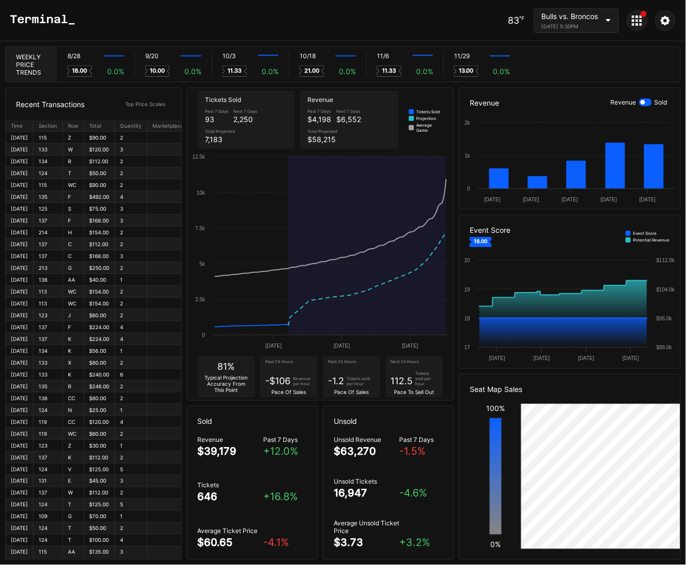
click at [565, 23] on div "Bulls vs. Broncos August 28, 2025 5:30PM" at bounding box center [570, 21] width 57 height 18
click at [565, 21] on div "Bulls vs. Broncos August 28, 2025 5:30PM" at bounding box center [570, 21] width 57 height 18
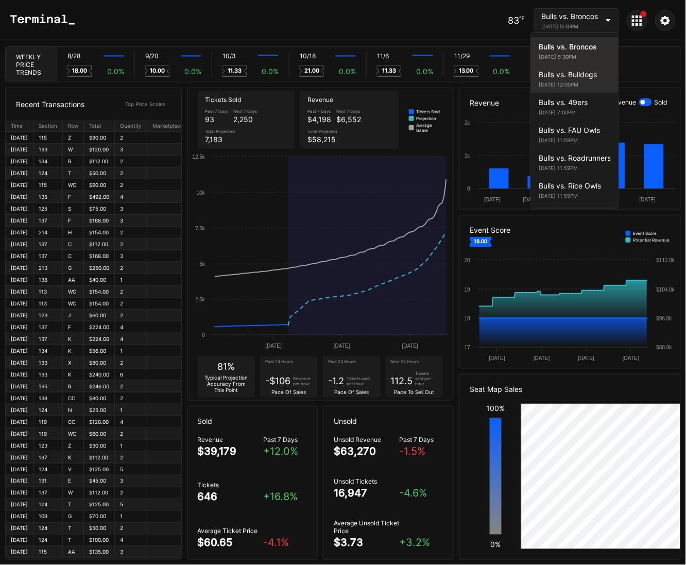
click at [565, 74] on div "Bulls vs. Bulldogs" at bounding box center [575, 74] width 72 height 9
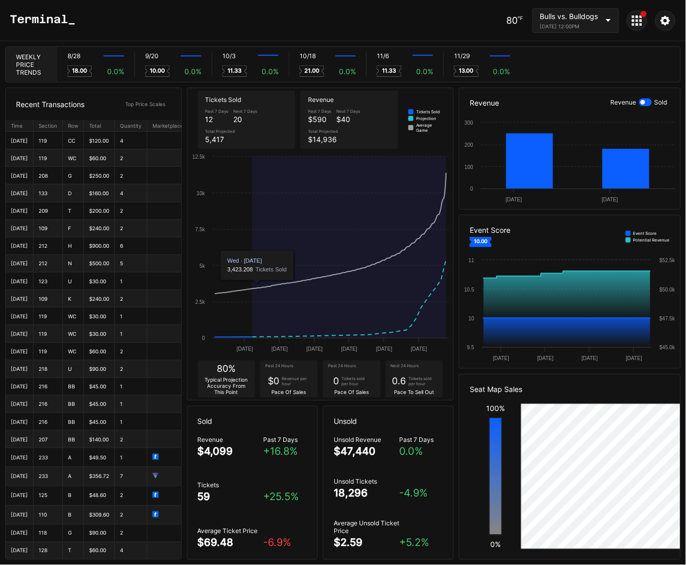
click at [565, 22] on div "Bulls vs. Bulldogs September 20, 2025 12:00PM" at bounding box center [576, 20] width 87 height 25
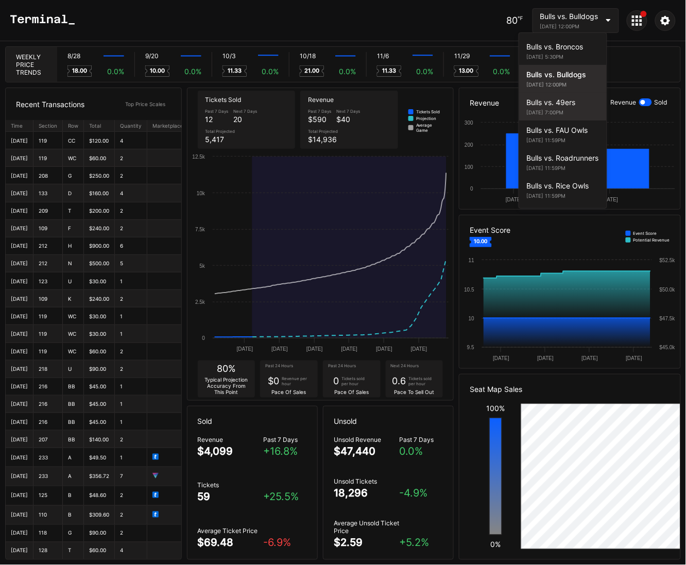
click at [565, 103] on div "Bulls vs. 49ers" at bounding box center [563, 102] width 72 height 9
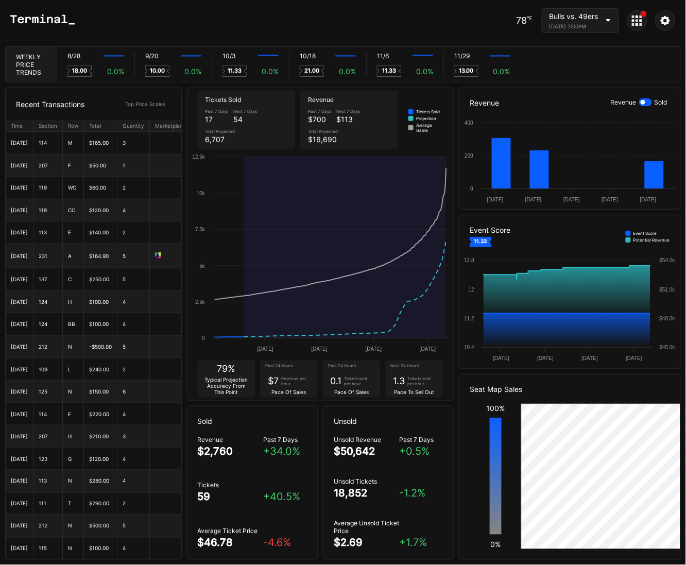
click at [565, 25] on div "October 3, 2025 7:00PM" at bounding box center [574, 26] width 49 height 6
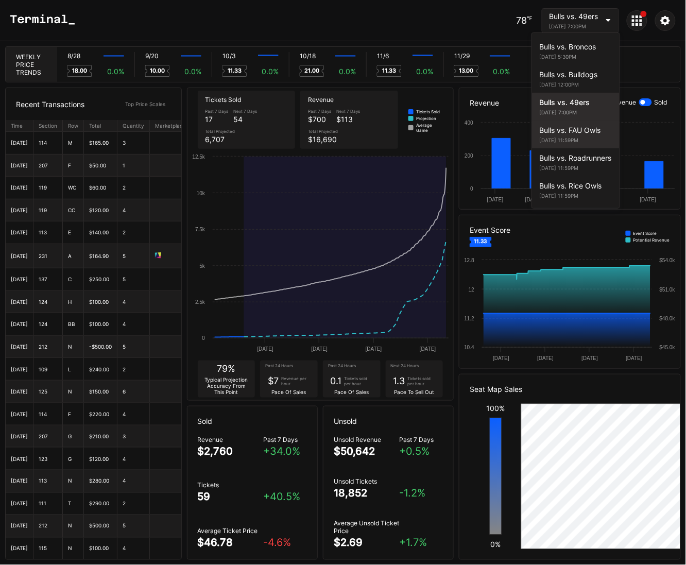
click at [565, 144] on div "Bulls vs. FAU Owls October 18, 2025 11:59PM" at bounding box center [576, 135] width 88 height 28
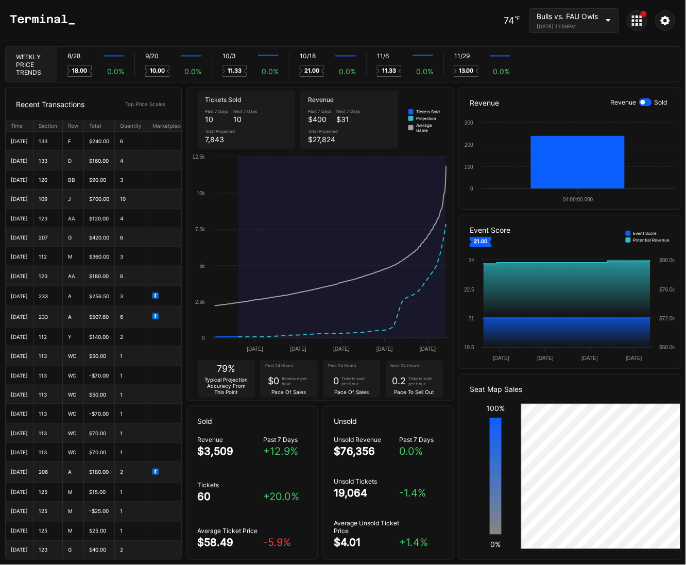
click at [559, 17] on div "Bulls vs. FAU Owls" at bounding box center [567, 16] width 61 height 9
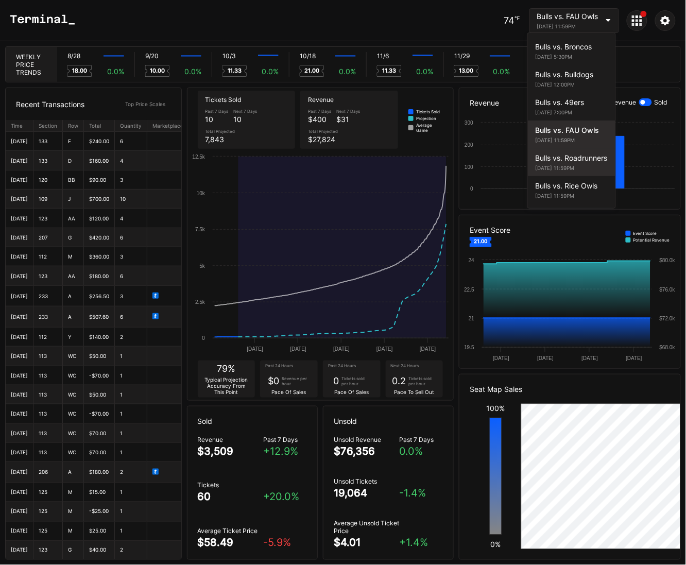
click at [554, 159] on div "Bulls vs. Roadrunners" at bounding box center [572, 158] width 72 height 9
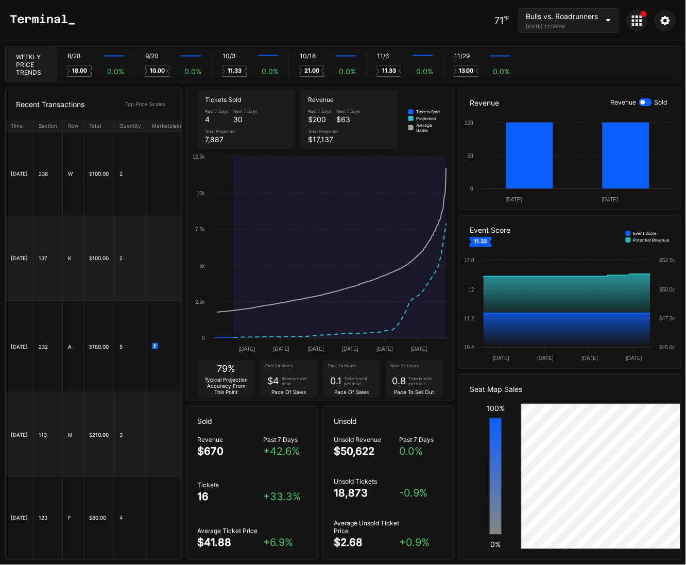
click at [565, 21] on icon at bounding box center [609, 20] width 5 height 3
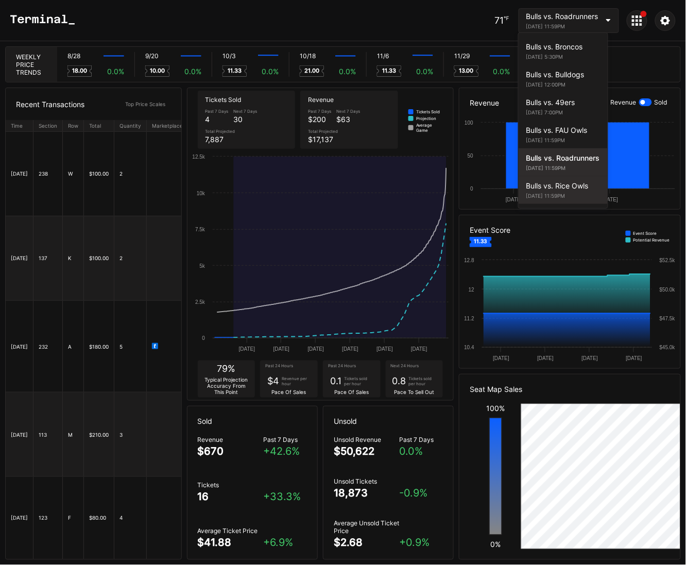
click at [554, 199] on div "Bulls vs. Rice Owls November 29, 2025 11:59PM" at bounding box center [563, 190] width 89 height 28
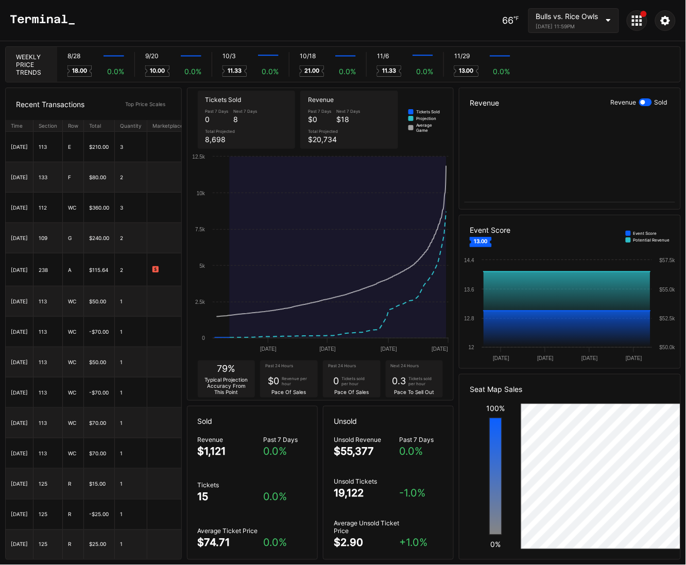
click at [565, 25] on icon at bounding box center [637, 20] width 10 height 10
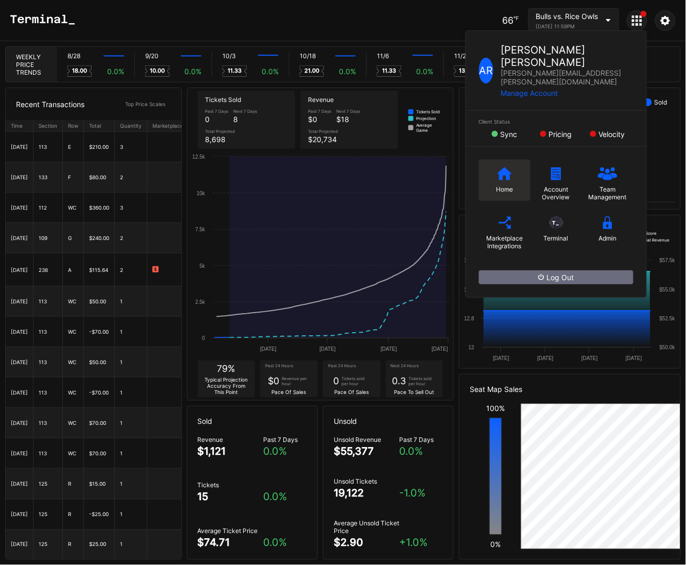
click at [512, 160] on div "Home" at bounding box center [505, 180] width 52 height 41
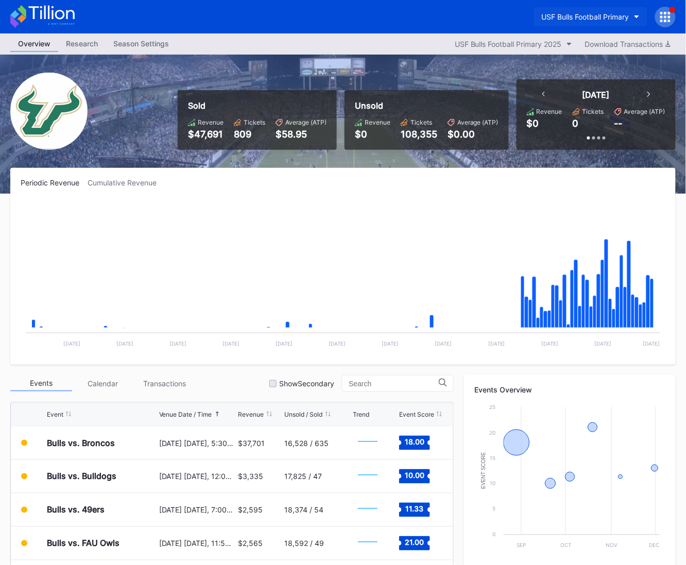
click at [565, 22] on button "USF Bulls Football Primary" at bounding box center [590, 16] width 113 height 19
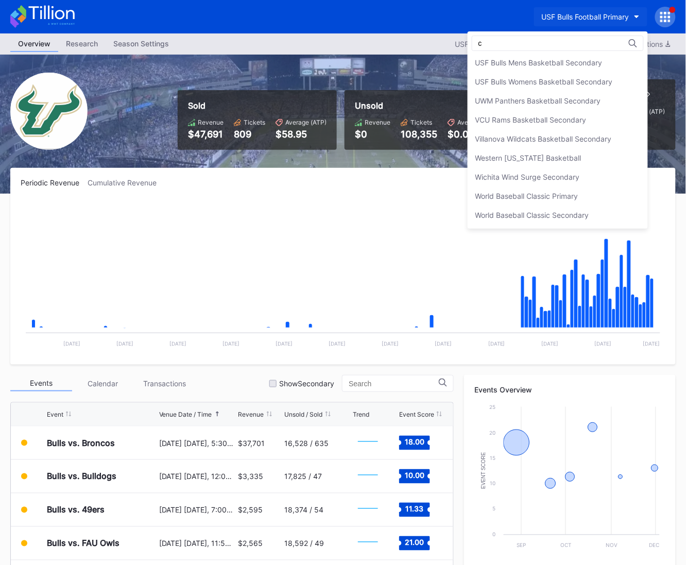
scroll to position [20, 0]
type input "cirque"
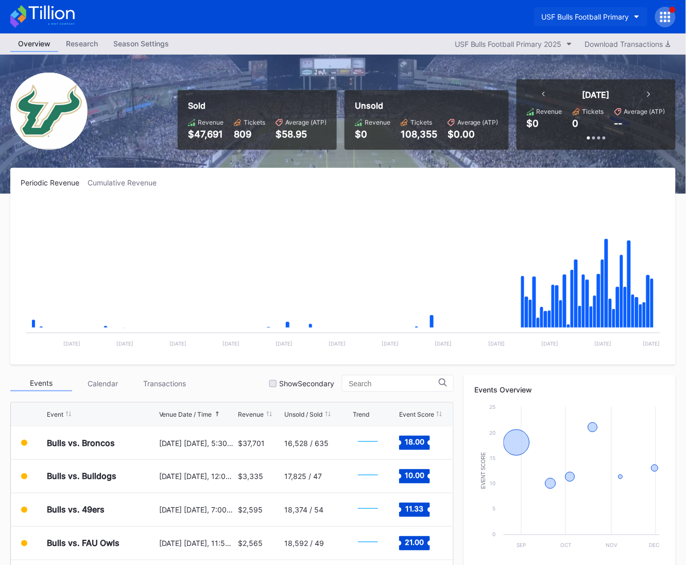
click at [565, 19] on div "USF Bulls Football Primary" at bounding box center [586, 16] width 88 height 9
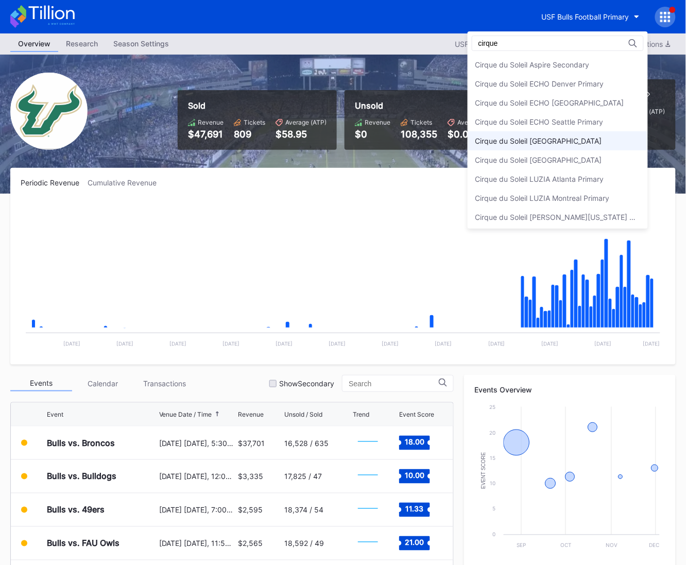
scroll to position [20, 0]
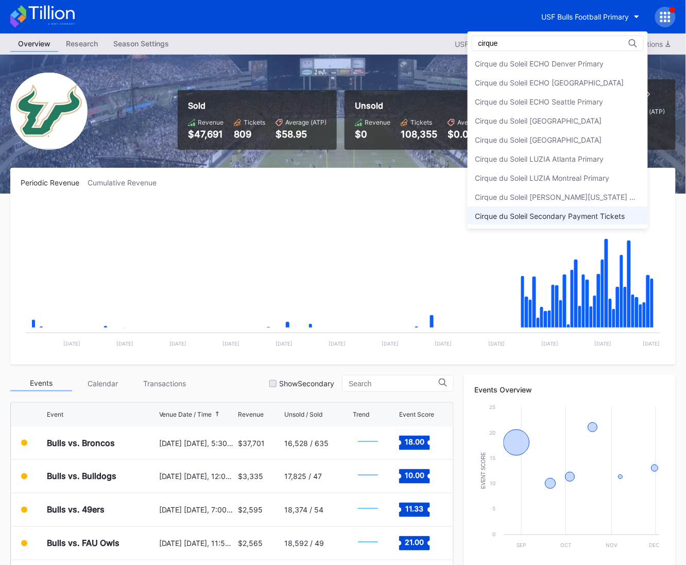
type input "cirque"
click at [565, 208] on div "Cirque du Soleil Secondary Payment Tickets" at bounding box center [558, 216] width 180 height 19
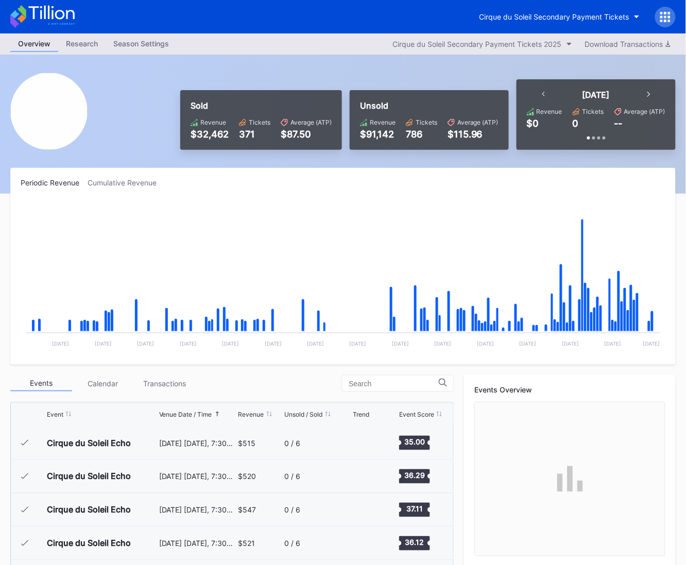
scroll to position [1541, 0]
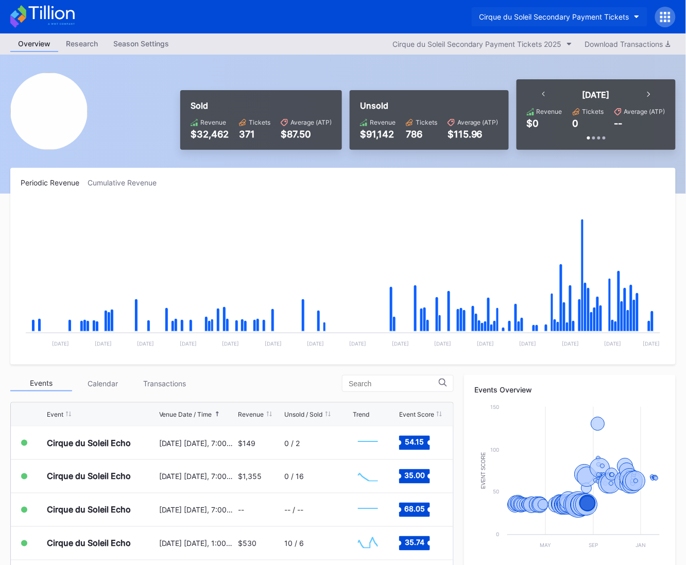
click at [541, 21] on button "Cirque du Soleil Secondary Payment Tickets" at bounding box center [560, 16] width 176 height 19
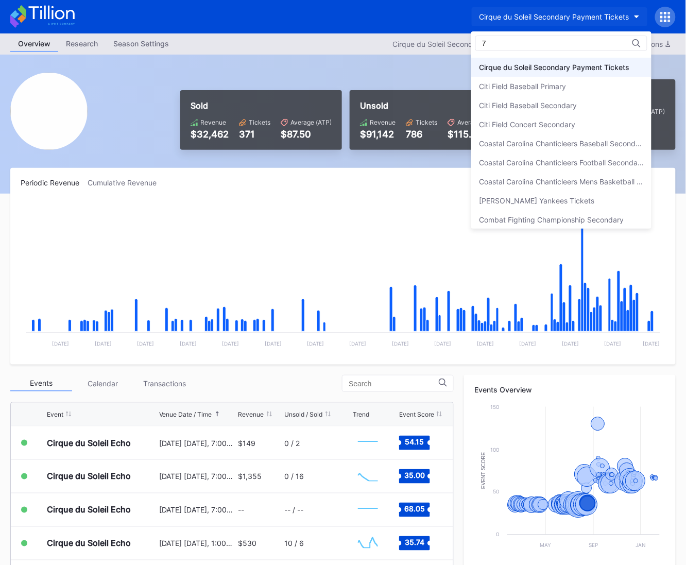
scroll to position [0, 0]
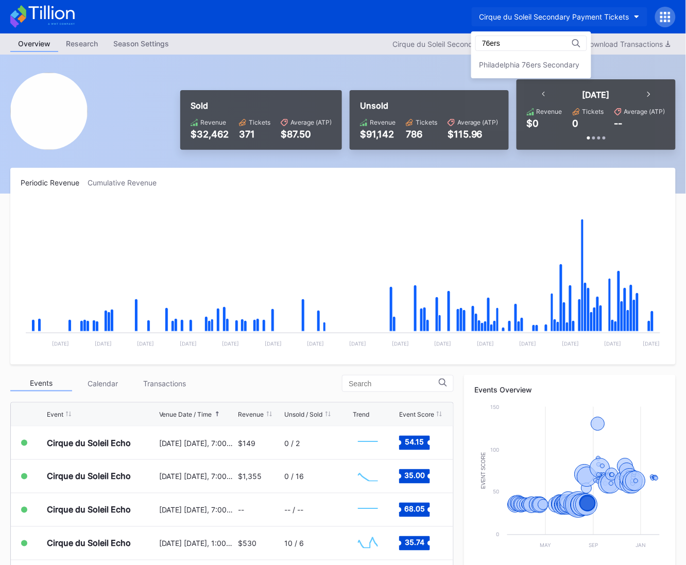
type input "76ers"
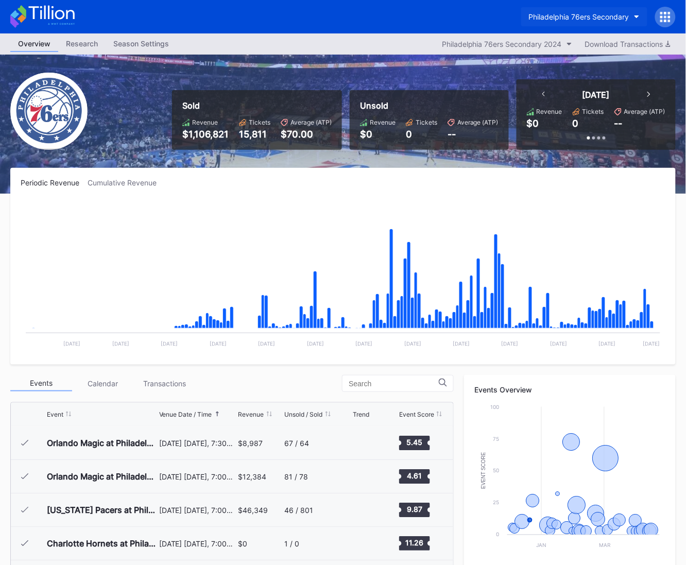
click at [552, 19] on div "Philadelphia 76ers Secondary" at bounding box center [579, 16] width 100 height 9
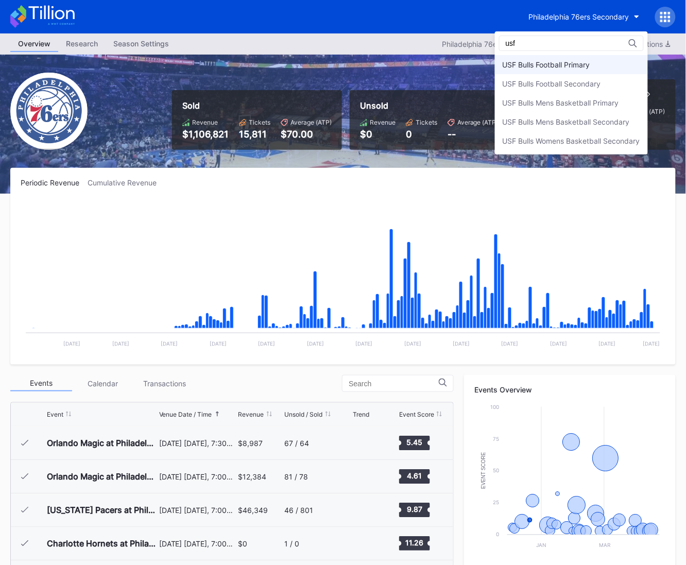
type input "usf"
click at [557, 59] on div "USF Bulls Football Primary" at bounding box center [571, 64] width 153 height 19
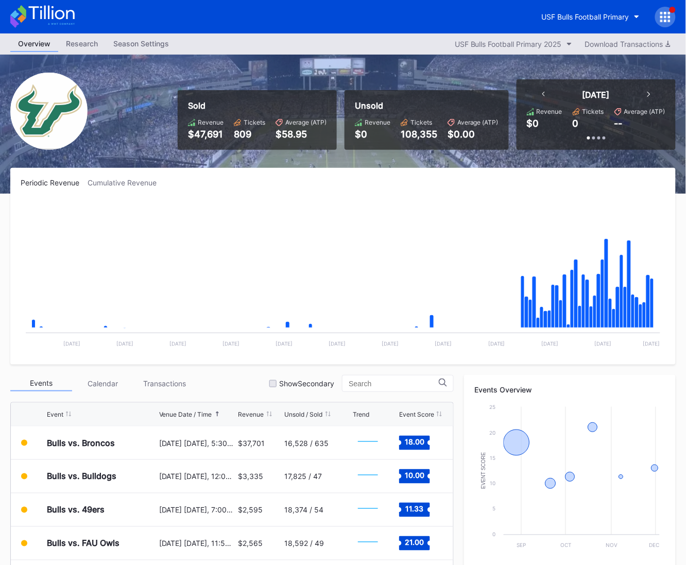
drag, startPoint x: 63, startPoint y: 104, endPoint x: 151, endPoint y: 4, distance: 132.9
click at [160, 51] on link "Season Settings" at bounding box center [141, 44] width 71 height 16
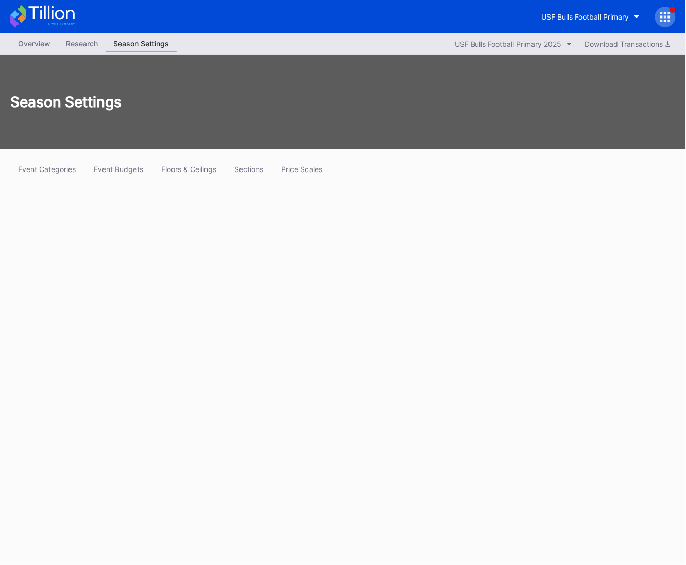
click at [156, 45] on div "Season Settings" at bounding box center [141, 44] width 71 height 16
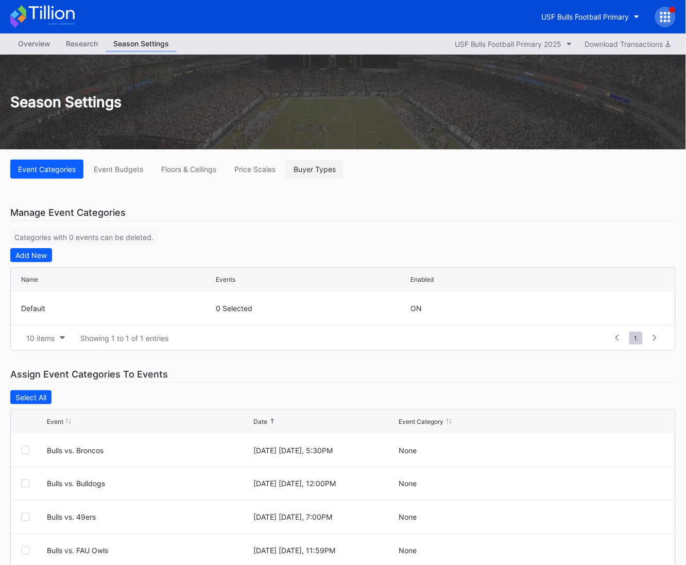
click at [320, 177] on button "Buyer Types" at bounding box center [315, 169] width 58 height 19
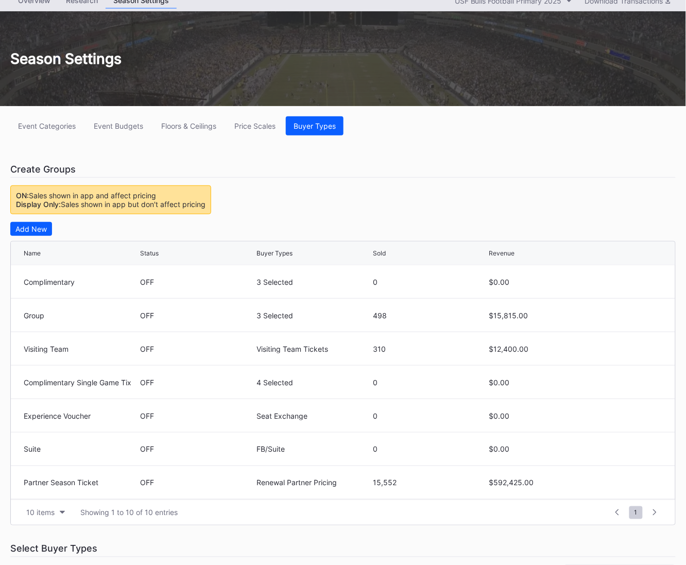
scroll to position [42, 0]
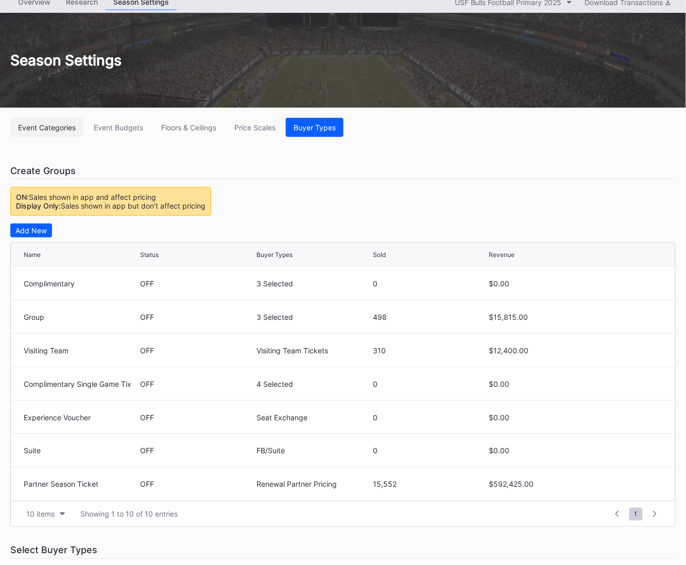
click at [56, 129] on div "Event Categories" at bounding box center [47, 127] width 58 height 9
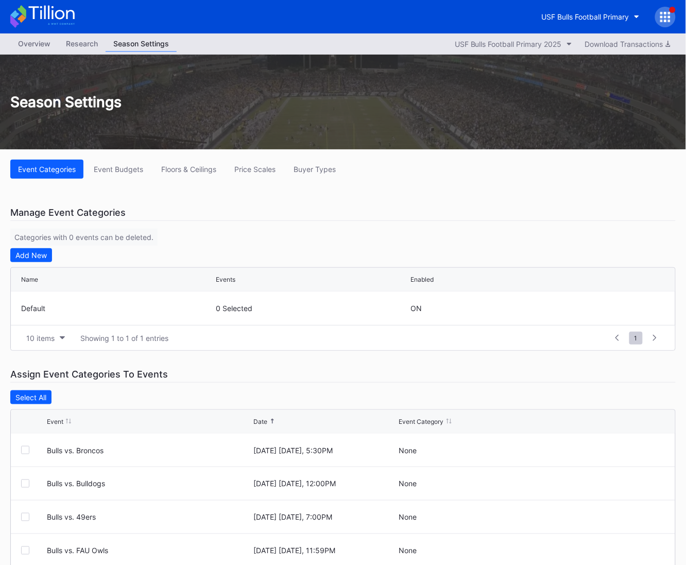
click at [41, 45] on div "Overview" at bounding box center [34, 43] width 48 height 15
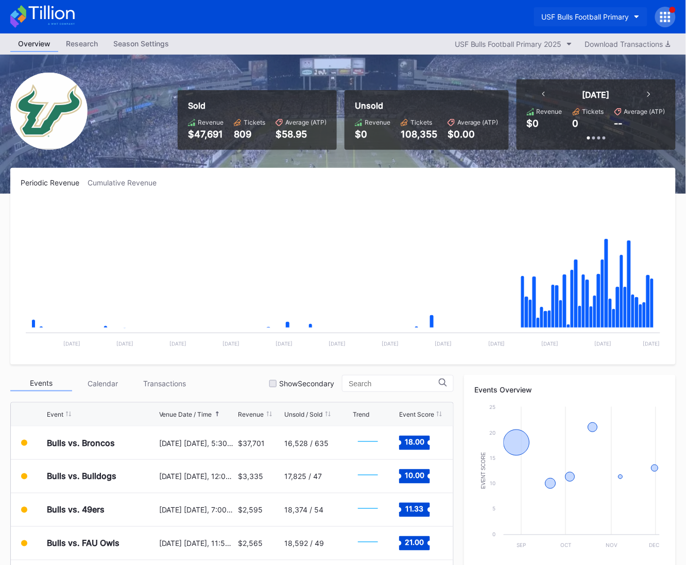
click at [565, 15] on div "USF Bulls Football Primary" at bounding box center [586, 16] width 88 height 9
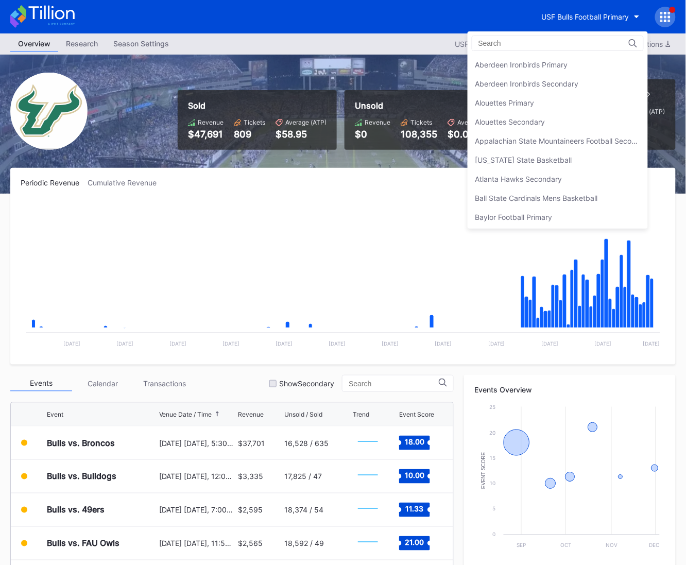
scroll to position [3377, 0]
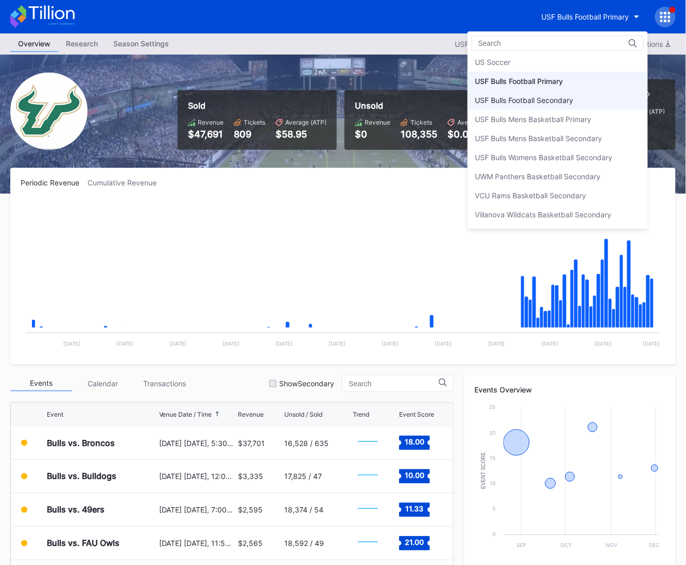
click at [565, 91] on div "USF Bulls Football Secondary" at bounding box center [558, 100] width 180 height 19
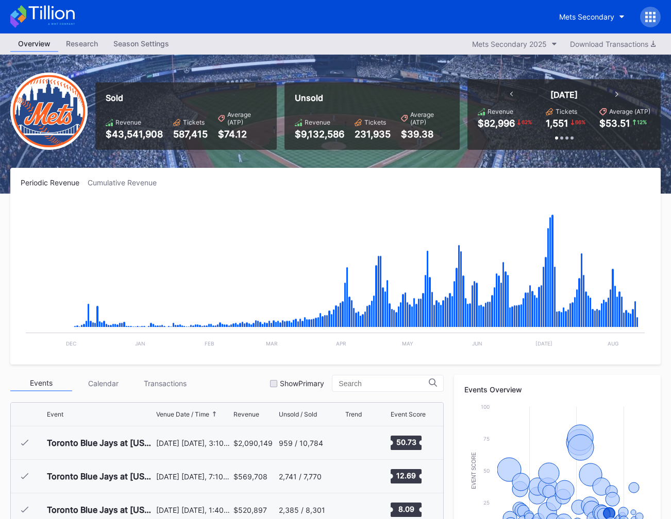
scroll to position [206, 0]
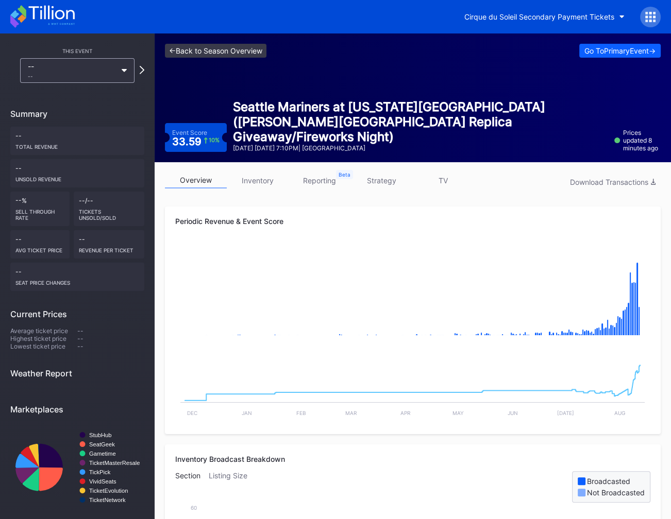
click at [234, 53] on link "<- Back to Season Overview" at bounding box center [216, 51] width 102 height 14
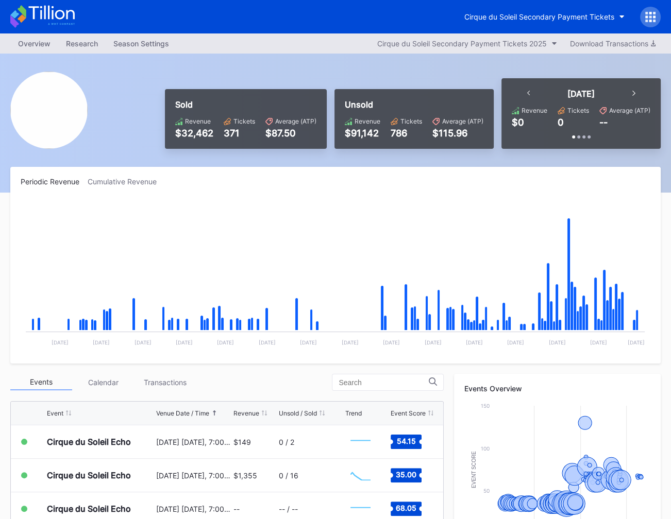
scroll to position [1541, 0]
click at [24, 10] on icon at bounding box center [22, 11] width 9 height 13
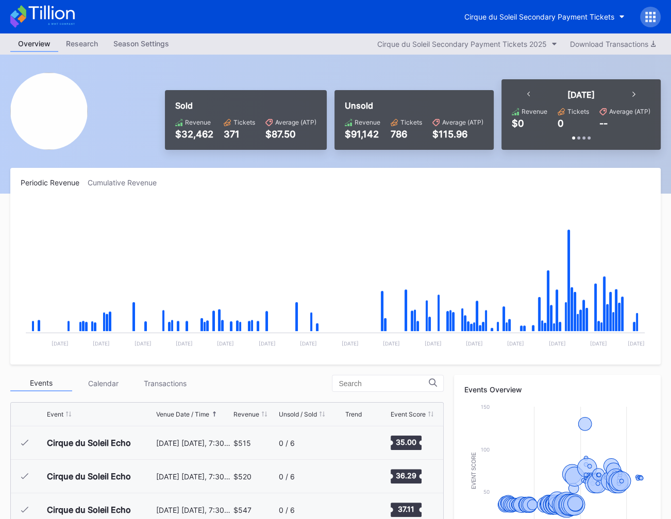
click at [529, 16] on div "Cirque du Soleil Secondary Payment Tickets" at bounding box center [539, 16] width 150 height 9
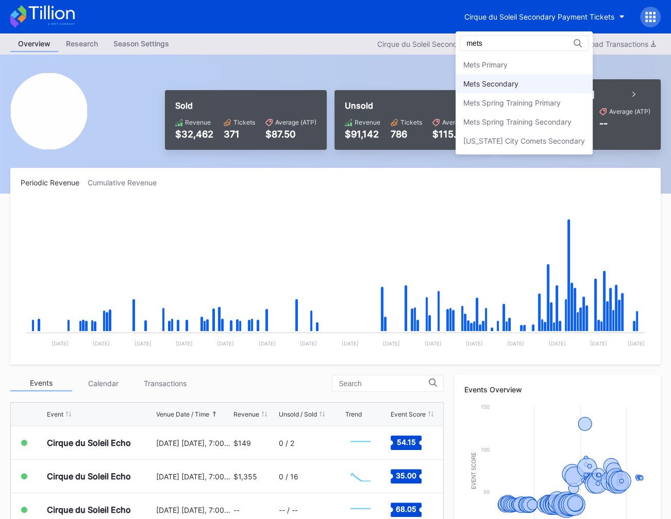
type input "mets"
click at [530, 88] on div "Mets Secondary" at bounding box center [524, 83] width 137 height 19
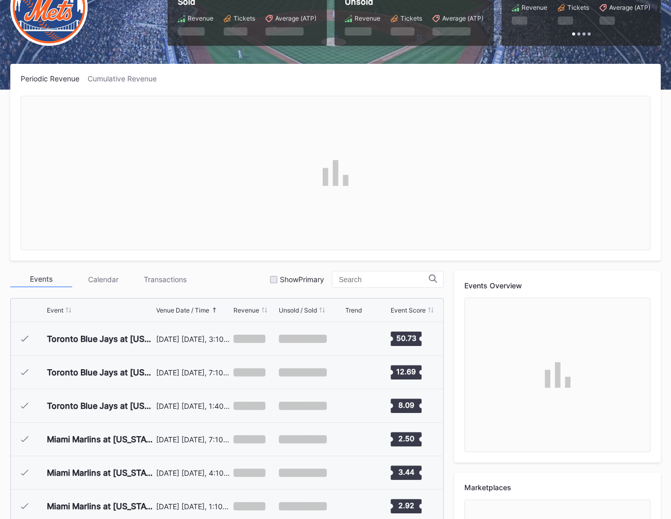
scroll to position [1976, 0]
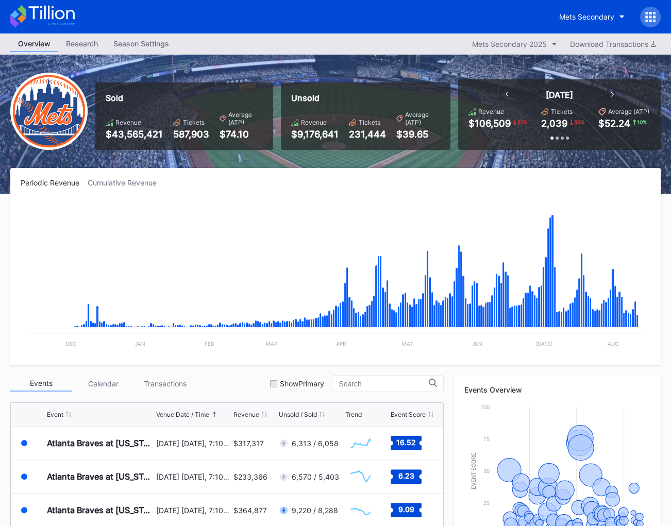
click at [38, 10] on icon at bounding box center [42, 16] width 64 height 23
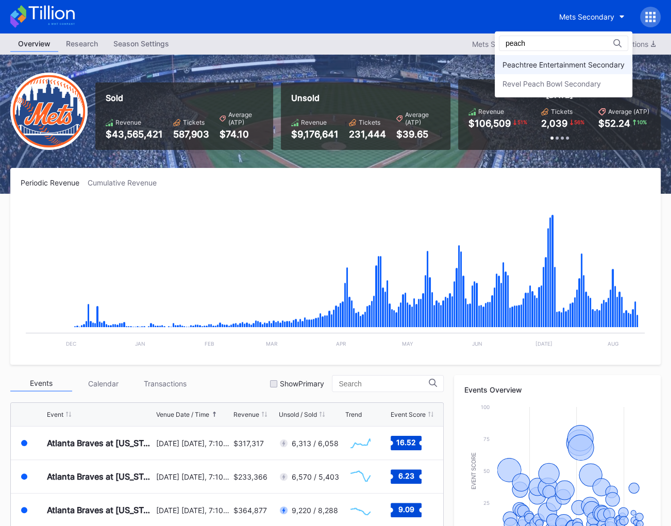
type input "peach"
click at [582, 69] on div "Peachtree Entertainment Secondary" at bounding box center [563, 64] width 122 height 9
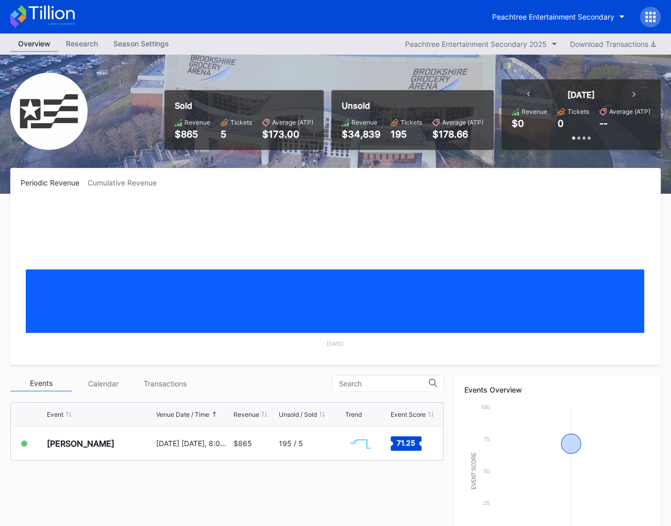
click at [647, 18] on icon at bounding box center [646, 16] width 3 height 3
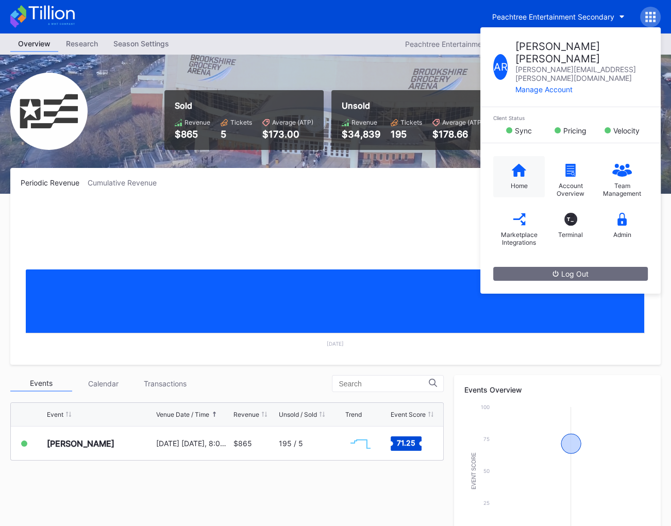
click at [502, 158] on div "Home" at bounding box center [519, 176] width 52 height 41
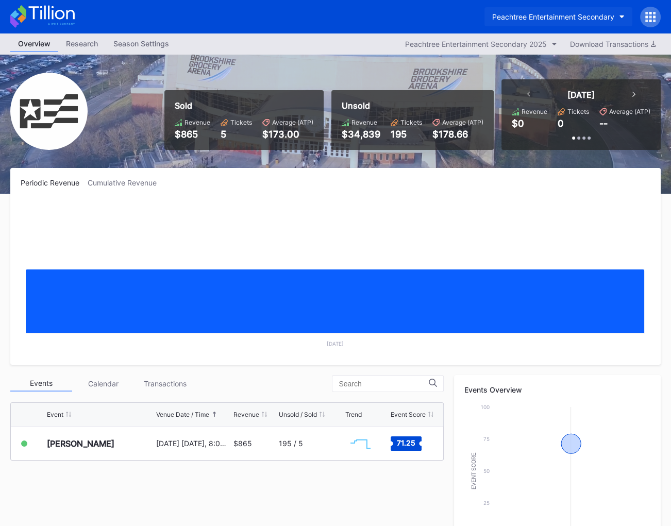
click at [546, 13] on div "Peachtree Entertainment Secondary" at bounding box center [553, 16] width 122 height 9
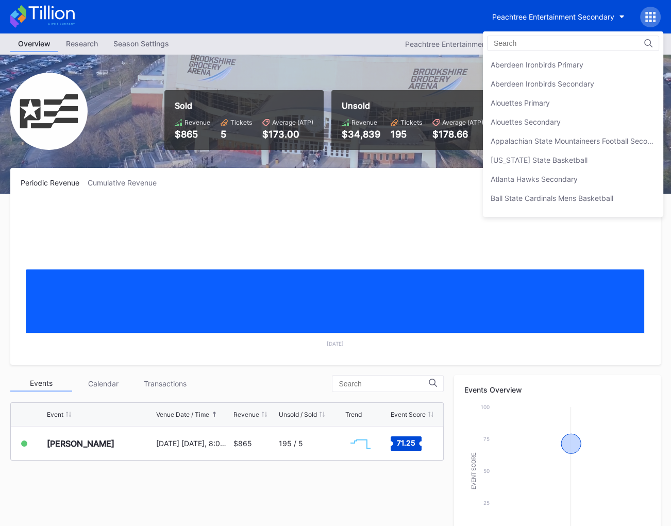
scroll to position [2200, 0]
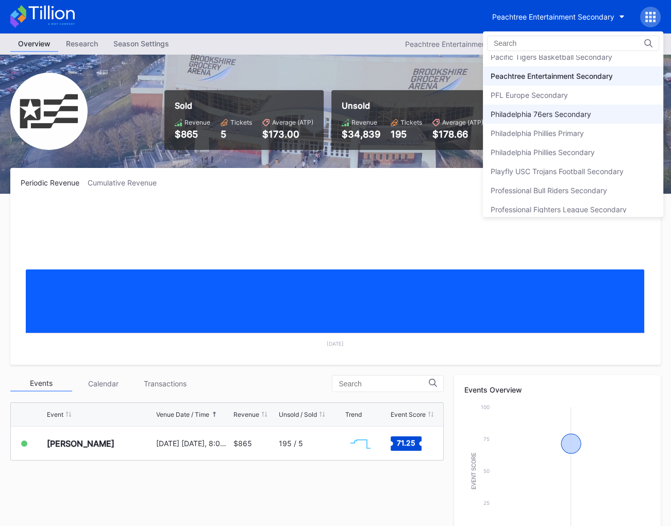
click at [560, 110] on div "Philadelphia 76ers Secondary" at bounding box center [541, 114] width 100 height 9
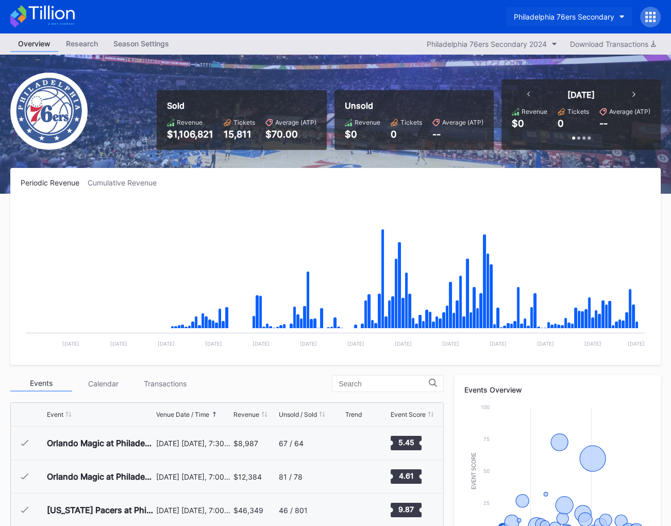
click at [577, 20] on div "Philadelphia 76ers Secondary" at bounding box center [564, 16] width 100 height 9
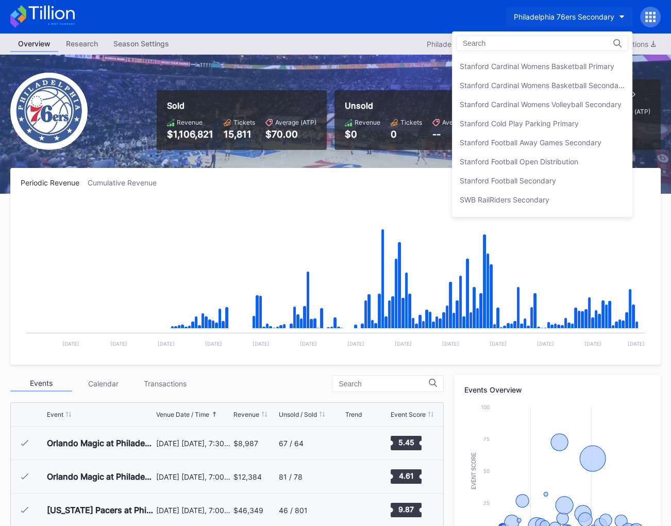
scroll to position [3113, 0]
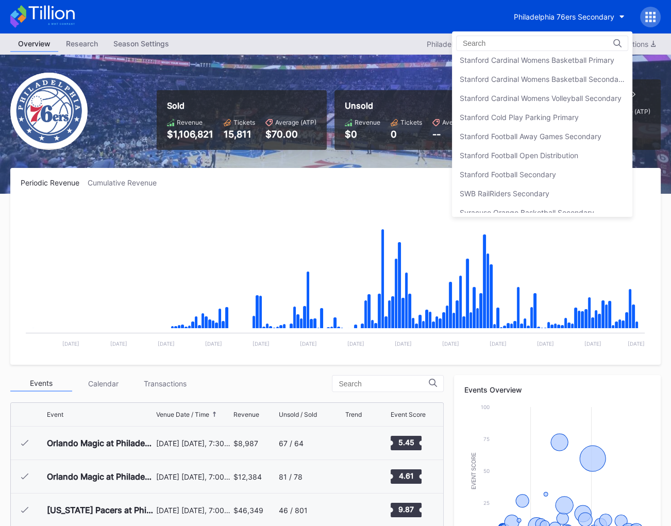
click at [540, 146] on div "Stanford Football Open Distribution" at bounding box center [542, 155] width 180 height 19
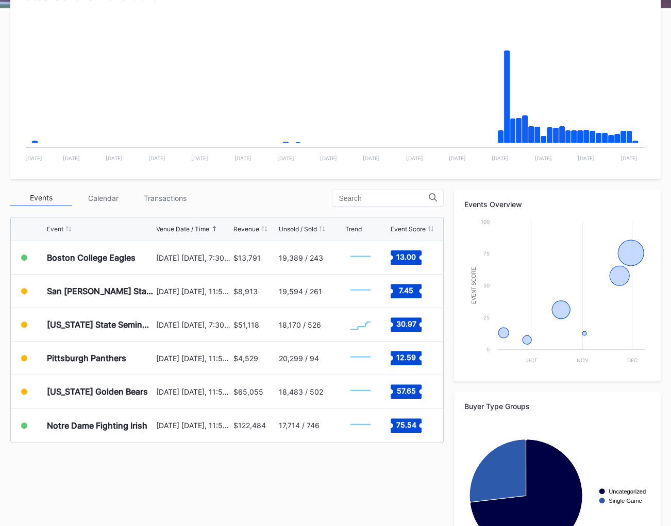
scroll to position [186, 0]
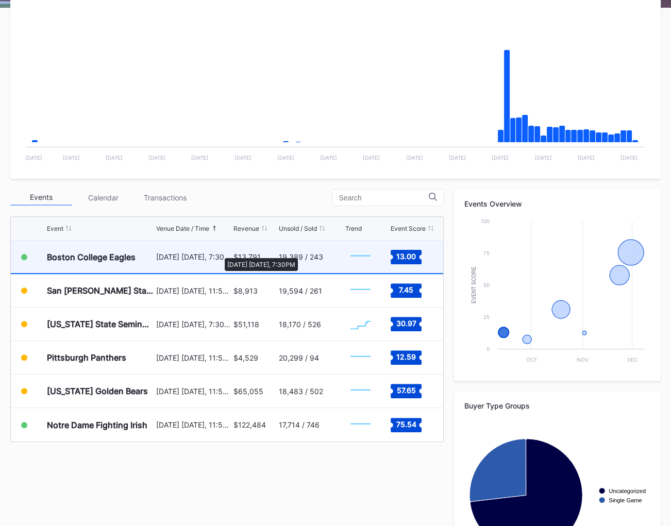
click at [220, 253] on div "September 13 Saturday, 7:30PM" at bounding box center [193, 257] width 75 height 9
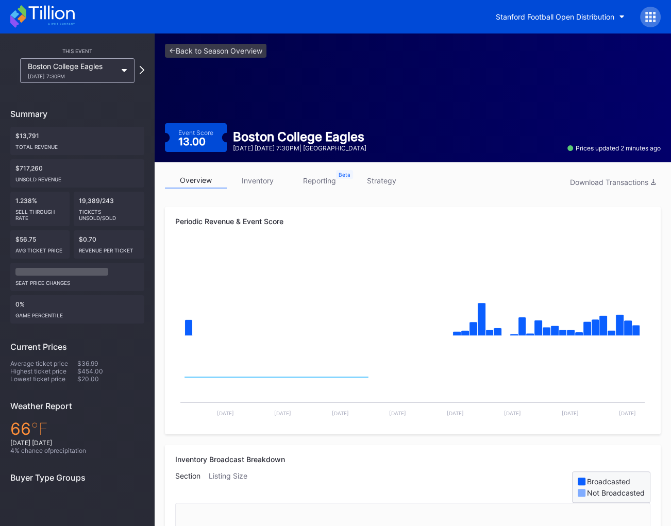
click at [372, 175] on link "strategy" at bounding box center [381, 181] width 62 height 16
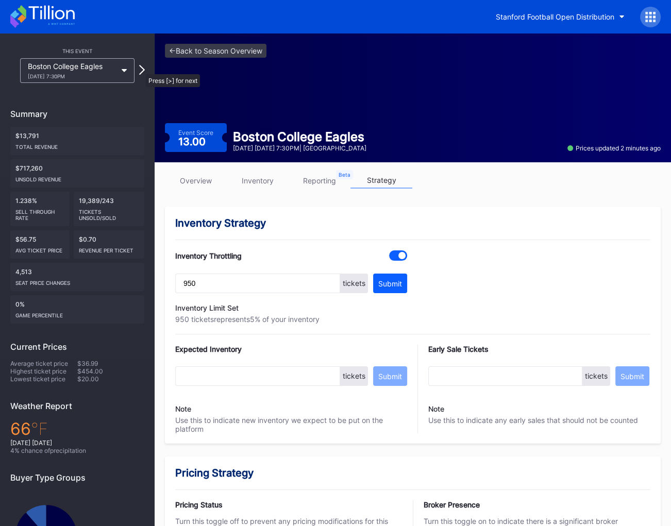
click at [141, 69] on icon at bounding box center [142, 70] width 6 height 10
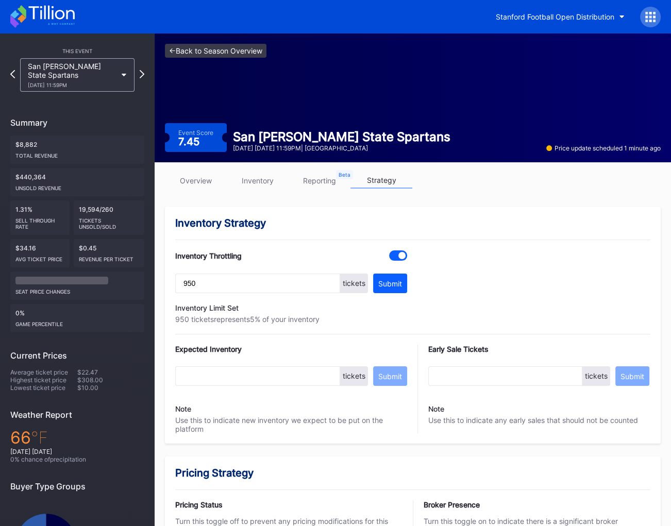
click at [227, 54] on link "<- Back to Season Overview" at bounding box center [216, 51] width 102 height 14
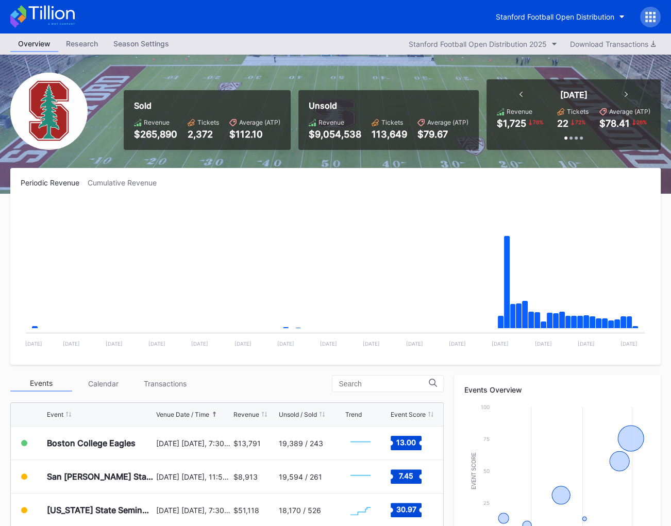
click at [550, 5] on div "Stanford Football Open Distribution" at bounding box center [335, 16] width 671 height 33
click at [549, 13] on div "Stanford Football Open Distribution" at bounding box center [555, 16] width 119 height 9
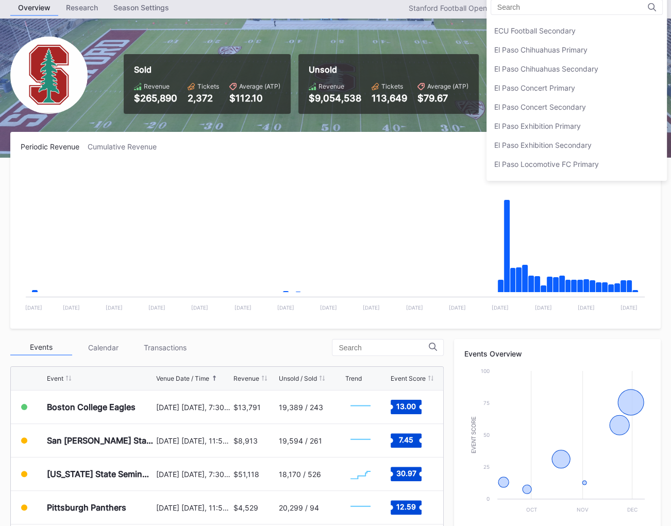
scroll to position [863, 0]
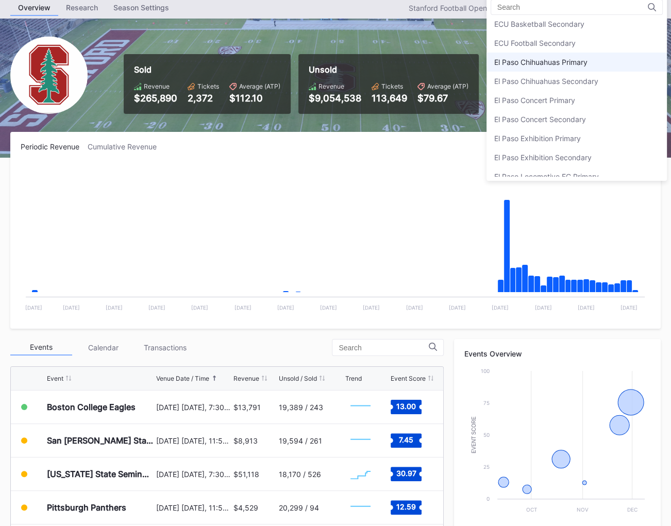
click at [556, 63] on div "El Paso Chihuahuas Primary" at bounding box center [576, 62] width 180 height 19
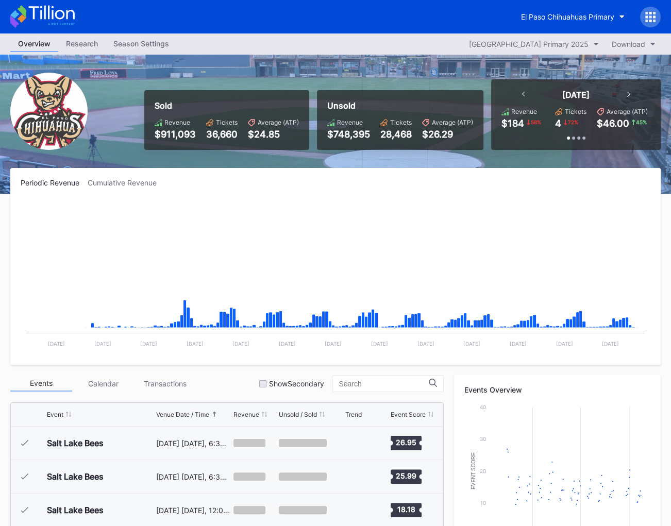
scroll to position [2110, 0]
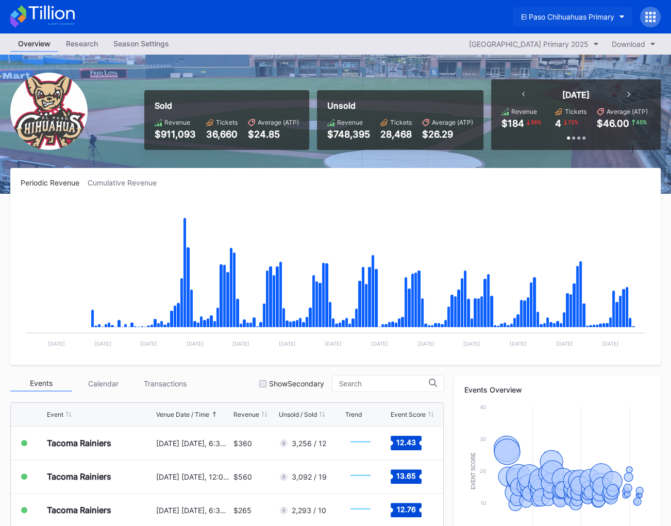
click at [545, 25] on button "El Paso Chihuahuas Primary" at bounding box center [572, 16] width 119 height 19
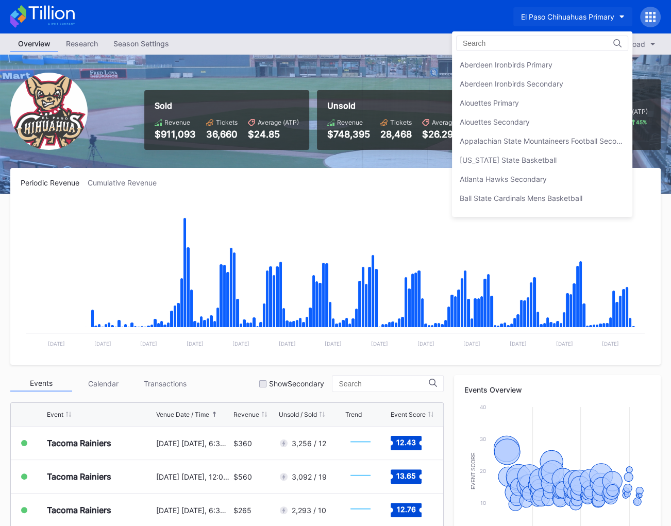
scroll to position [892, 0]
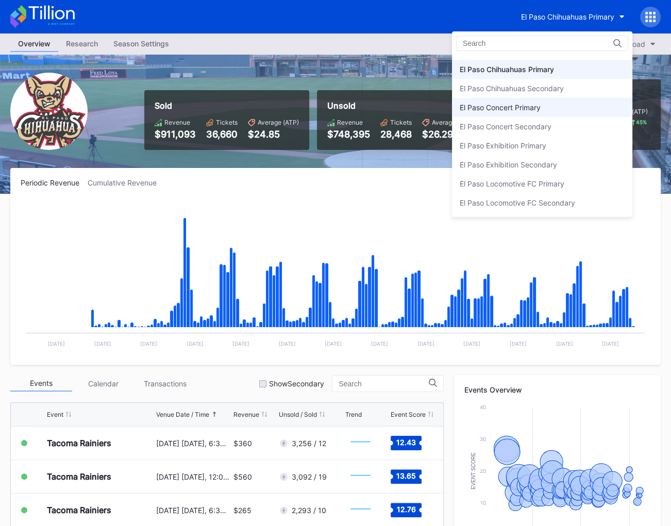
click at [520, 98] on div "El Paso Concert Primary" at bounding box center [542, 107] width 180 height 19
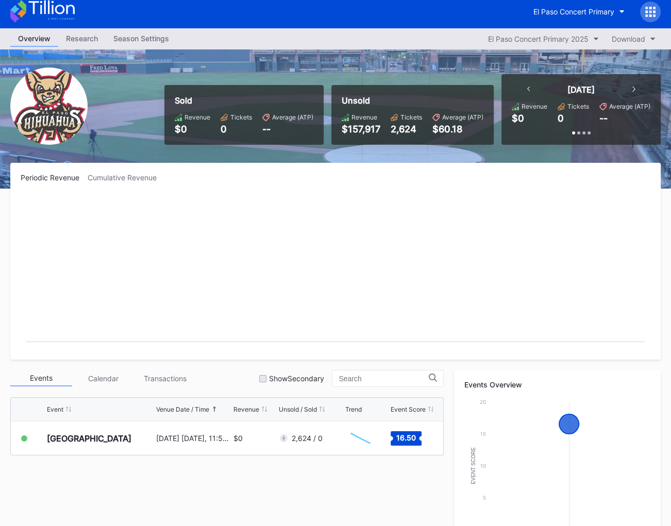
scroll to position [3, 0]
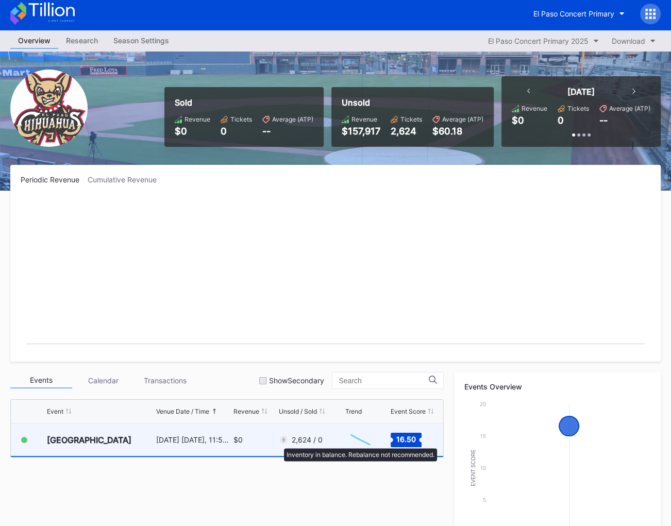
click at [279, 443] on div at bounding box center [284, 440] width 10 height 10
click at [256, 443] on div "$0" at bounding box center [254, 440] width 43 height 32
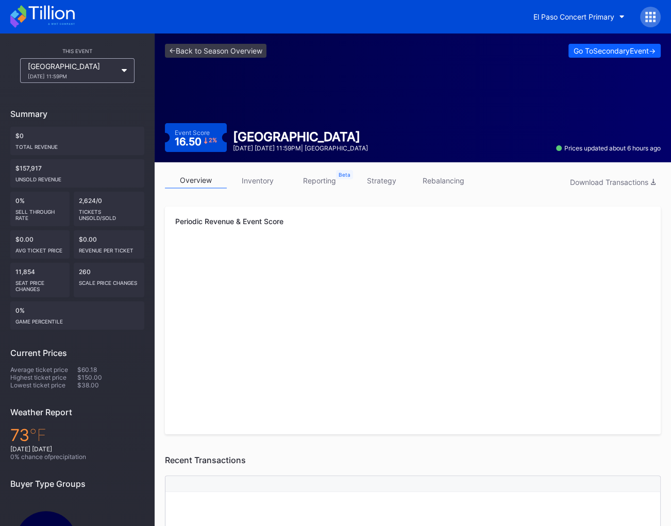
click at [36, 11] on icon at bounding box center [42, 16] width 64 height 23
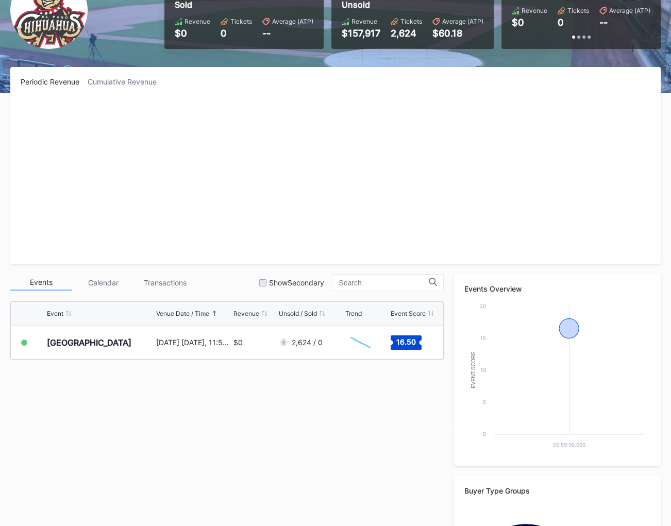
scroll to position [253, 0]
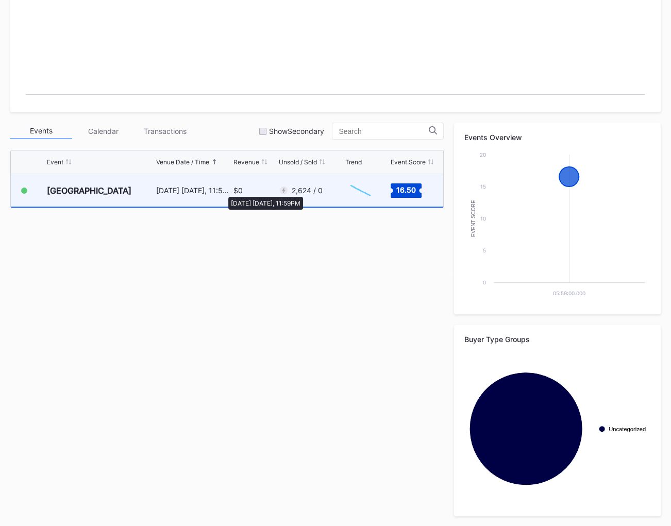
click at [223, 192] on div "October 4 Saturday, 11:59PM" at bounding box center [193, 190] width 75 height 9
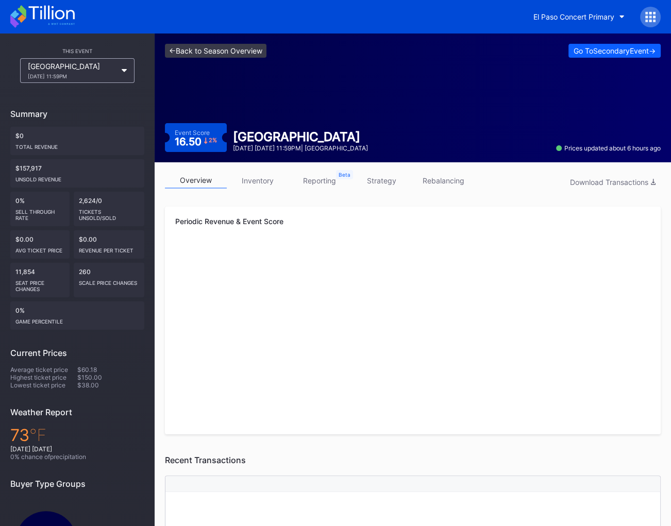
click at [220, 48] on link "<- Back to Season Overview" at bounding box center [216, 51] width 102 height 14
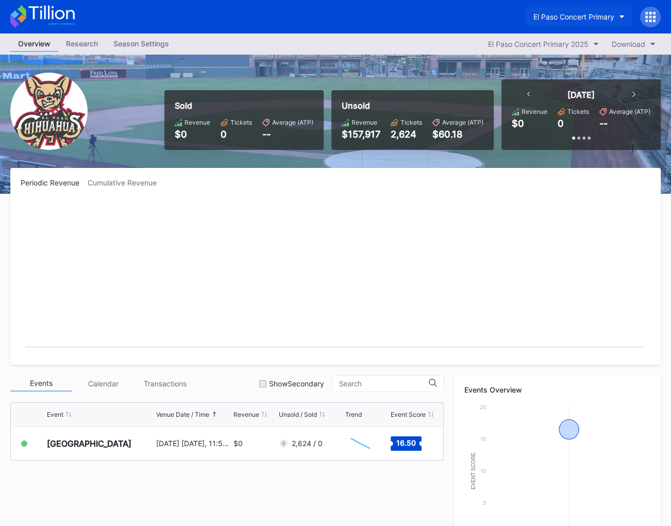
click at [573, 20] on div "El Paso Concert Primary" at bounding box center [573, 16] width 81 height 9
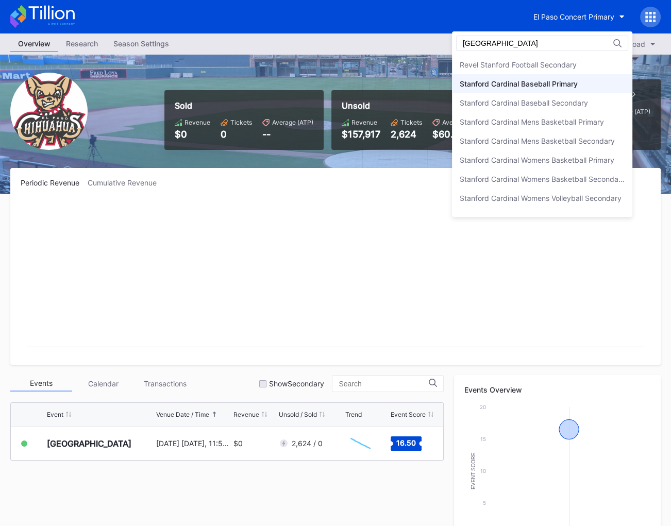
type input "stanford"
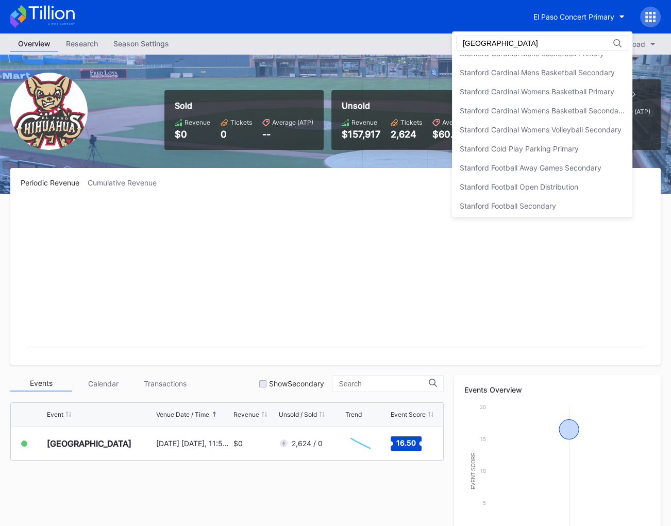
scroll to position [70, 0]
click at [533, 187] on div "Stanford Football Open Distribution" at bounding box center [519, 185] width 119 height 9
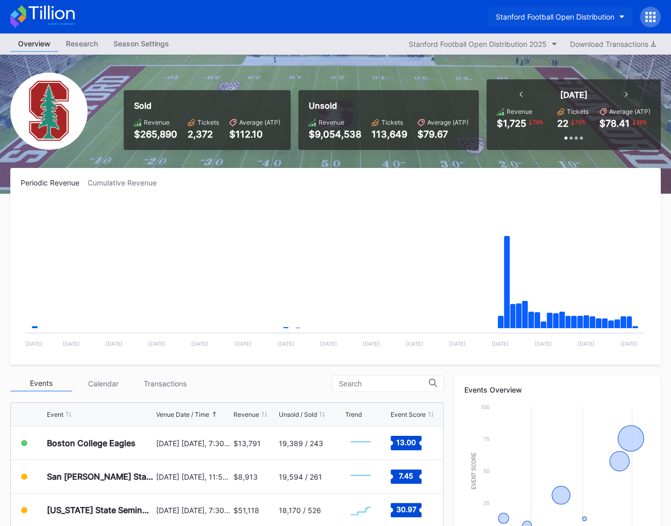
click at [525, 13] on div "Stanford Football Open Distribution" at bounding box center [555, 16] width 119 height 9
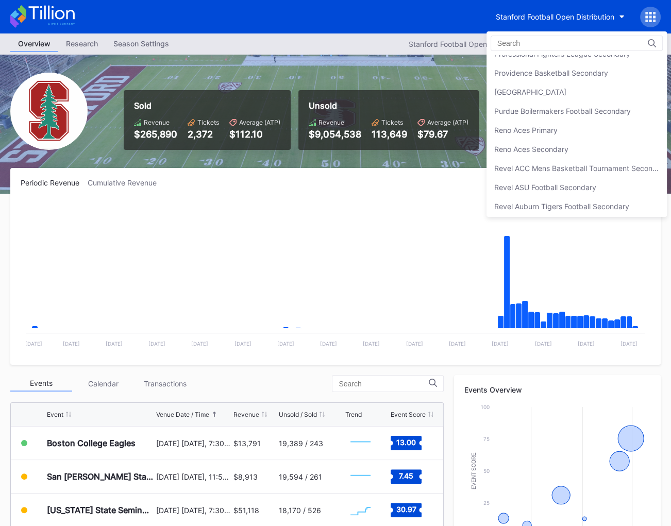
scroll to position [2356, 0]
click at [519, 126] on div "Reno Aces Primary" at bounding box center [525, 130] width 63 height 9
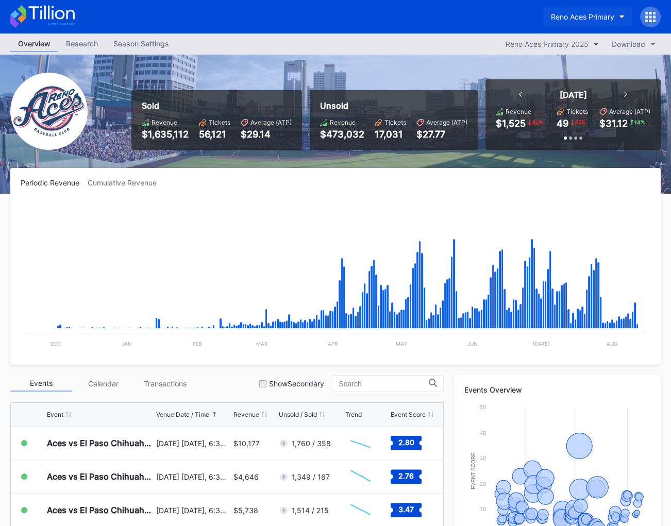
click at [593, 15] on div "Reno Aces Primary" at bounding box center [582, 16] width 63 height 9
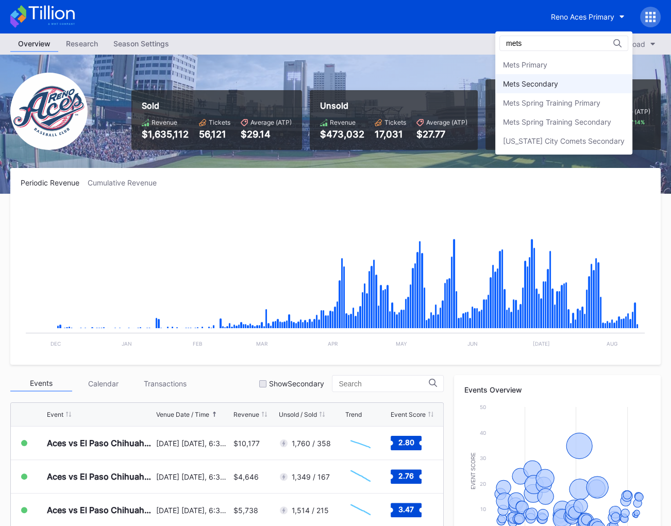
type input "mets"
click at [573, 80] on div "Mets Secondary" at bounding box center [563, 83] width 137 height 19
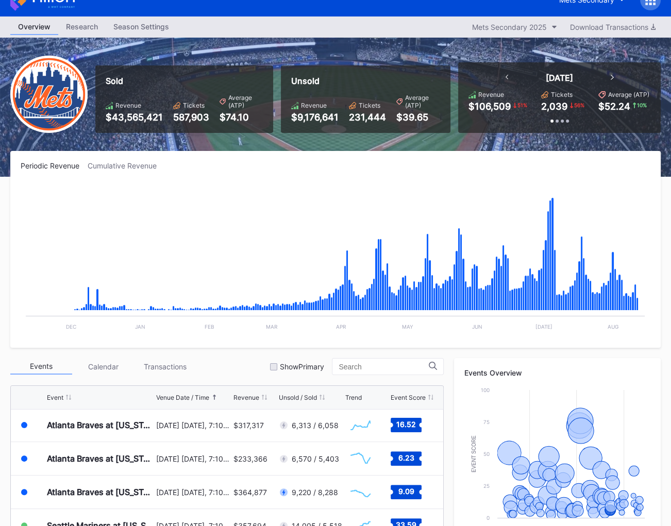
scroll to position [18, 0]
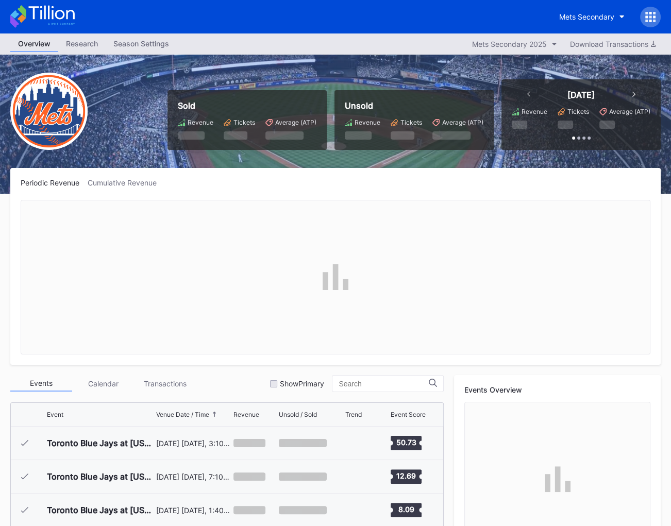
scroll to position [1976, 0]
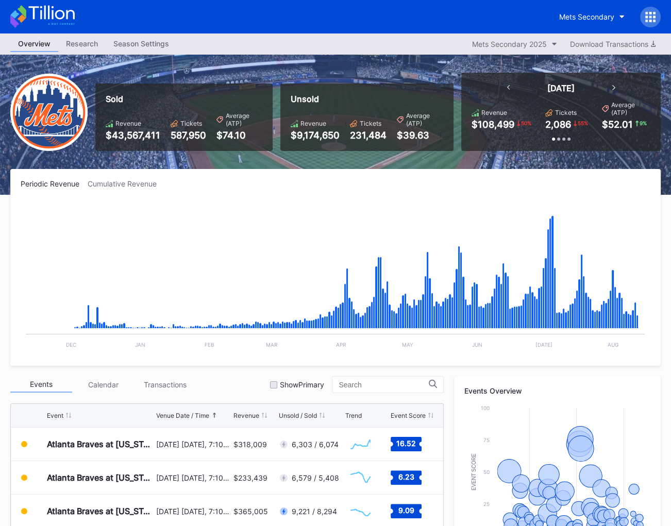
click at [60, 5] on div "Mets Secondary" at bounding box center [335, 16] width 671 height 33
click at [60, 10] on icon at bounding box center [42, 16] width 64 height 23
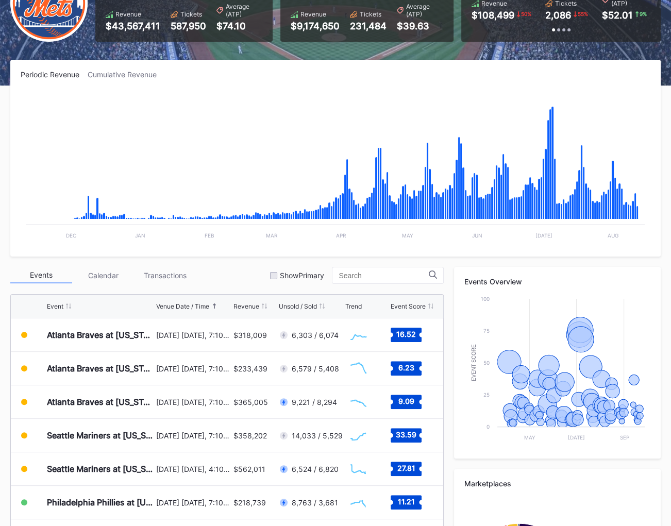
scroll to position [253, 0]
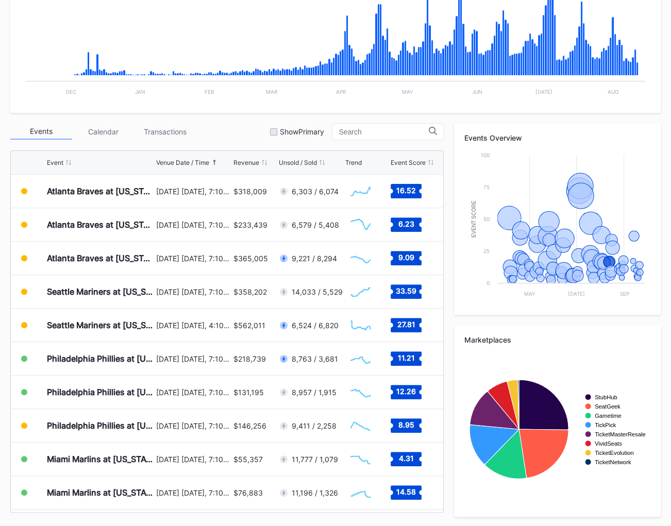
click at [244, 125] on div "Events Calendar Transactions Show Primary" at bounding box center [226, 131] width 433 height 17
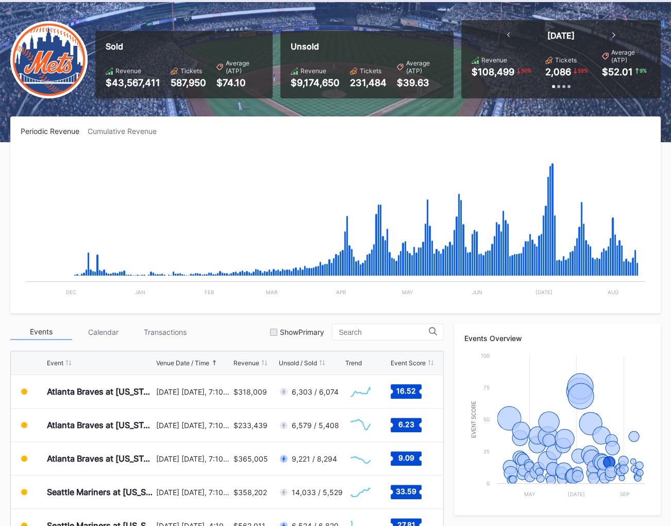
scroll to position [0, 0]
